Goal: Task Accomplishment & Management: Manage account settings

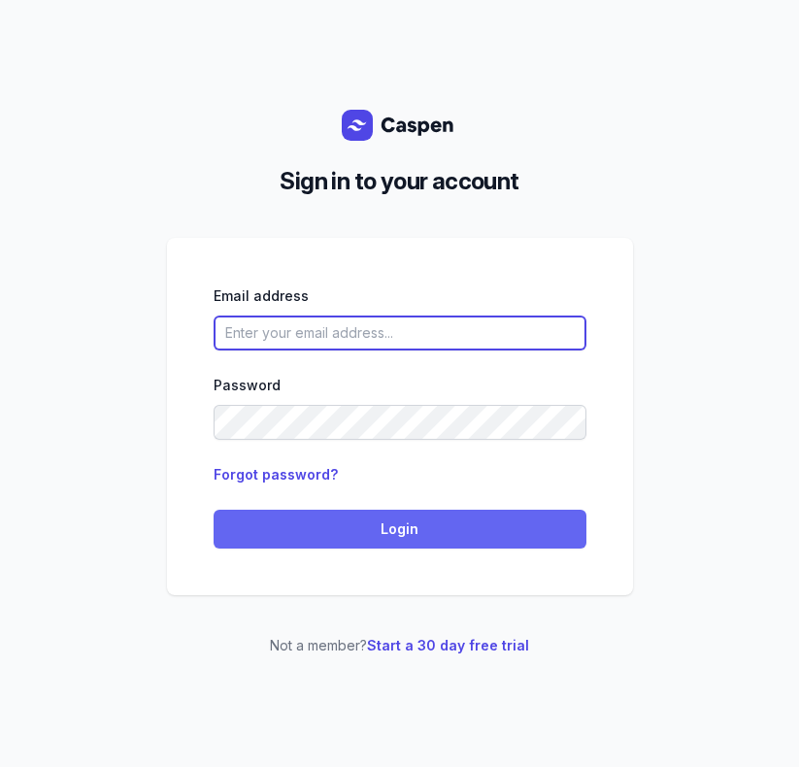
type input "[EMAIL_ADDRESS][DOMAIN_NAME]"
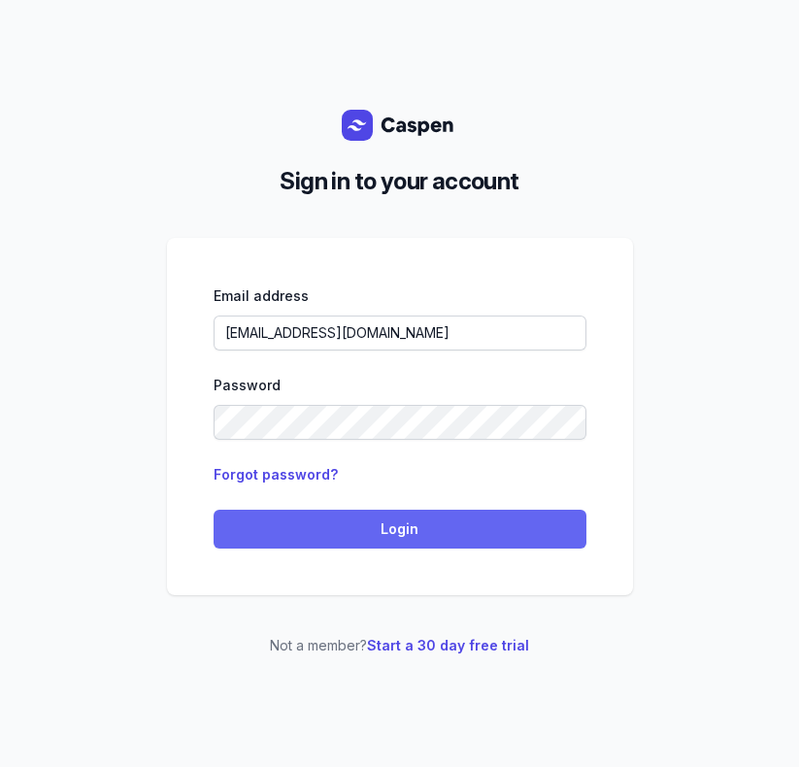
click at [325, 512] on button "Login" at bounding box center [400, 529] width 373 height 39
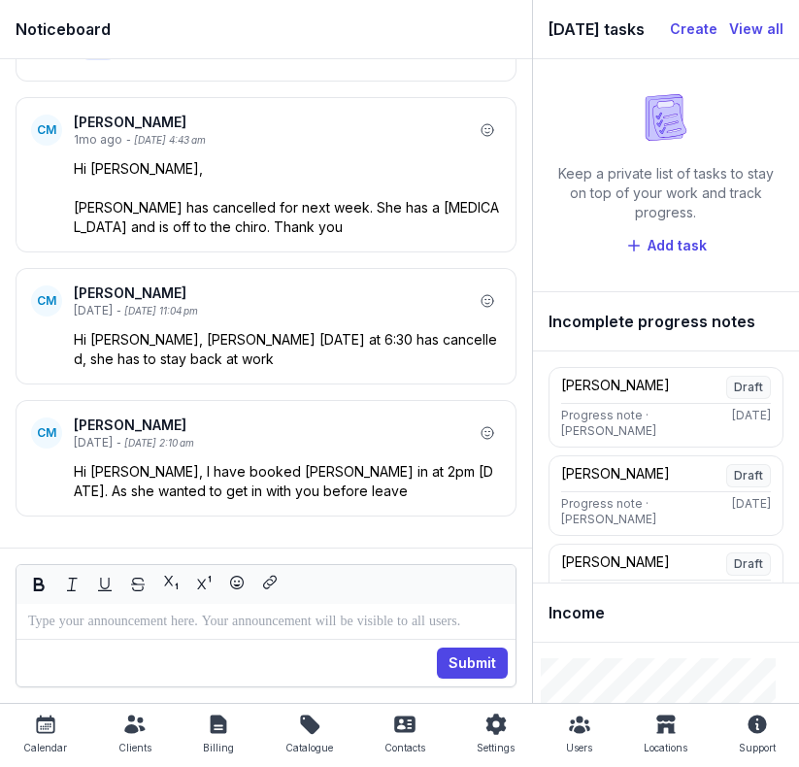
click at [217, 725] on icon at bounding box center [218, 723] width 23 height 23
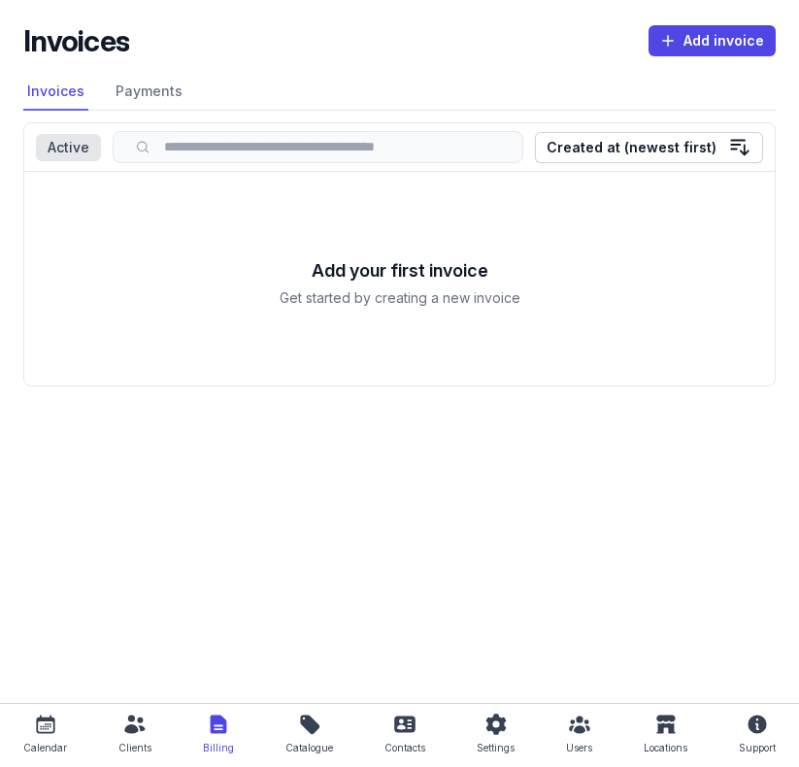
click at [59, 731] on div "Calendar" at bounding box center [45, 735] width 44 height 47
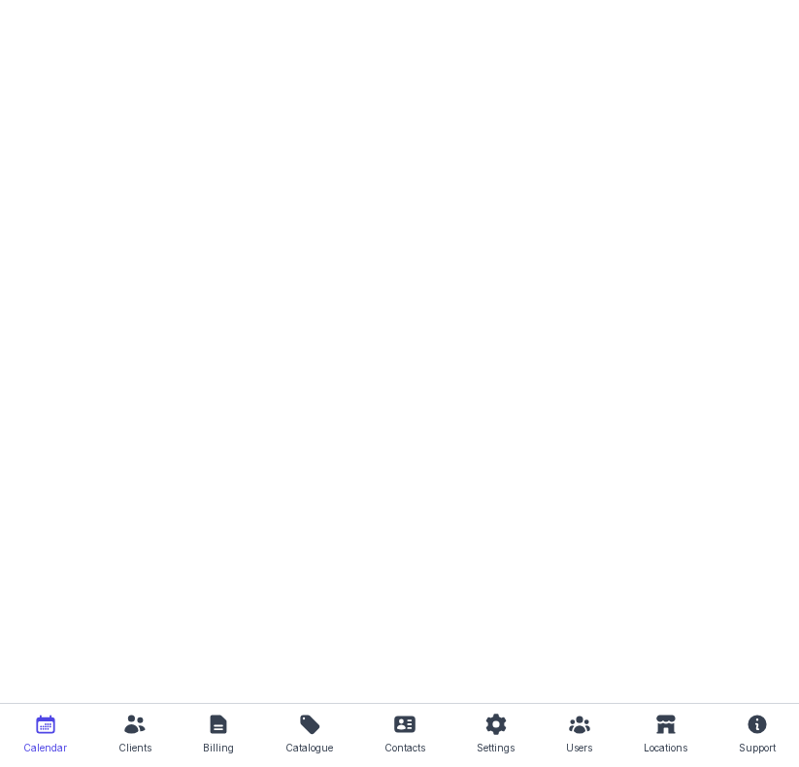
select select "week"
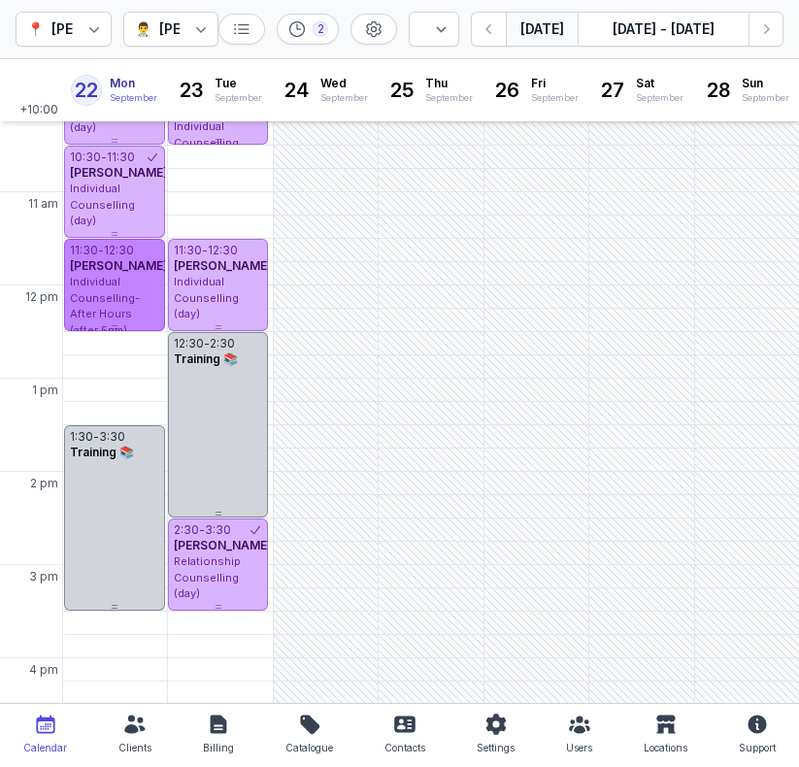
scroll to position [158, 0]
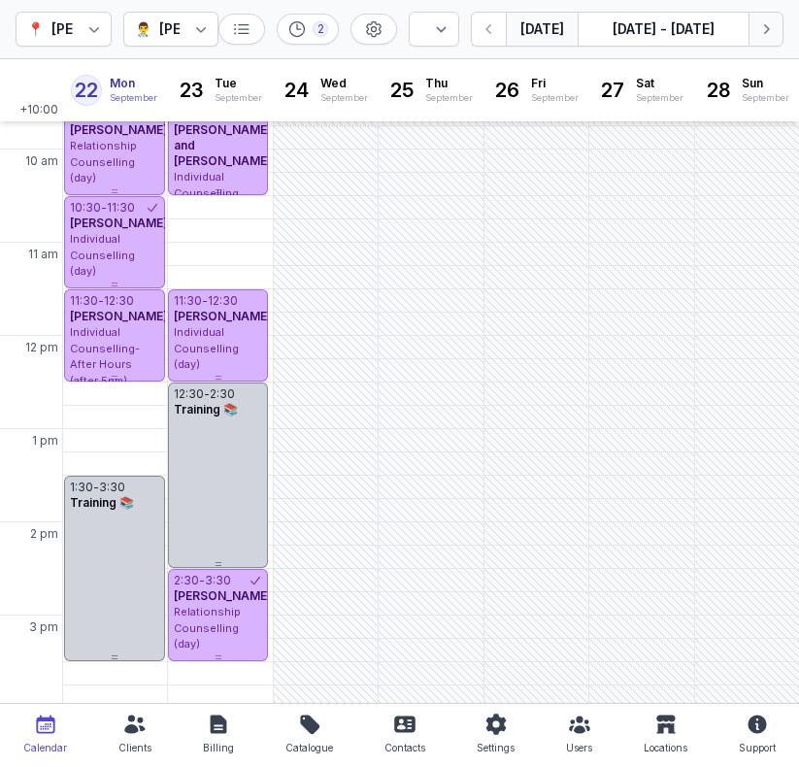
click at [768, 34] on icon "button" at bounding box center [765, 28] width 19 height 19
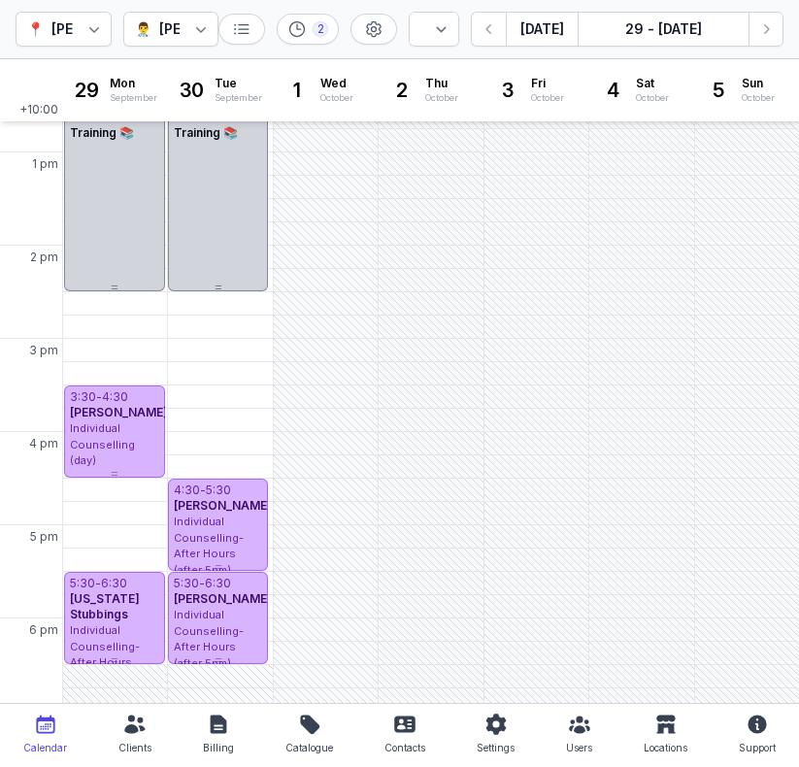
scroll to position [430, 0]
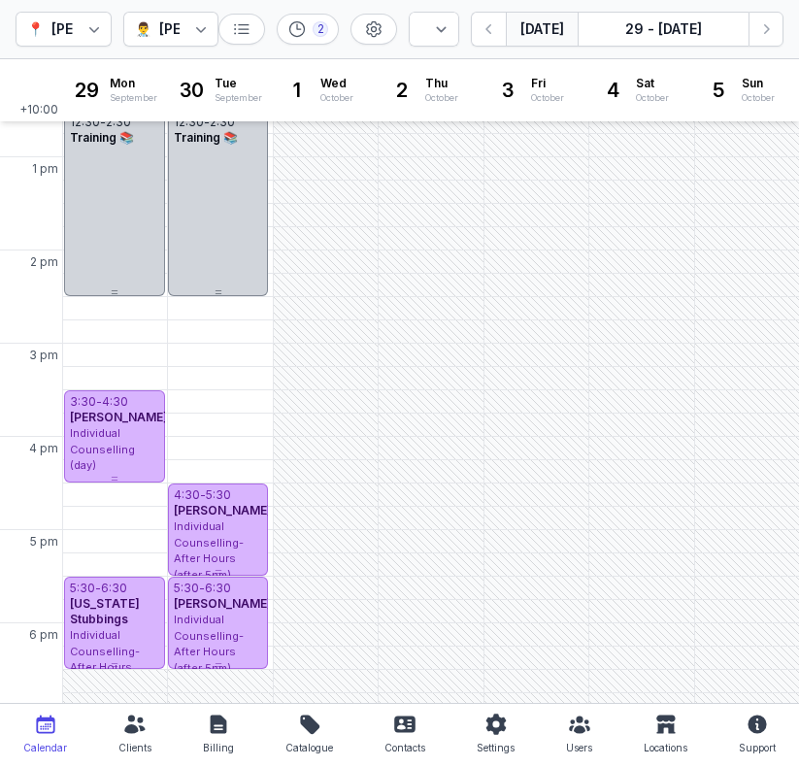
click at [522, 32] on button "[DATE]" at bounding box center [542, 29] width 72 height 35
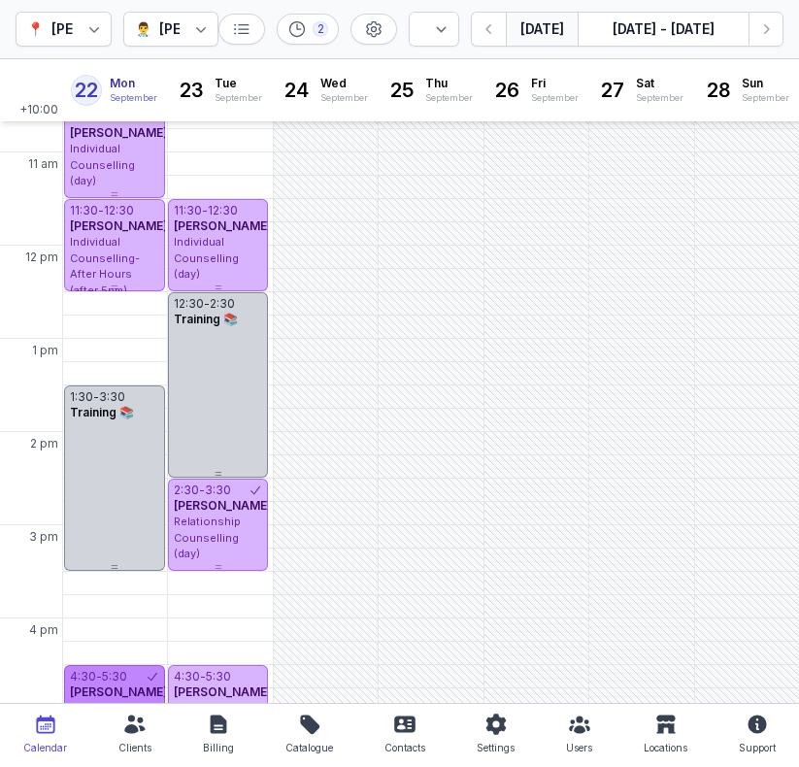
scroll to position [249, 0]
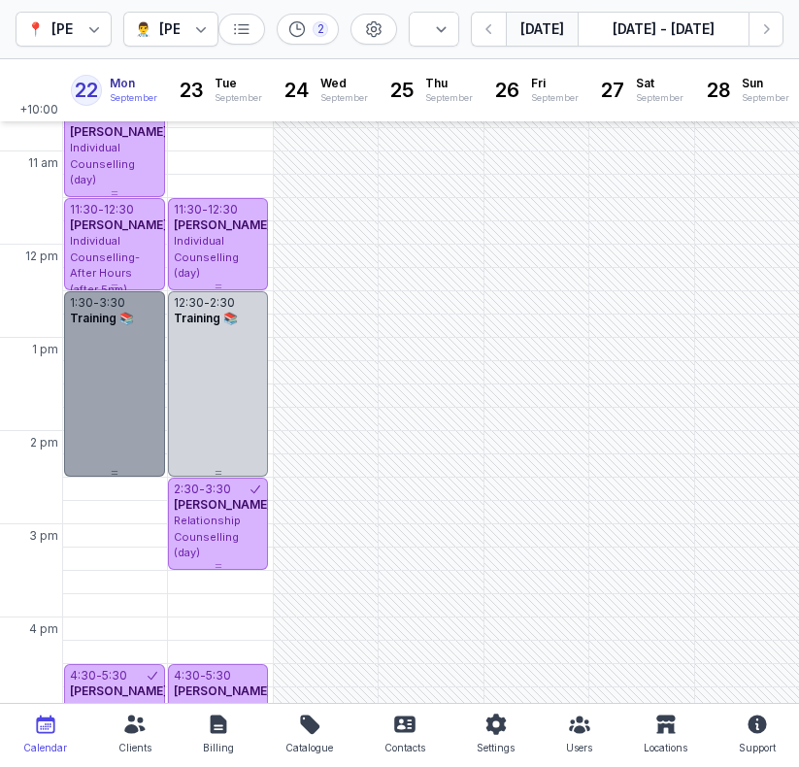
drag, startPoint x: 140, startPoint y: 511, endPoint x: 140, endPoint y: 436, distance: 75.7
click at [140, 436] on div "1:30 - 3:30 Training 📚" at bounding box center [114, 383] width 101 height 185
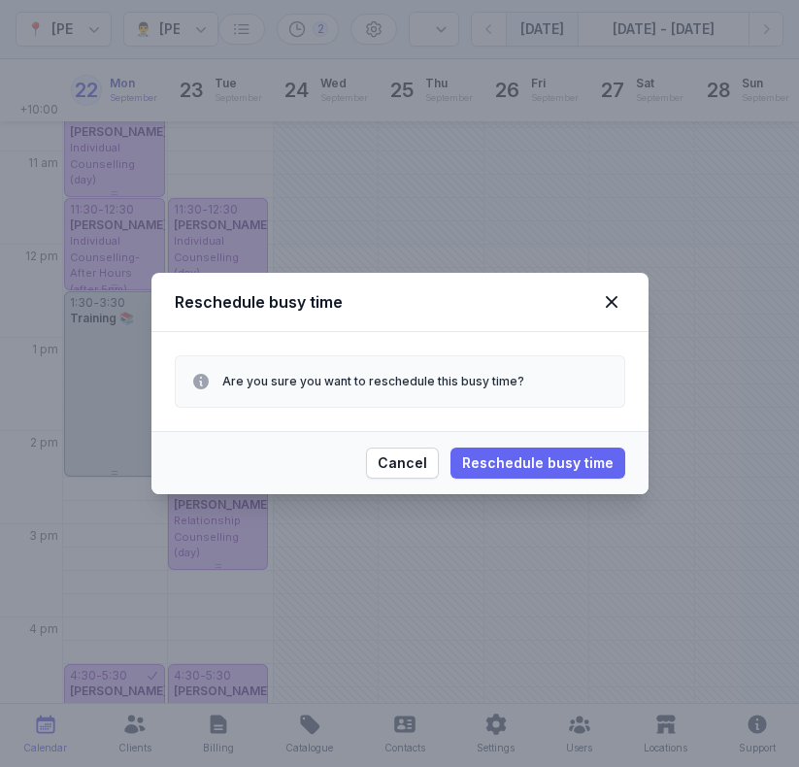
click at [474, 456] on span "Reschedule busy time" at bounding box center [537, 462] width 151 height 23
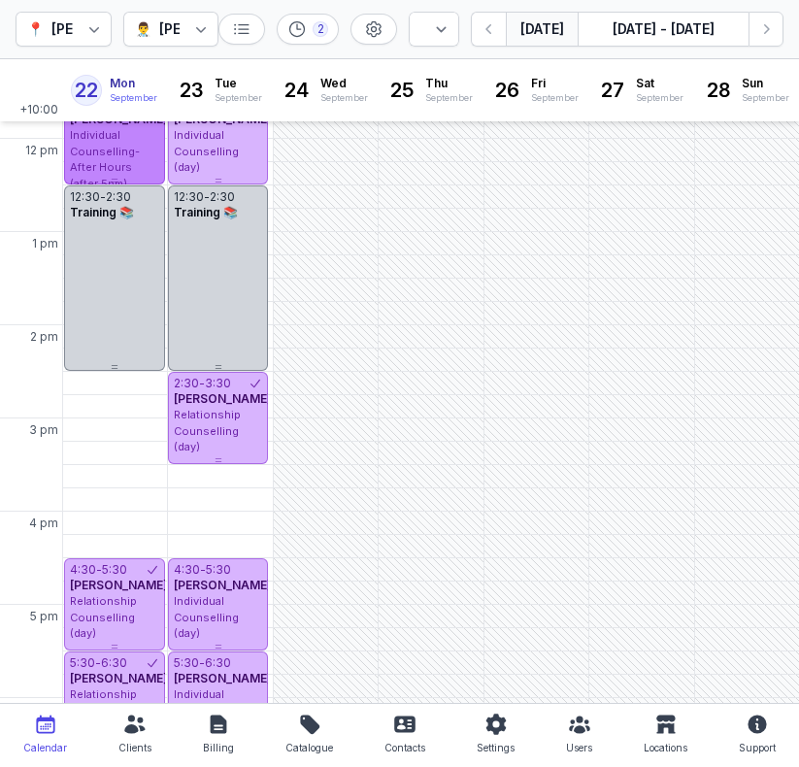
scroll to position [356, 0]
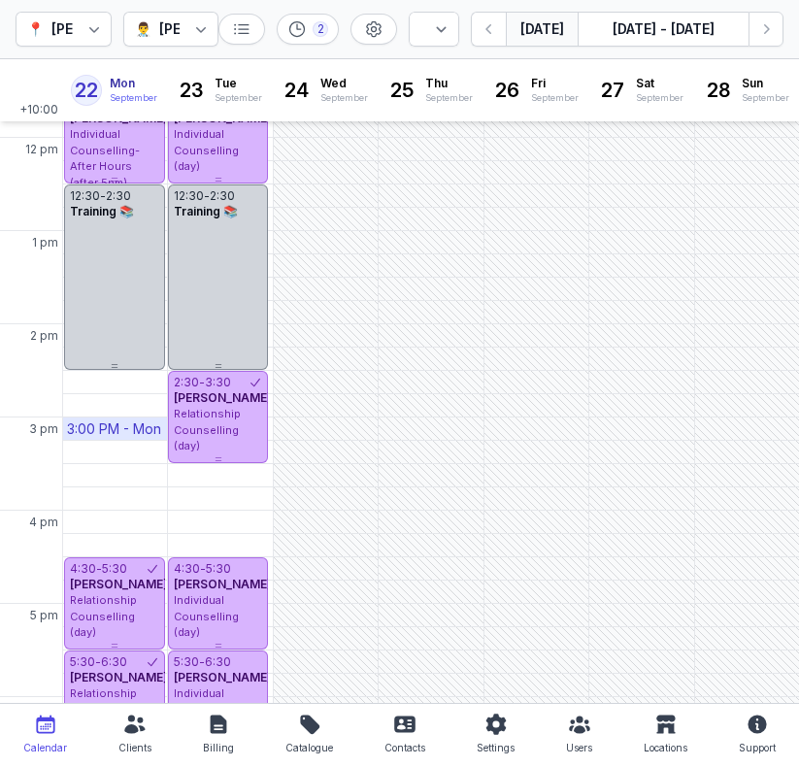
click at [108, 432] on div "3:00 PM - Mon" at bounding box center [114, 428] width 94 height 19
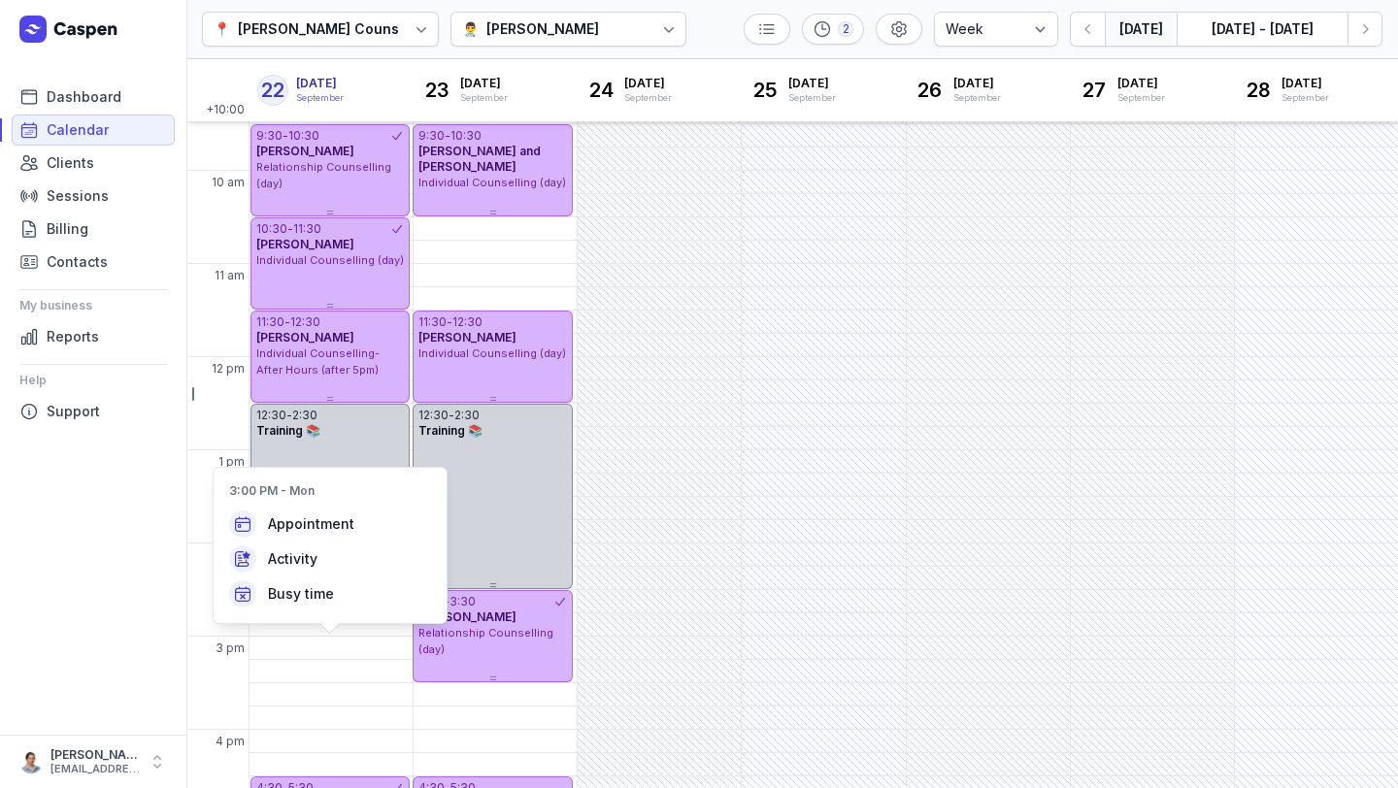
scroll to position [138, 0]
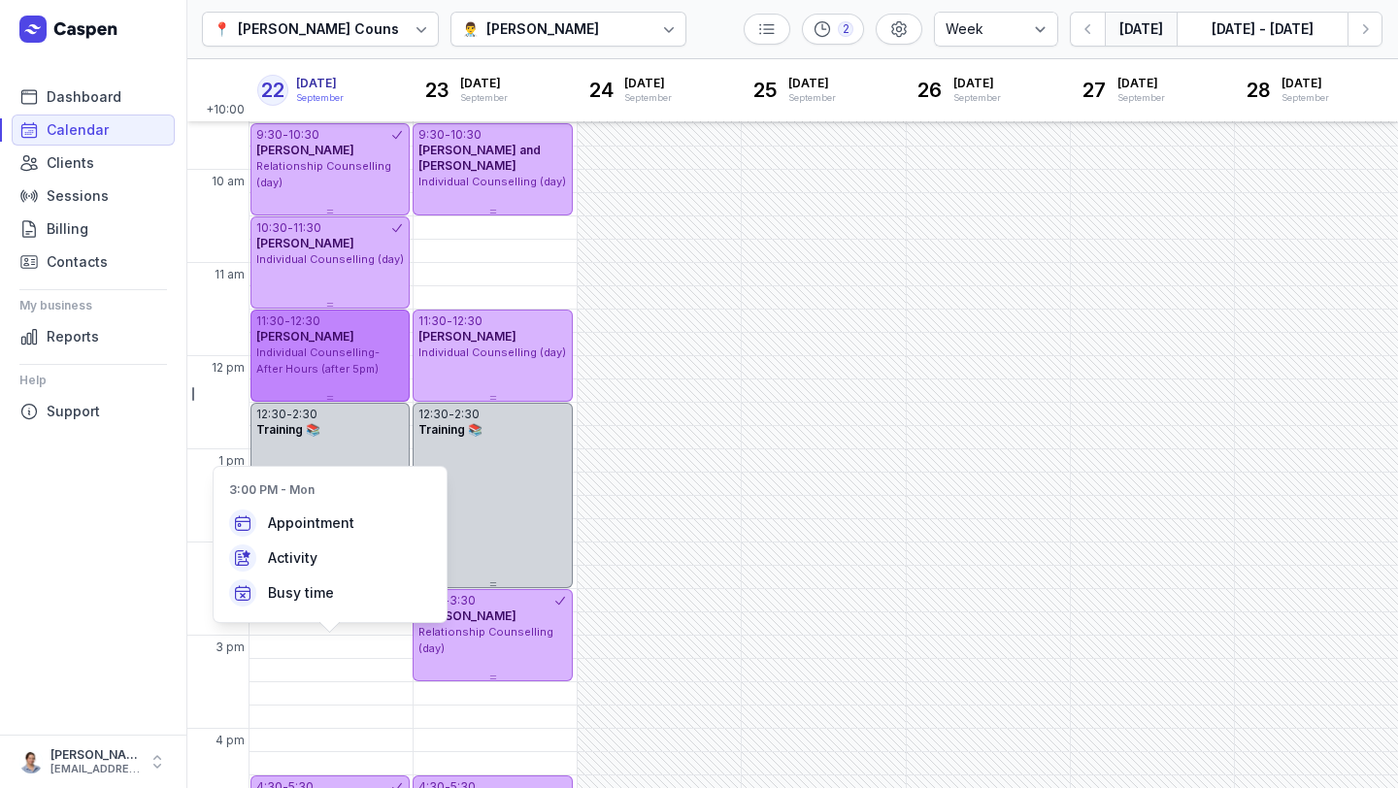
click at [372, 369] on div "Individual Counselling- After Hours (after 5pm)" at bounding box center [330, 361] width 148 height 32
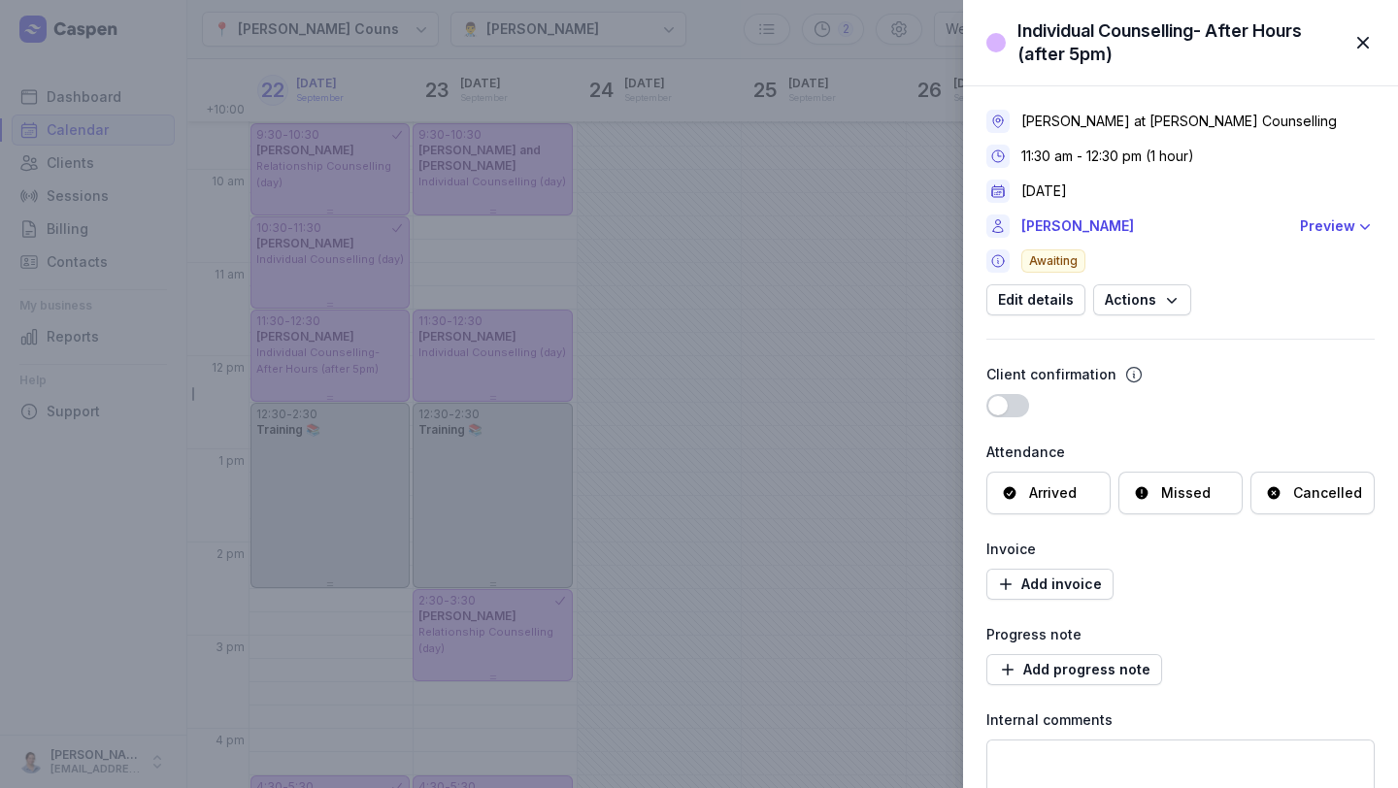
click at [798, 55] on span "button" at bounding box center [1362, 42] width 43 height 43
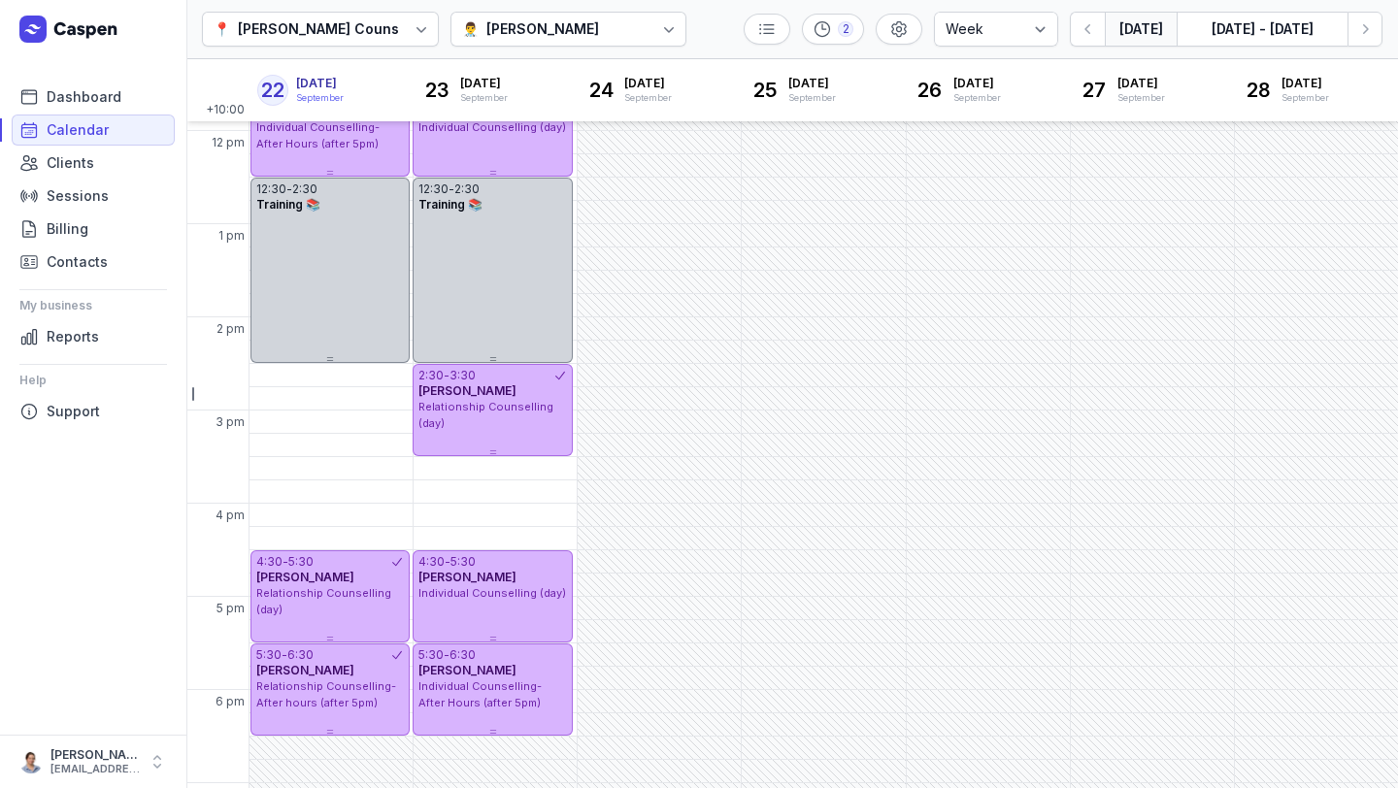
scroll to position [361, 0]
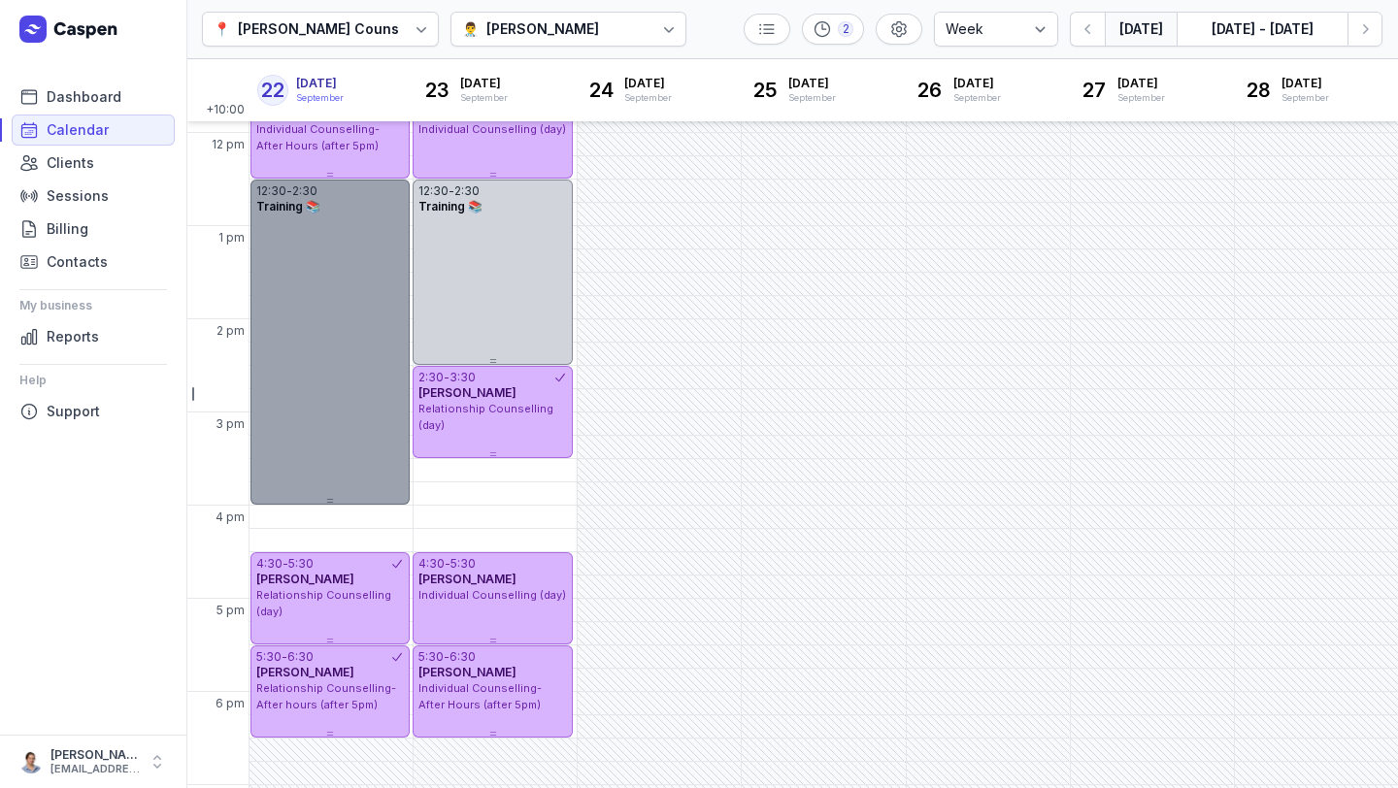
drag, startPoint x: 331, startPoint y: 364, endPoint x: 346, endPoint y: 506, distance: 142.4
click at [346, 505] on div "12:30 - 2:30 Training 📚" at bounding box center [329, 342] width 159 height 325
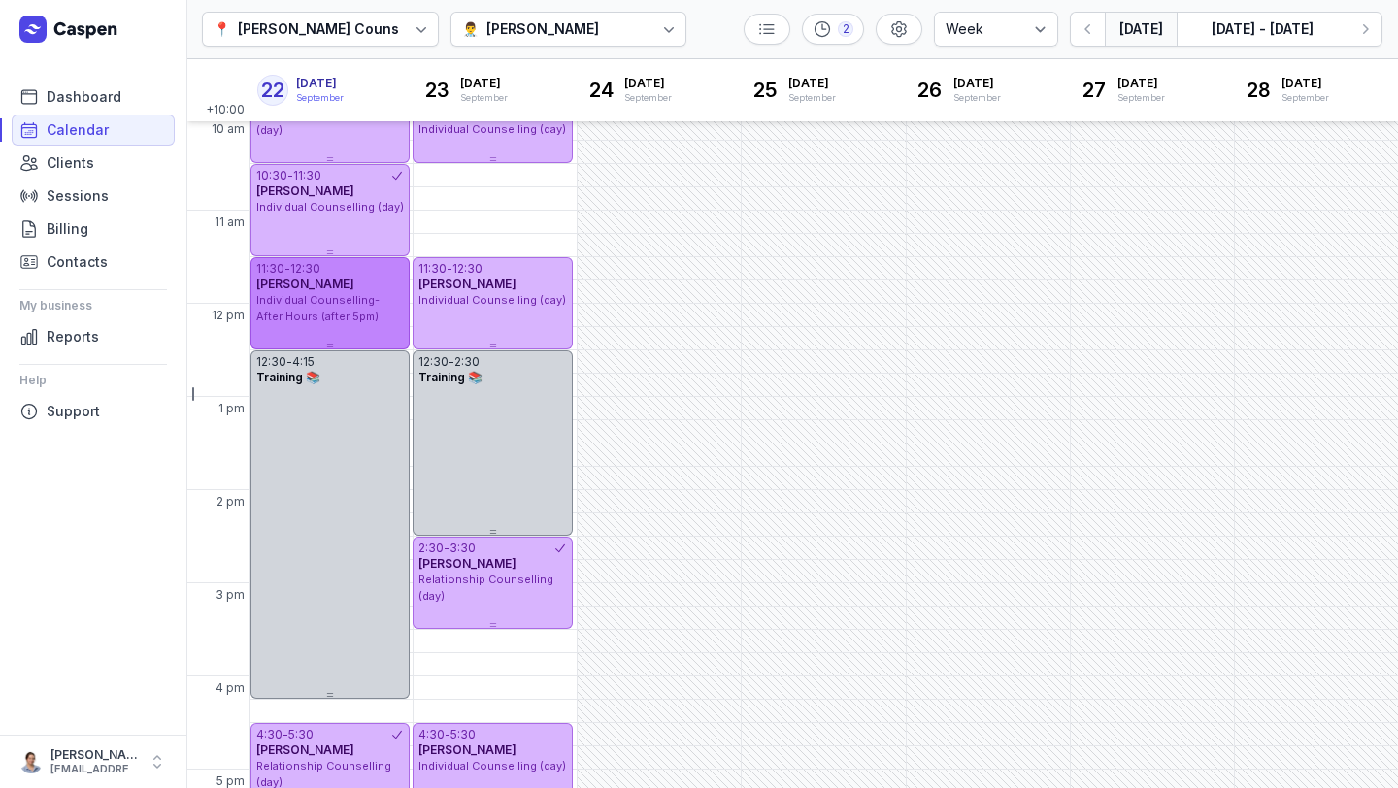
scroll to position [93, 0]
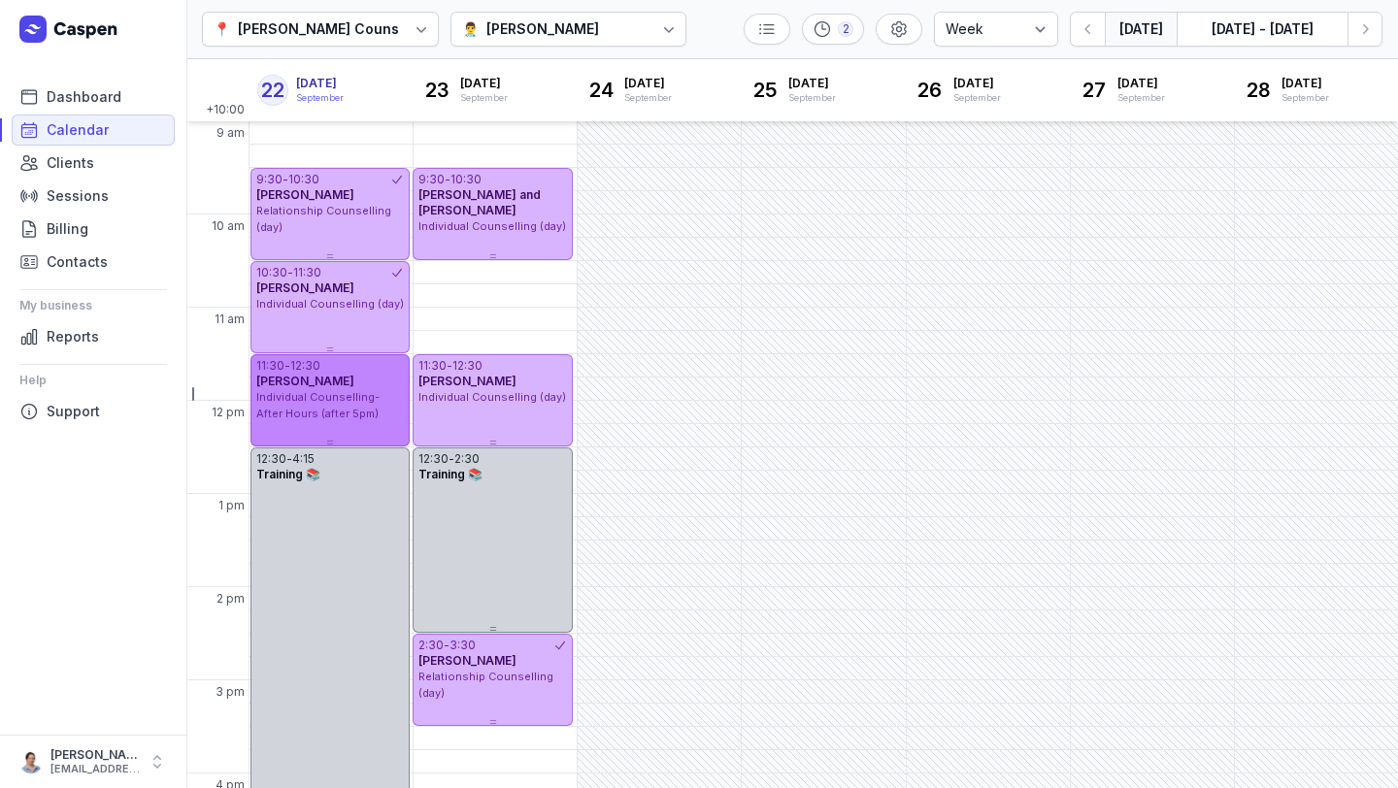
click at [346, 528] on div "12:30 - 4:15 Training 📚" at bounding box center [329, 621] width 159 height 348
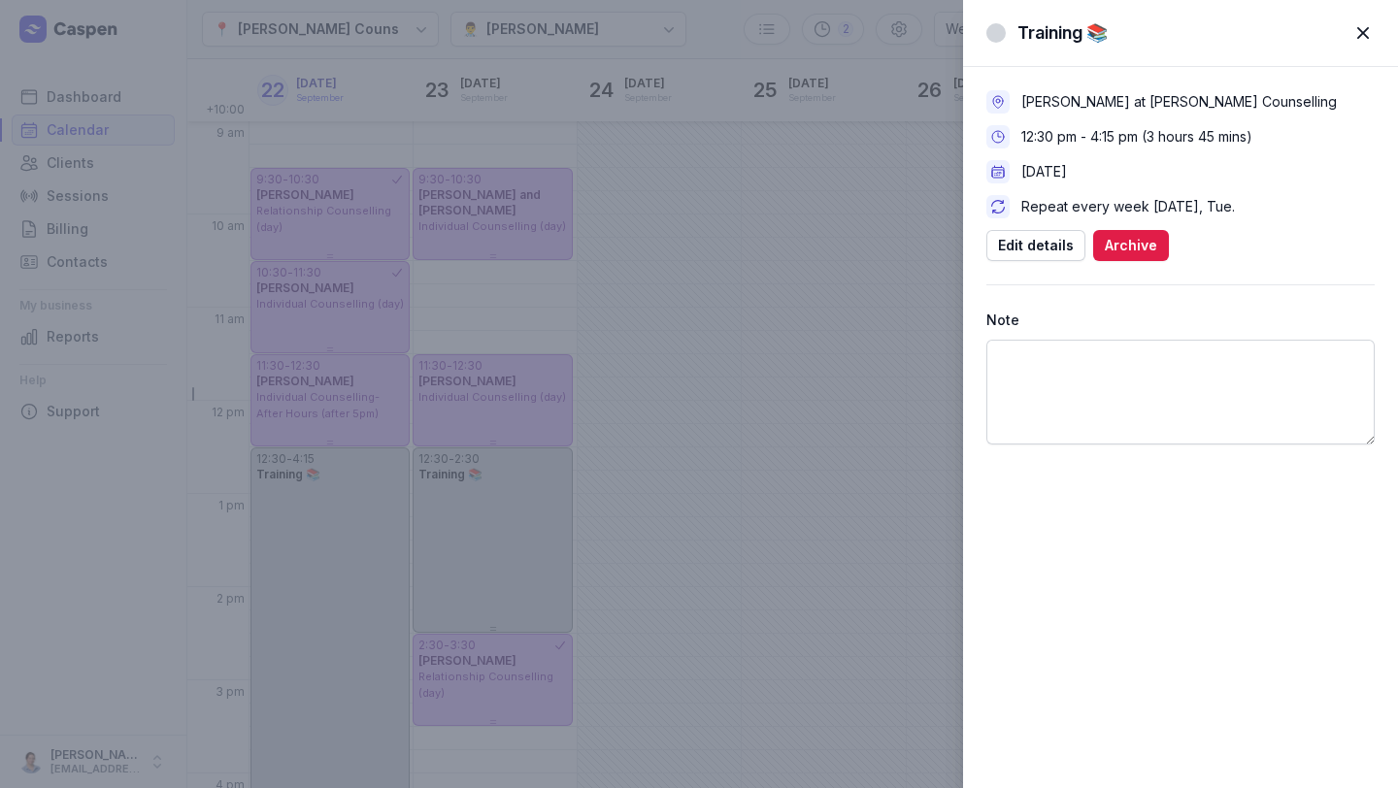
click at [798, 20] on span "button" at bounding box center [1362, 33] width 43 height 43
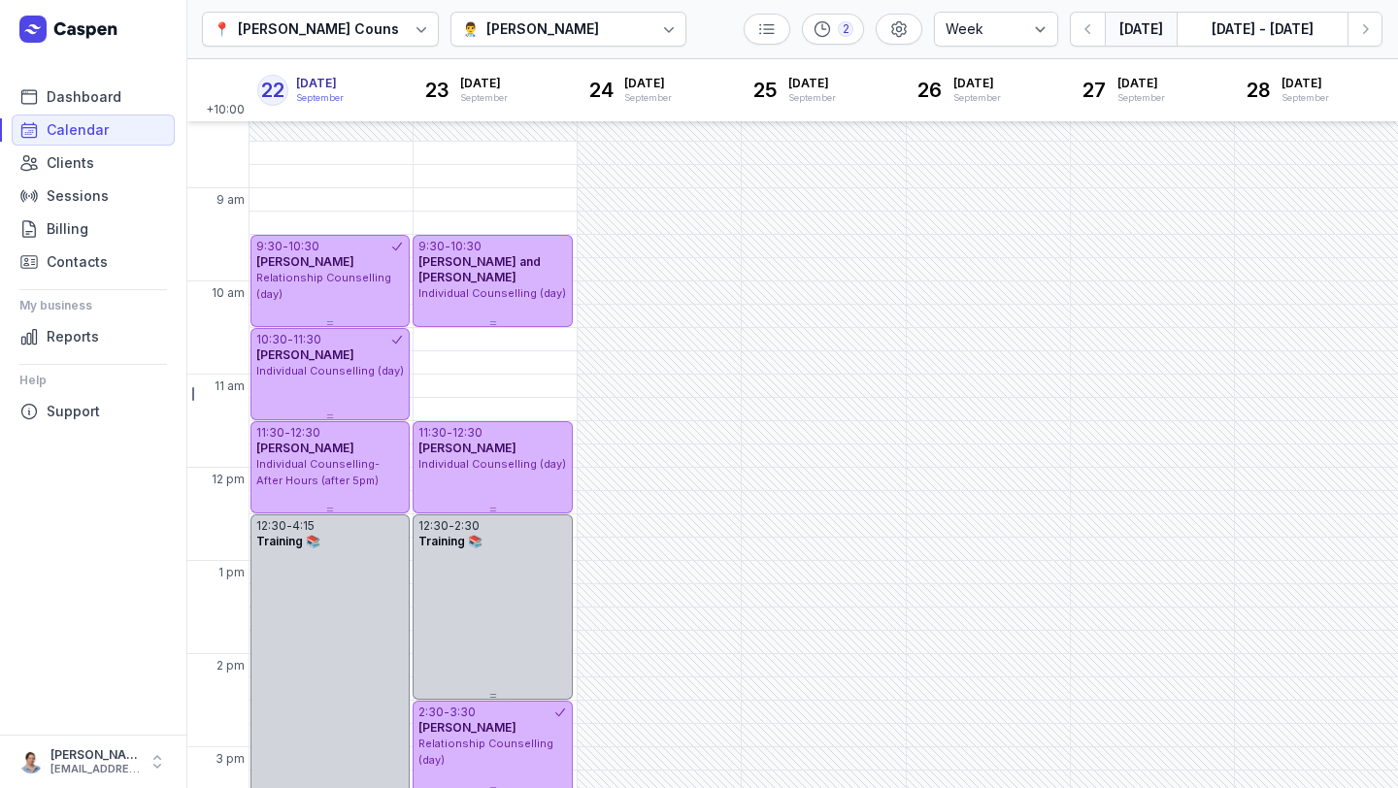
scroll to position [0, 0]
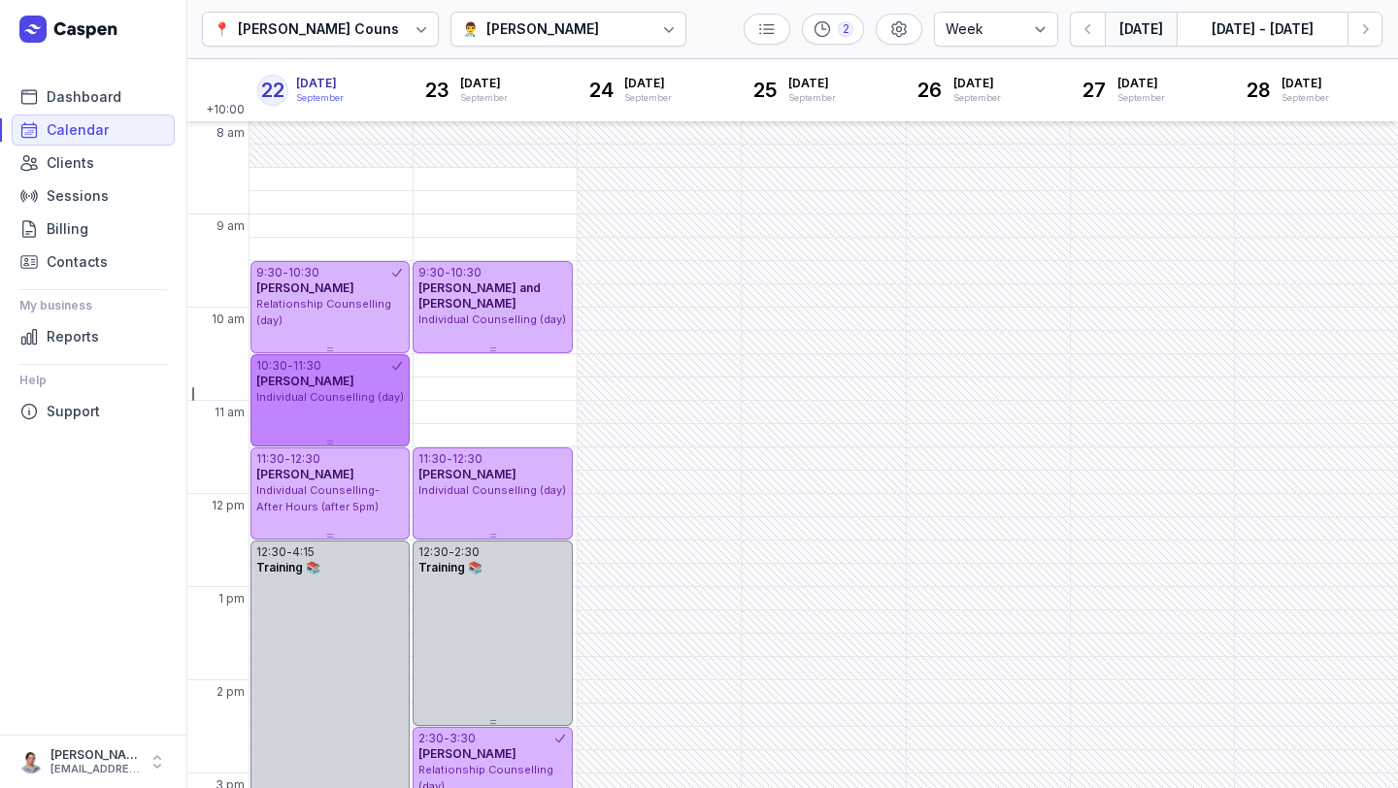
click at [346, 402] on span "Individual Counselling (day)" at bounding box center [330, 397] width 148 height 14
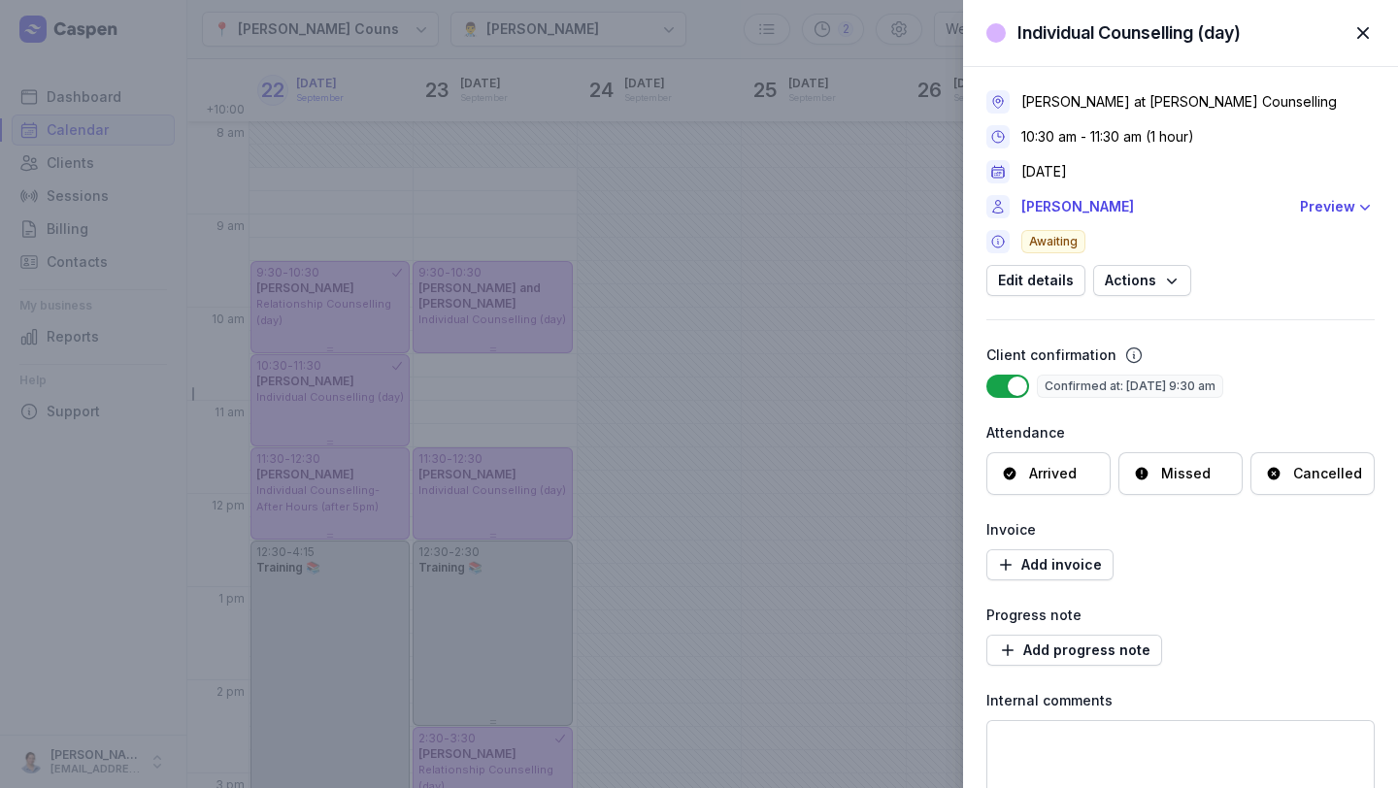
click at [798, 25] on span "button" at bounding box center [1362, 33] width 43 height 43
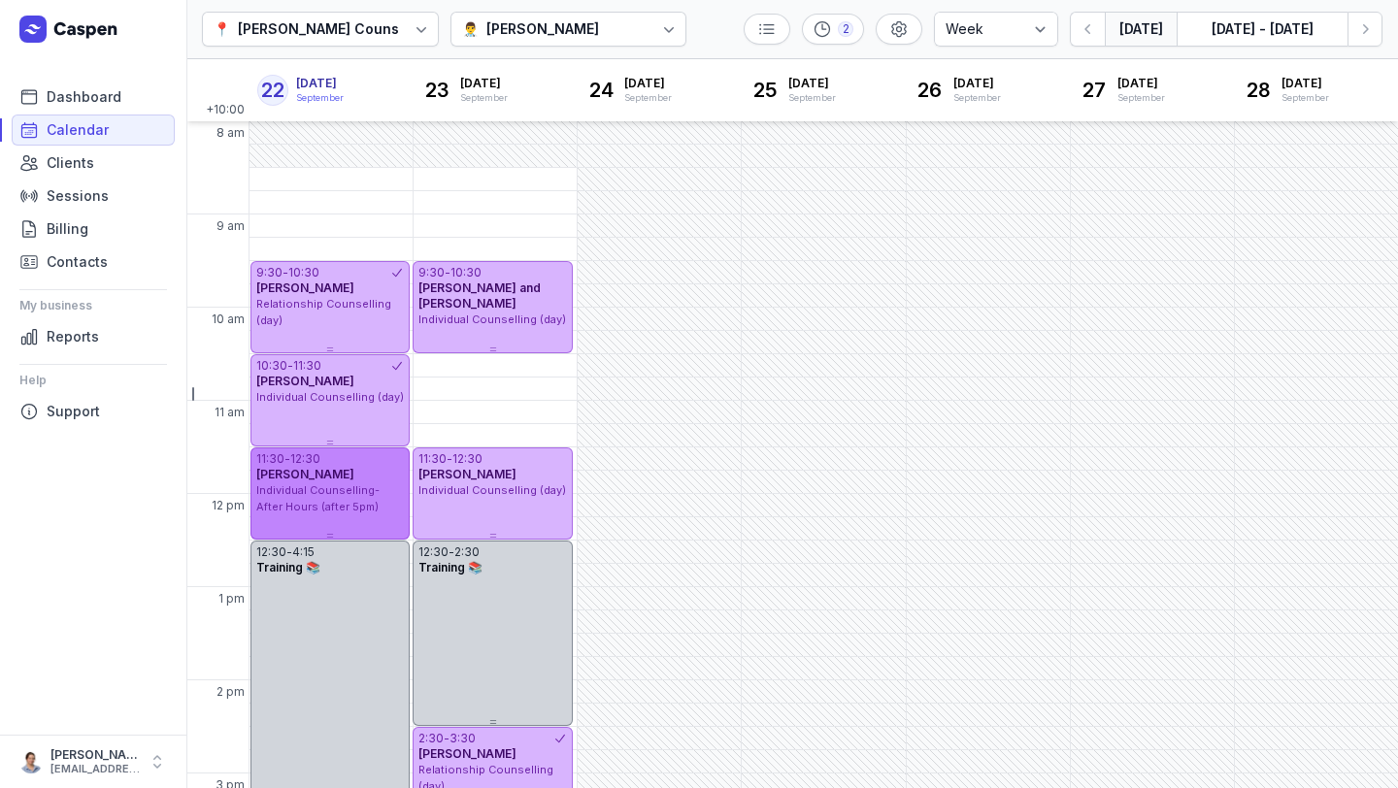
click at [355, 482] on div "Individual Counselling- After Hours (after 5pm)" at bounding box center [330, 498] width 148 height 32
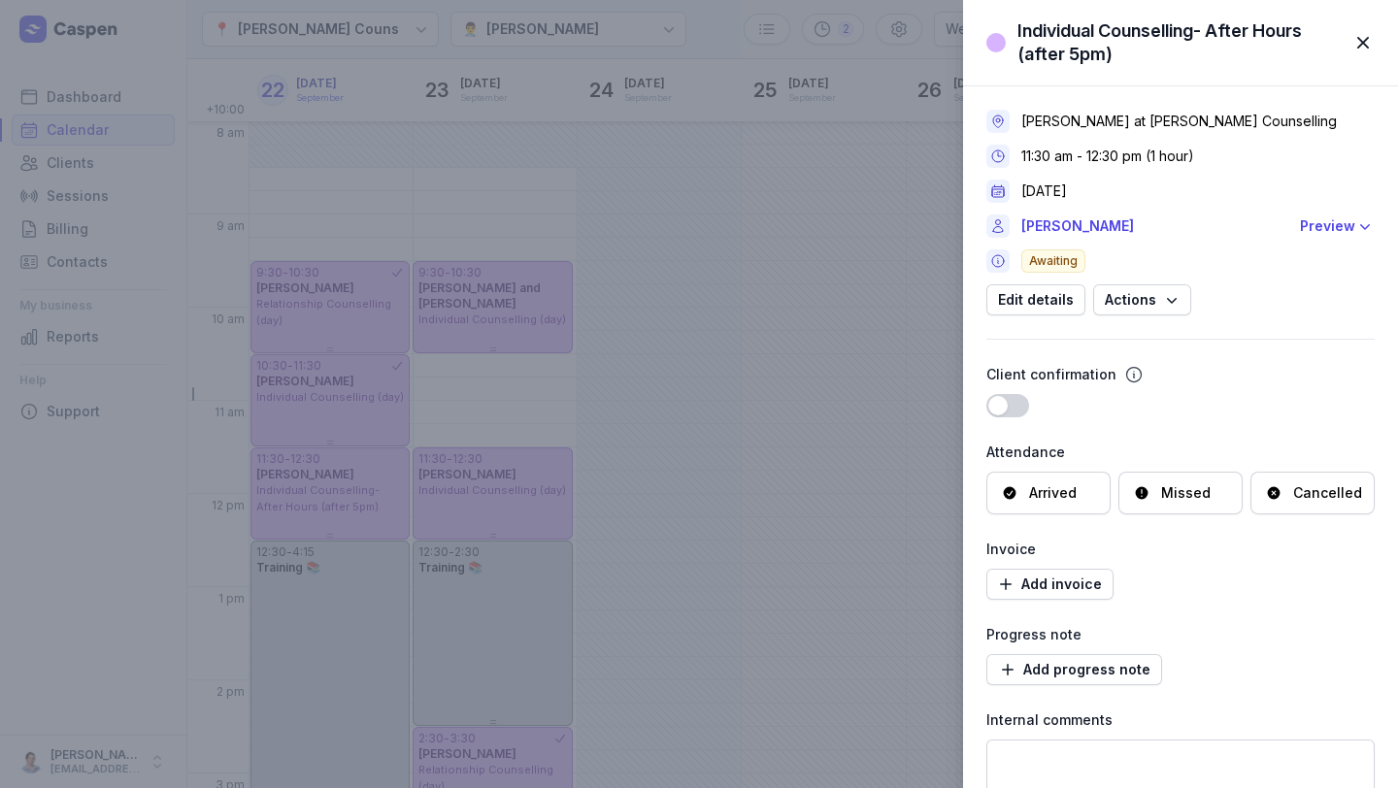
click at [798, 33] on span "button" at bounding box center [1362, 42] width 43 height 43
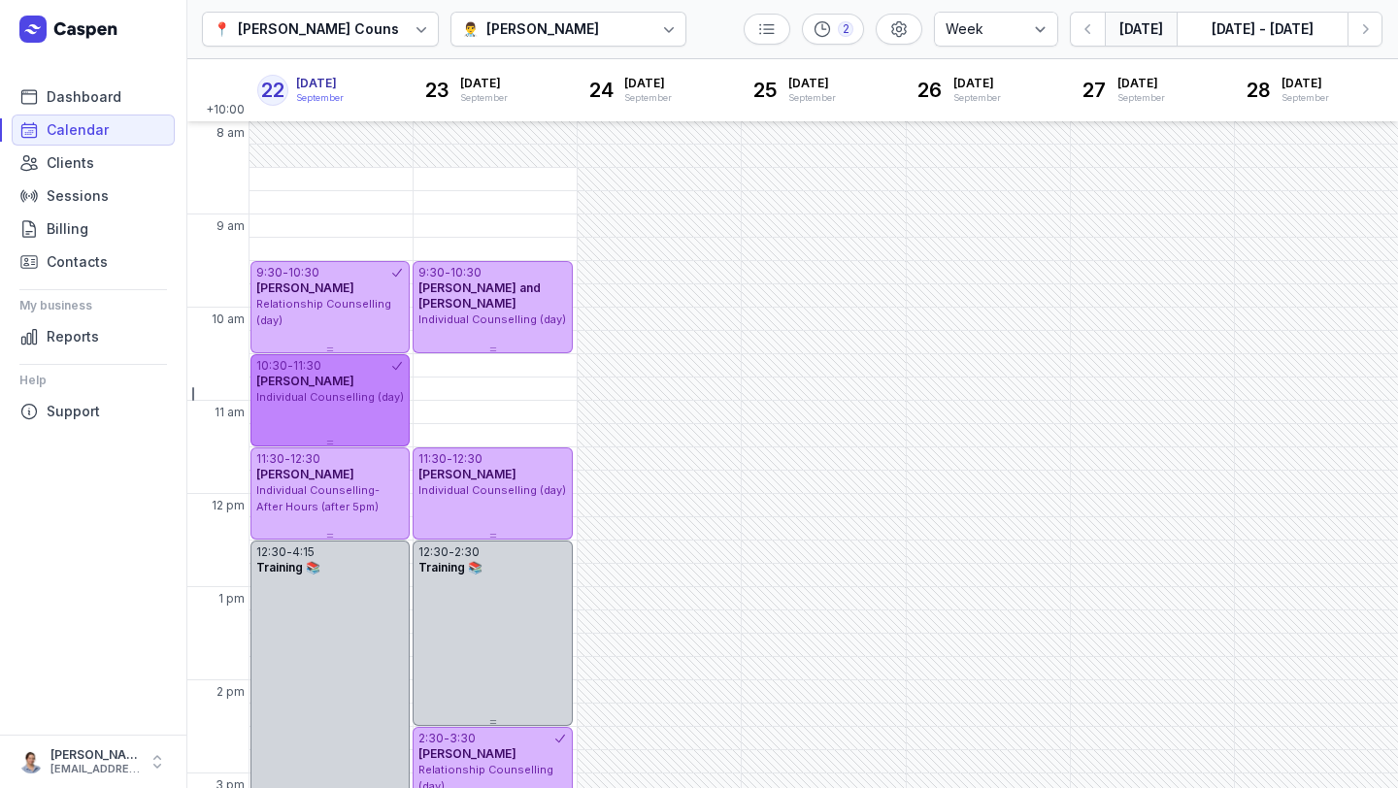
click at [354, 397] on span "Individual Counselling (day)" at bounding box center [330, 397] width 148 height 14
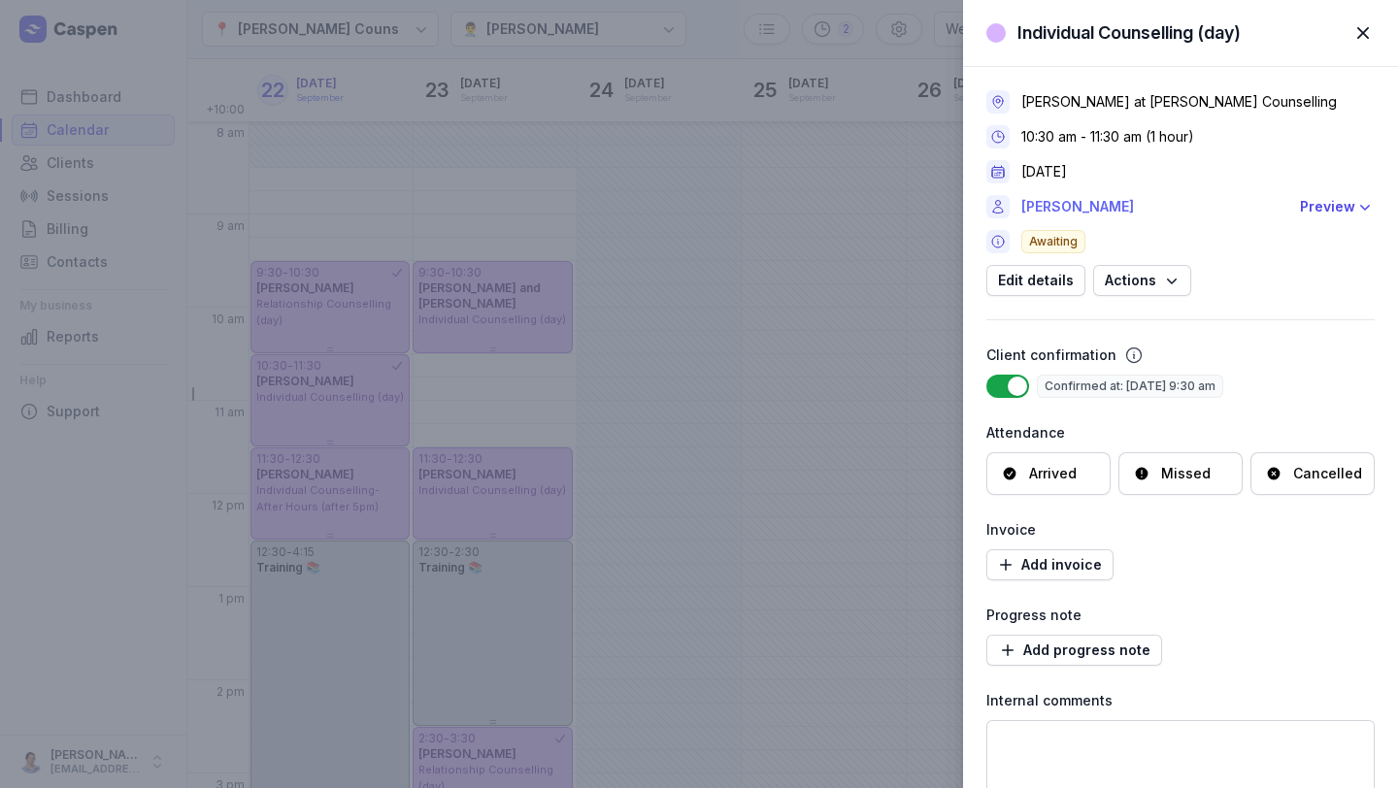
click at [798, 215] on link "[PERSON_NAME]" at bounding box center [1154, 206] width 267 height 23
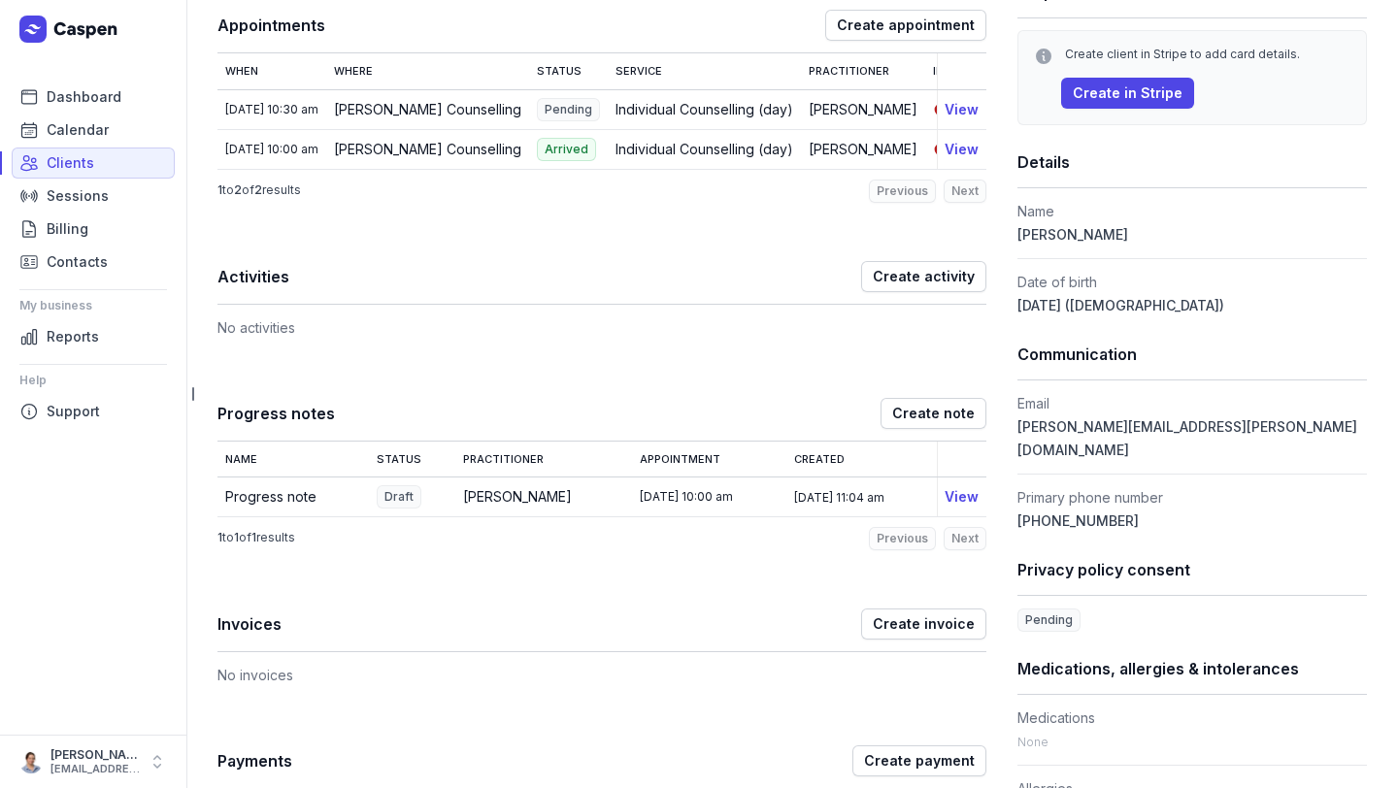
scroll to position [296, 0]
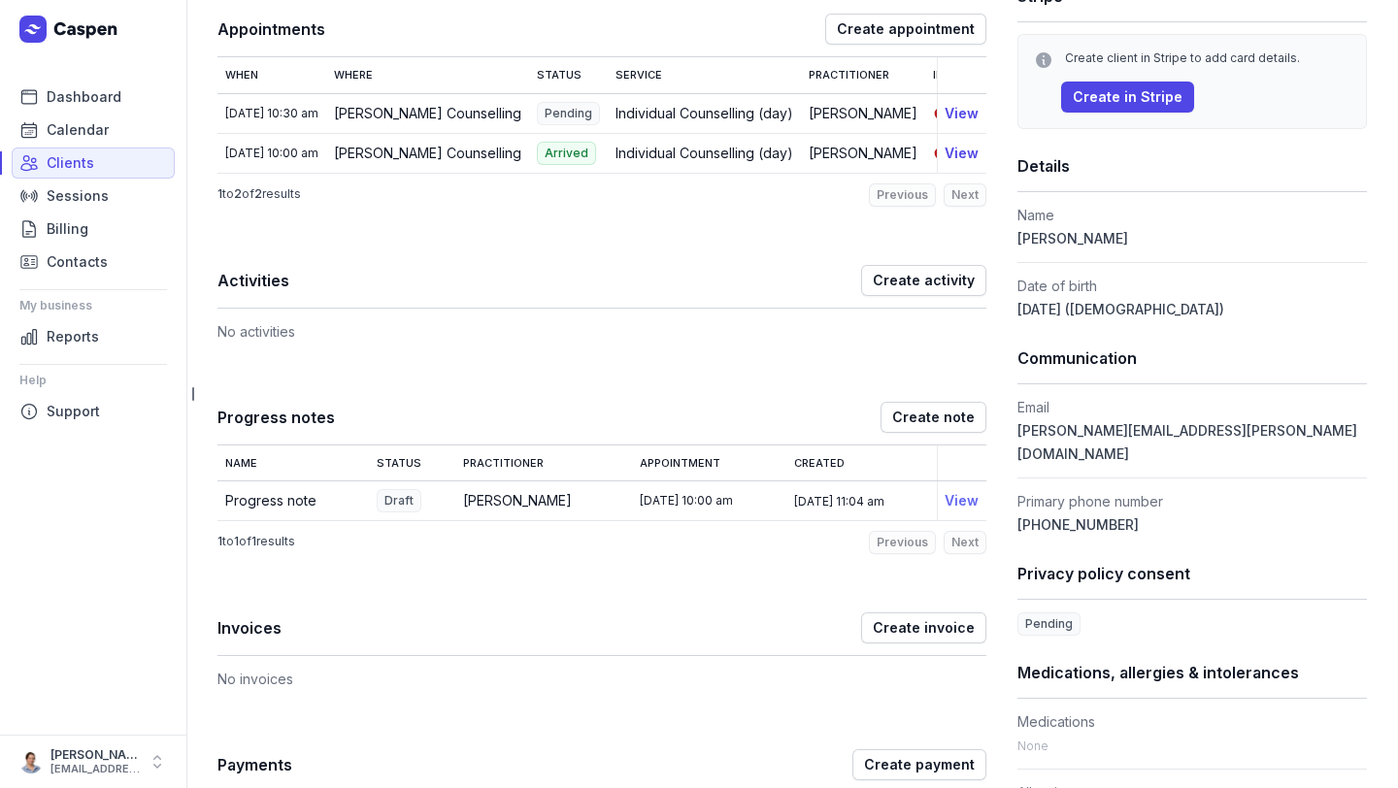
click at [798, 509] on link "View" at bounding box center [961, 500] width 34 height 16
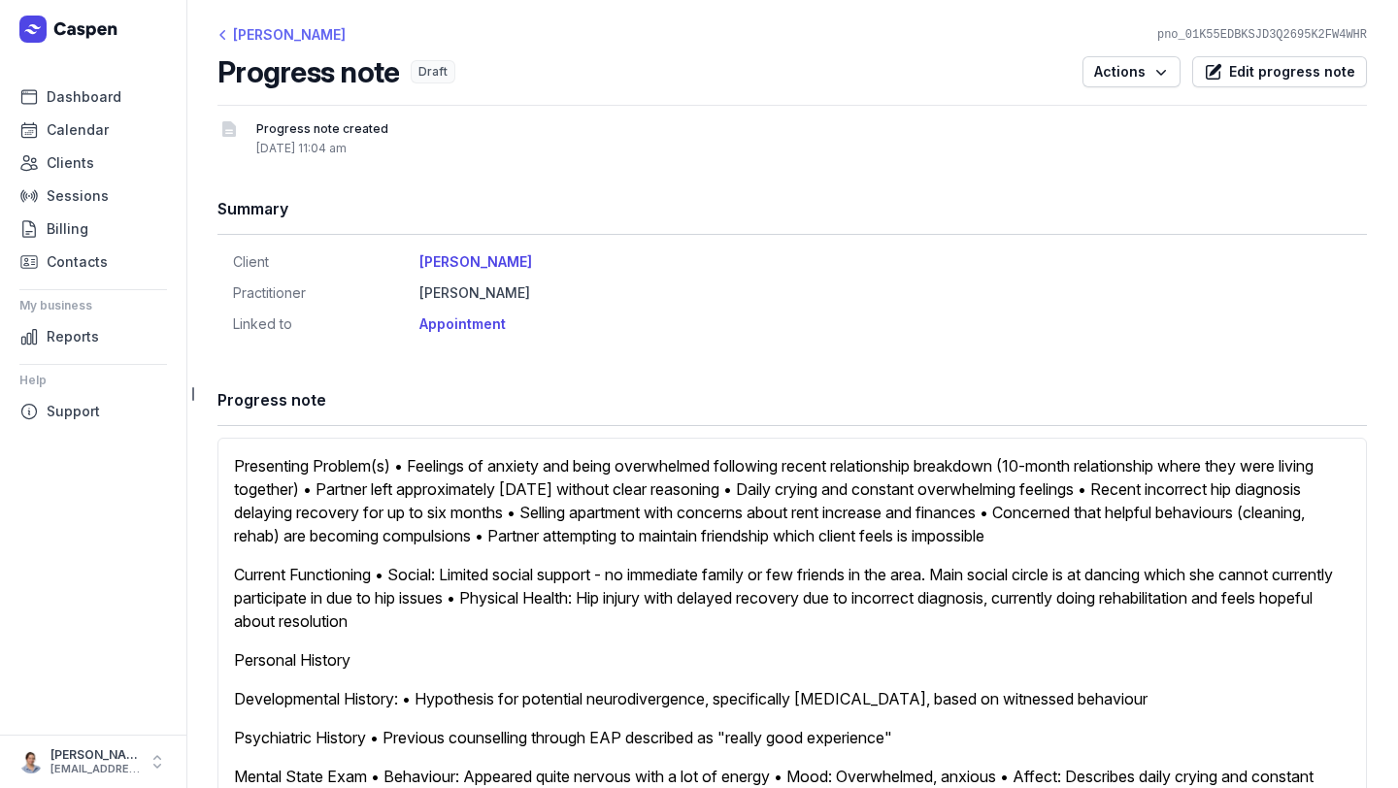
click at [278, 30] on div "[PERSON_NAME]" at bounding box center [281, 34] width 128 height 23
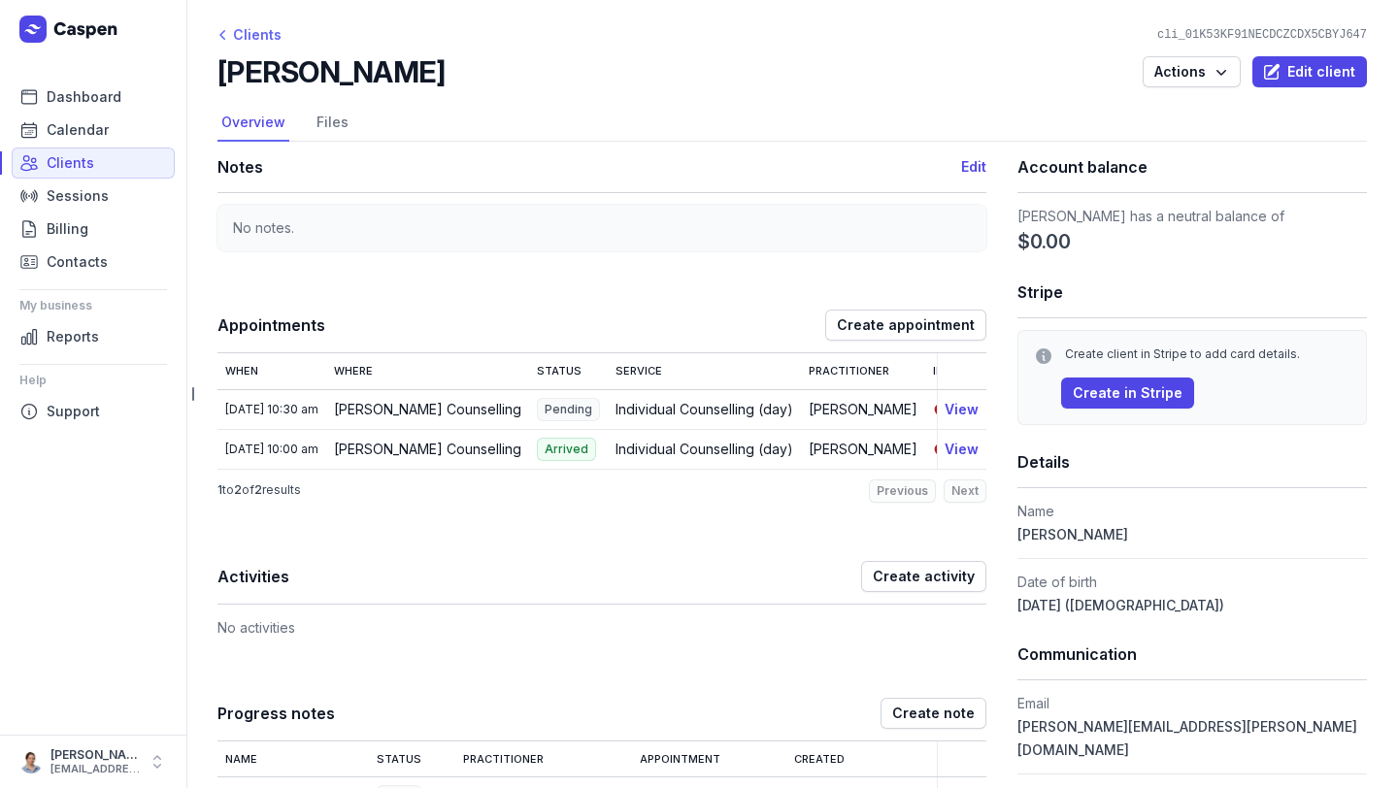
click at [256, 37] on div "Clients" at bounding box center [249, 34] width 64 height 23
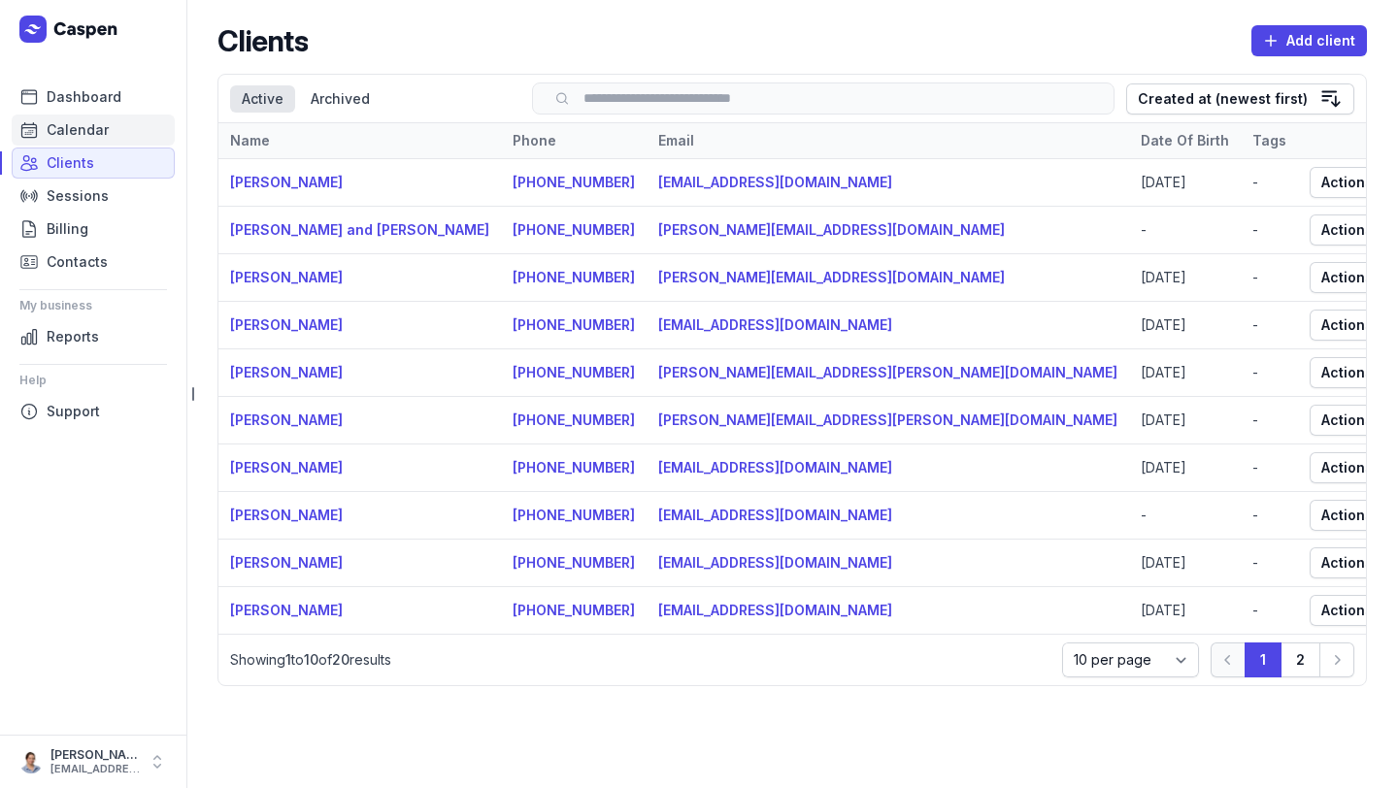
click at [95, 134] on span "Calendar" at bounding box center [78, 129] width 62 height 23
select select "week"
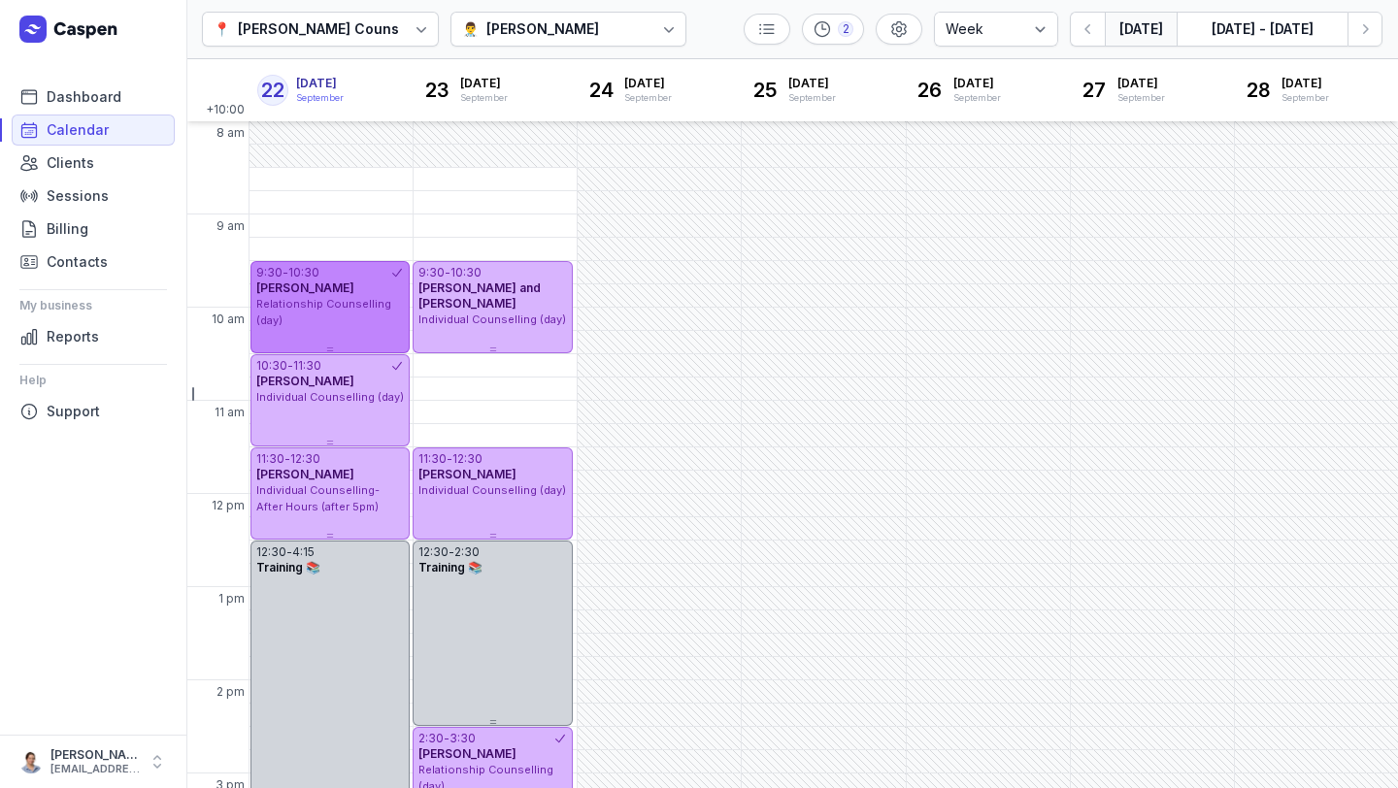
click at [362, 321] on div "Relationship Counselling (day)" at bounding box center [330, 312] width 148 height 32
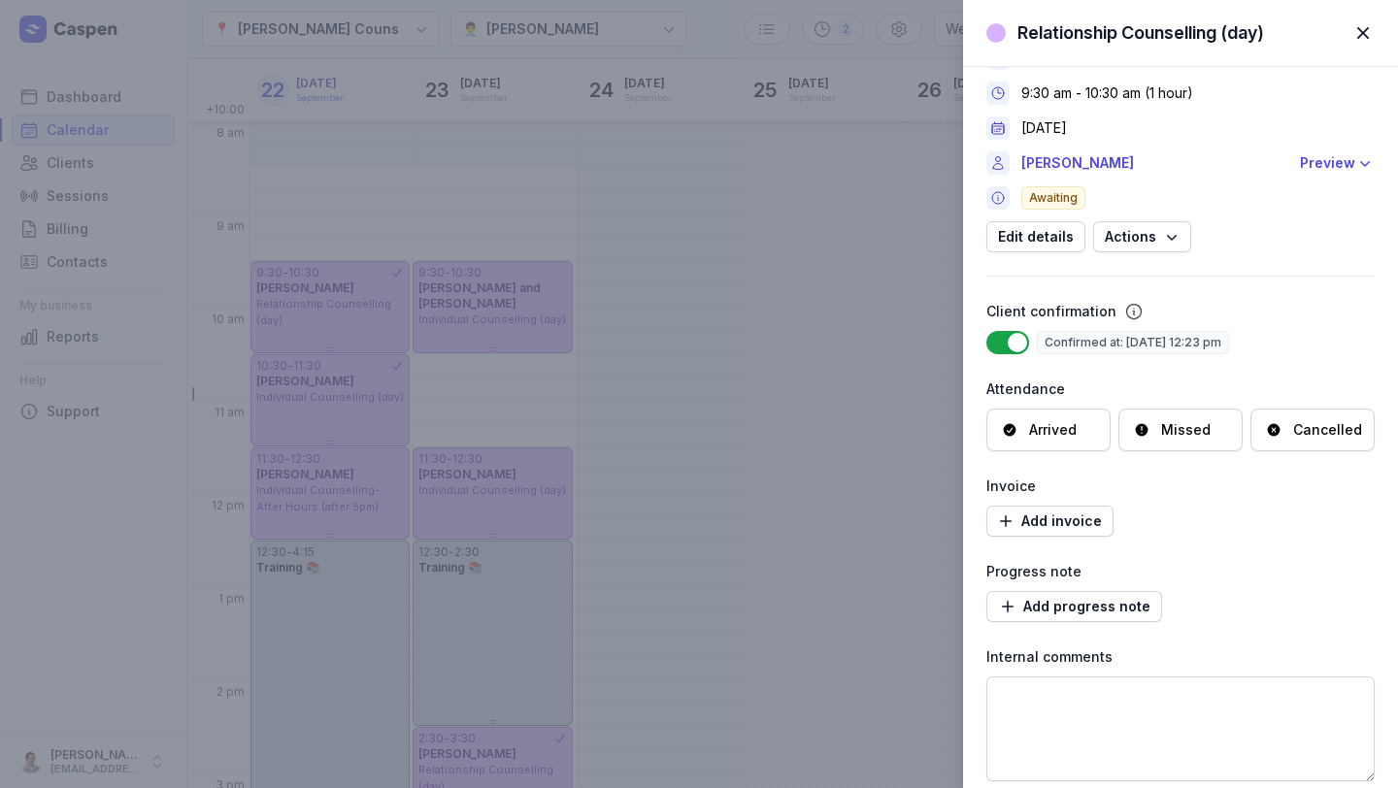
scroll to position [57, 0]
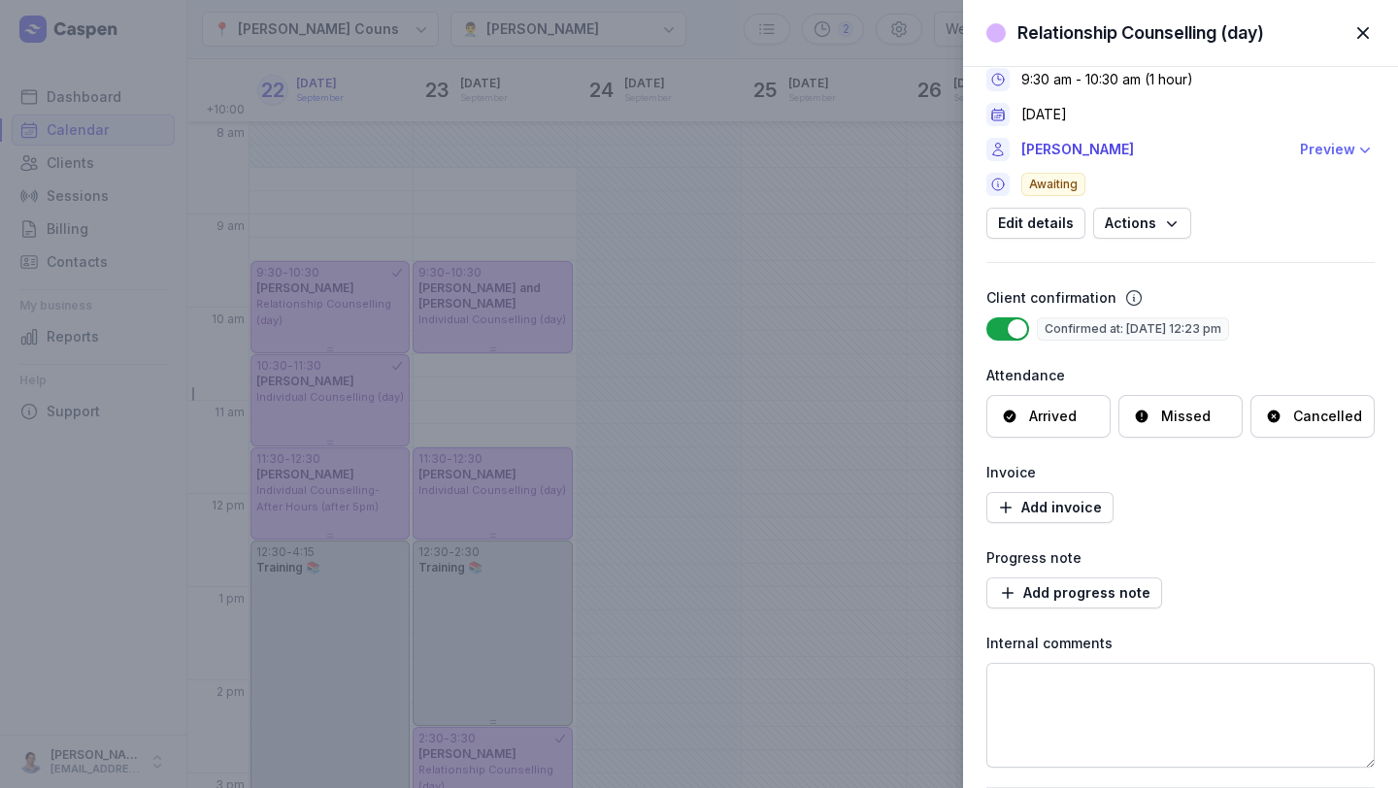
click at [798, 148] on div "Preview" at bounding box center [1327, 149] width 55 height 23
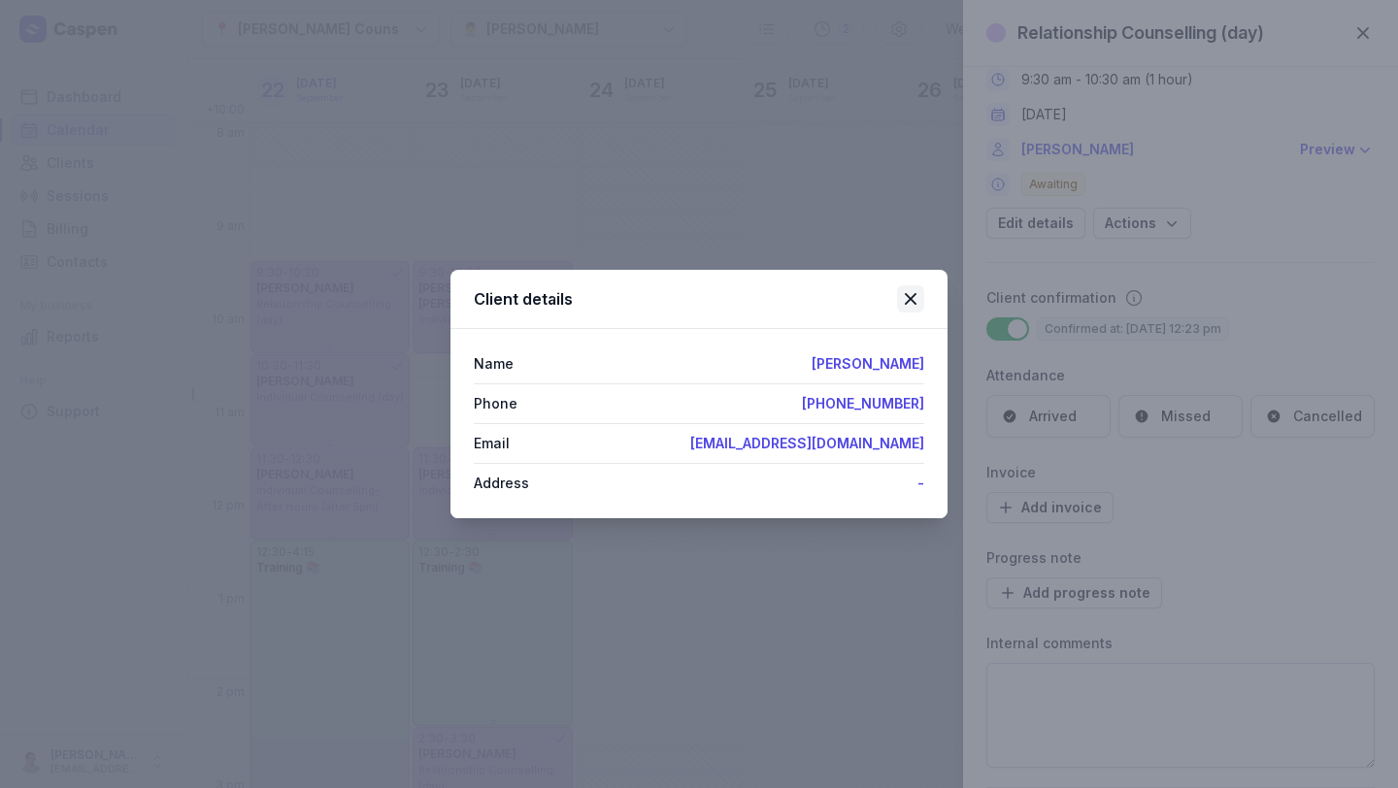
click at [798, 305] on icon at bounding box center [910, 298] width 23 height 23
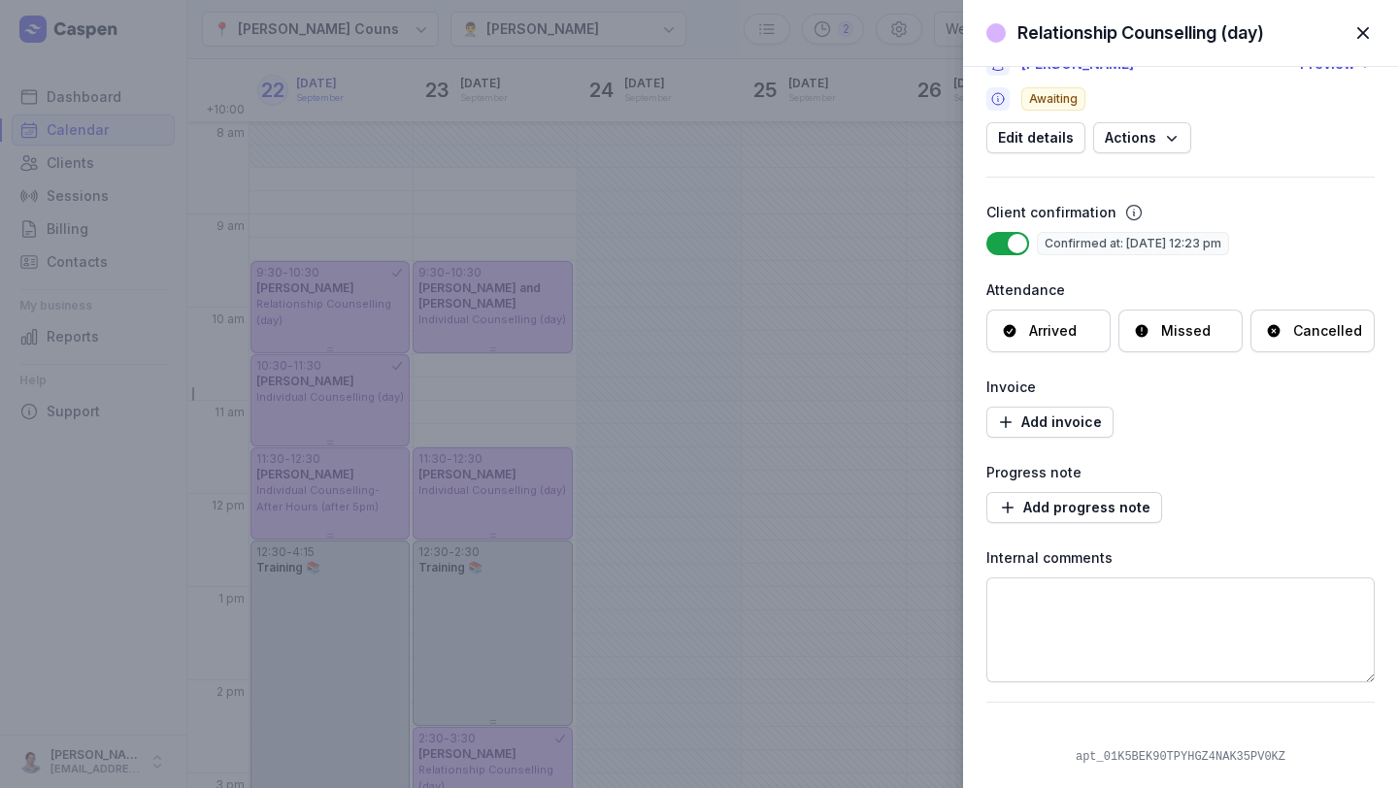
scroll to position [0, 0]
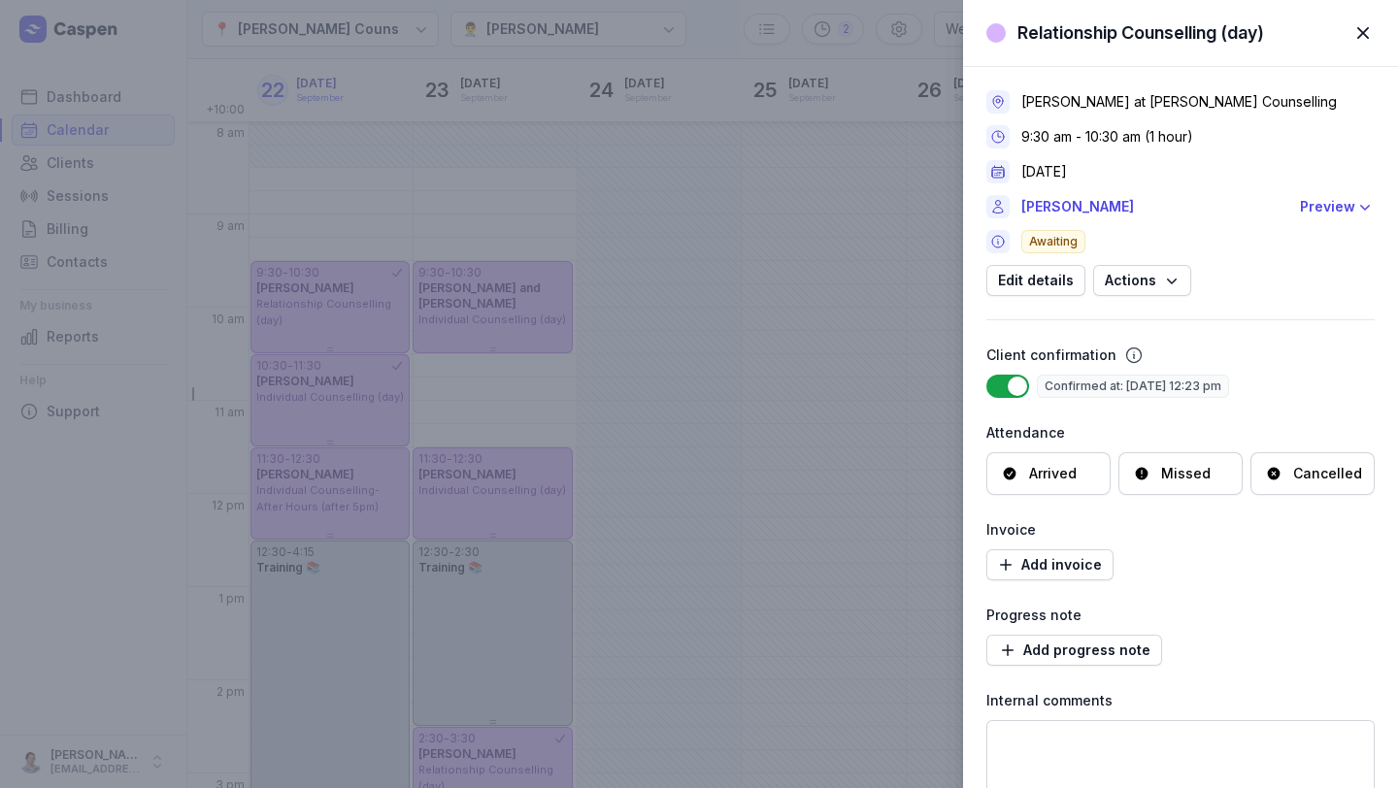
click at [798, 32] on span "button" at bounding box center [1362, 33] width 43 height 43
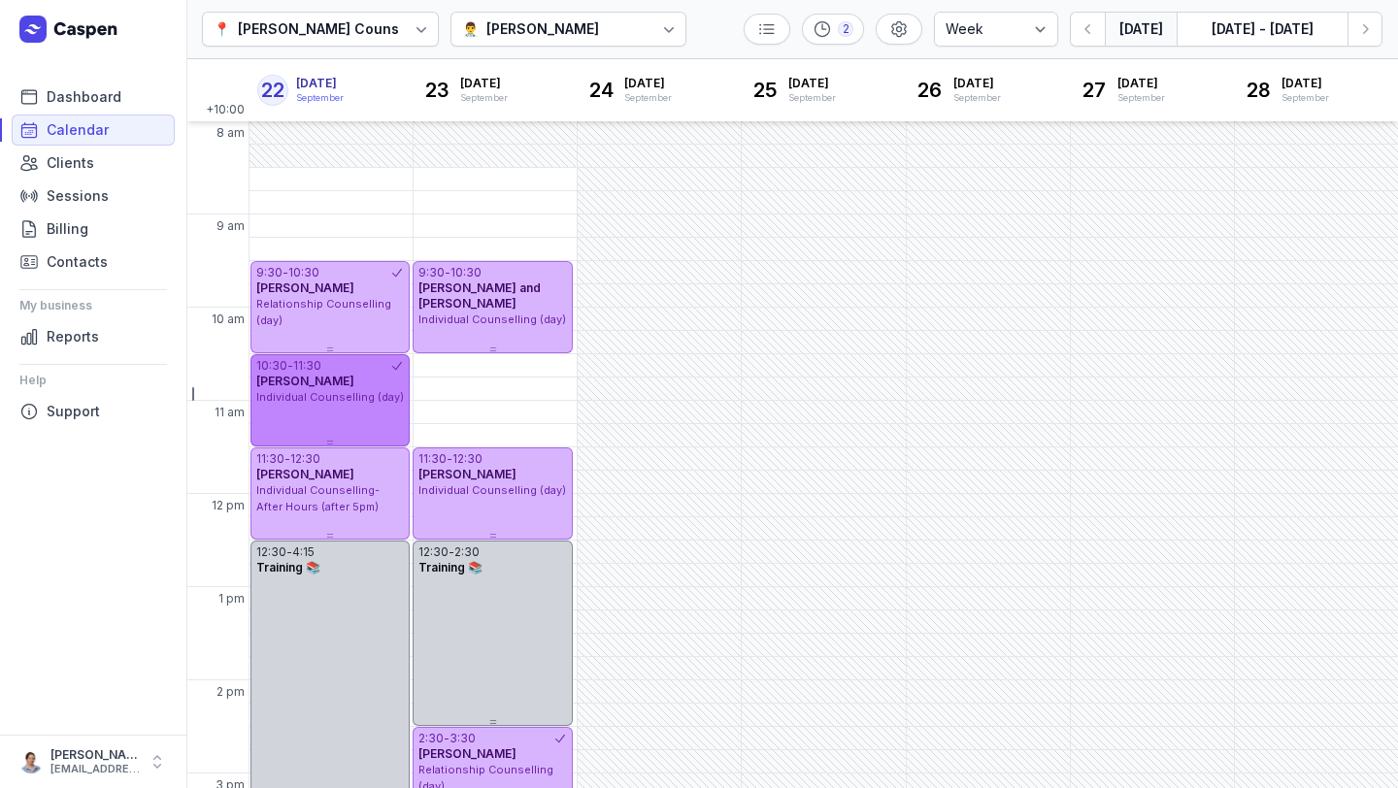
click at [331, 395] on span "Individual Counselling (day)" at bounding box center [330, 397] width 148 height 14
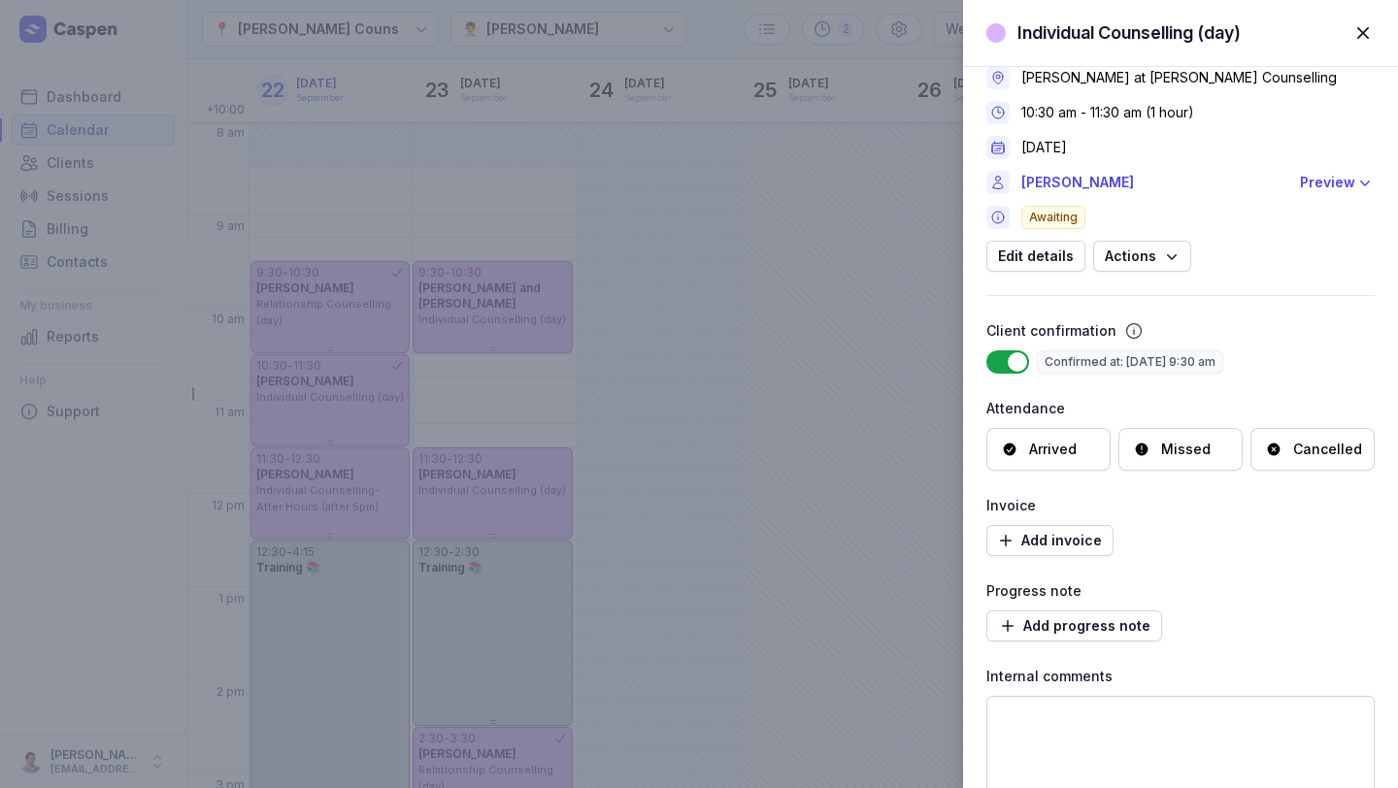
scroll to position [19, 0]
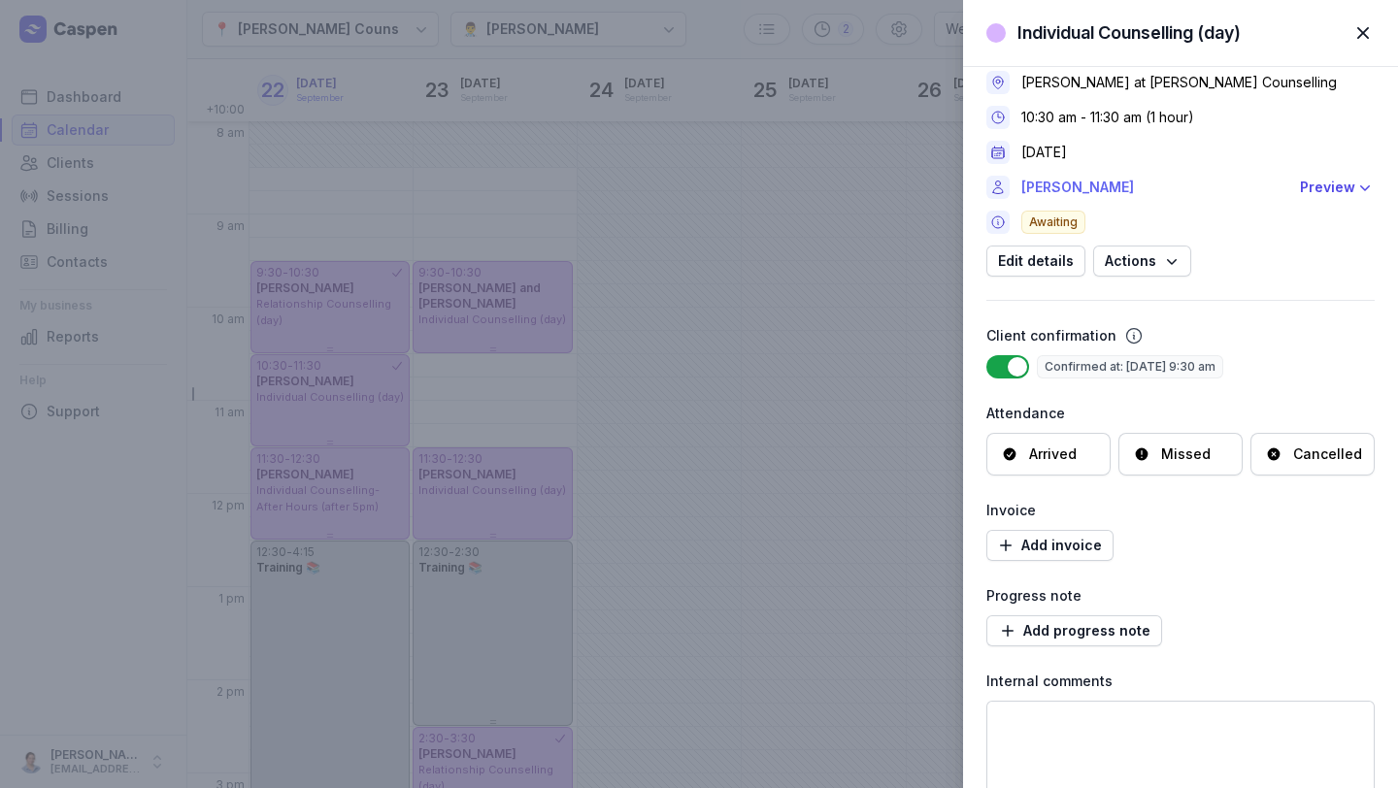
click at [798, 182] on link "[PERSON_NAME]" at bounding box center [1154, 187] width 267 height 23
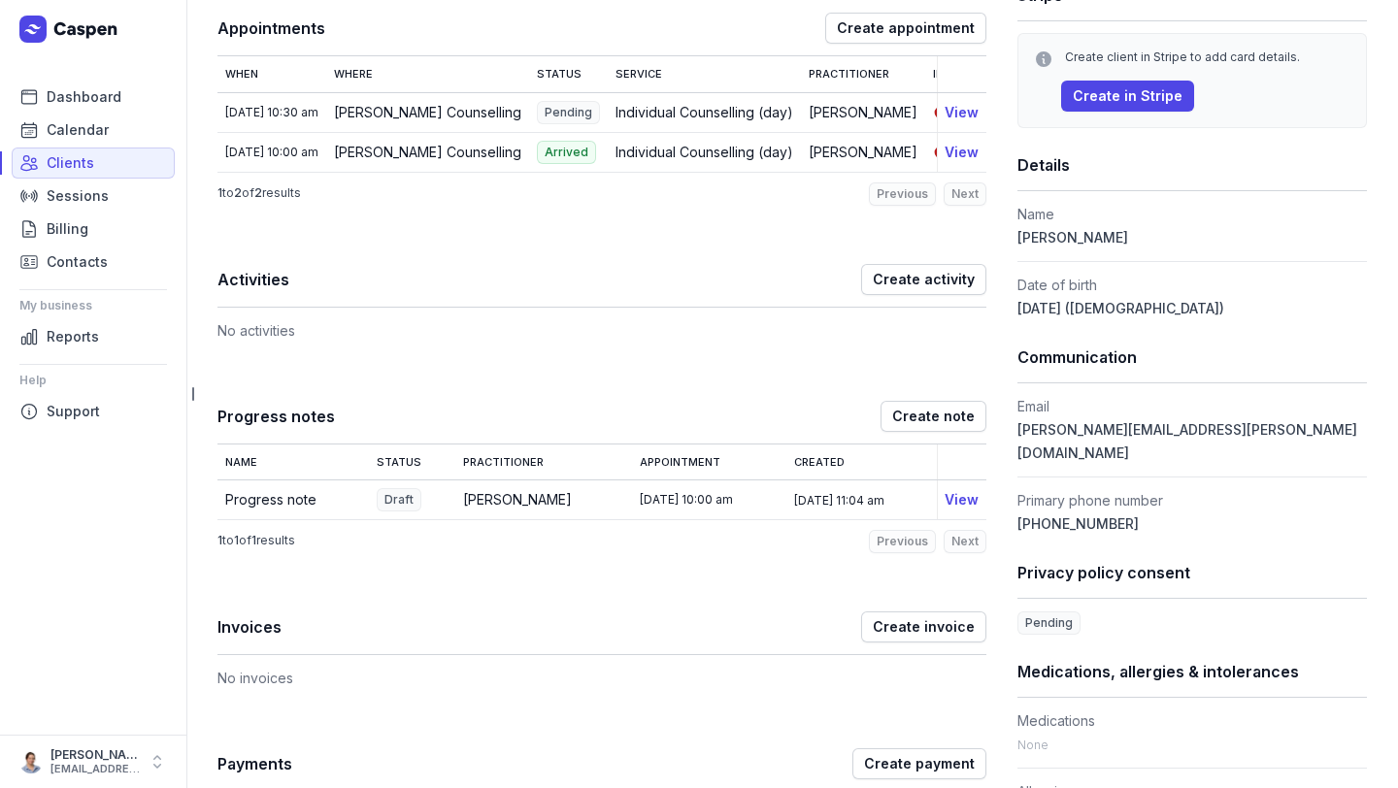
scroll to position [324, 0]
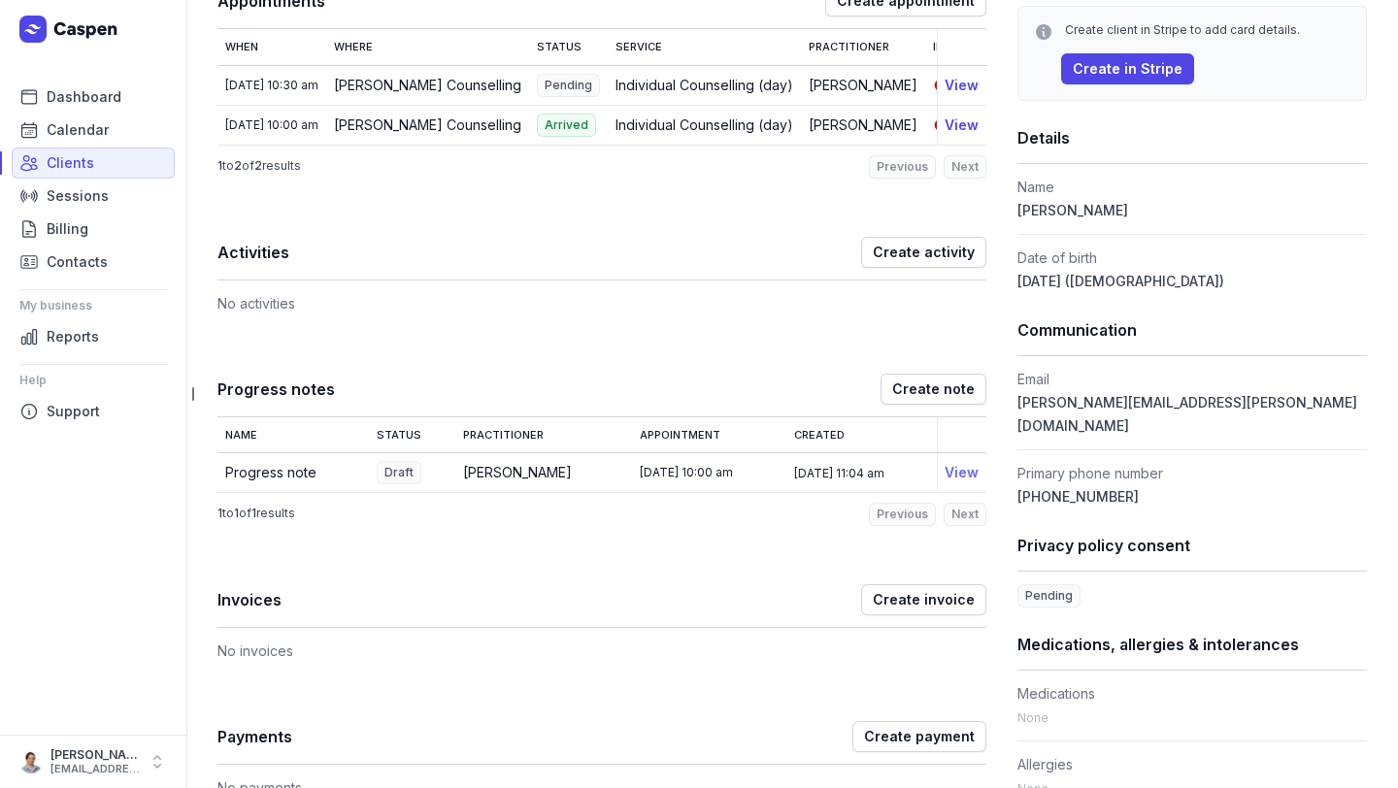
click at [798, 480] on link "View" at bounding box center [961, 472] width 34 height 16
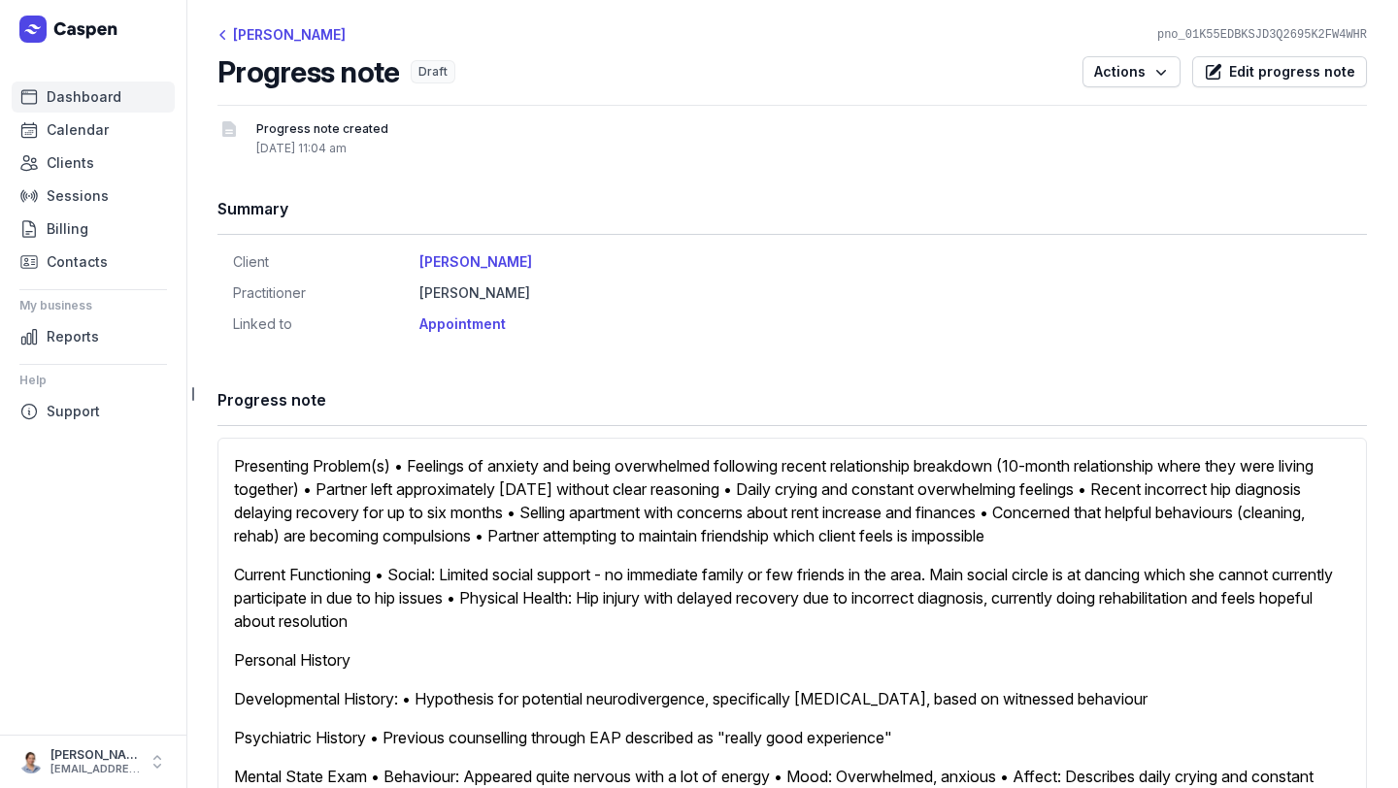
click at [115, 108] on span "Dashboard" at bounding box center [84, 96] width 75 height 23
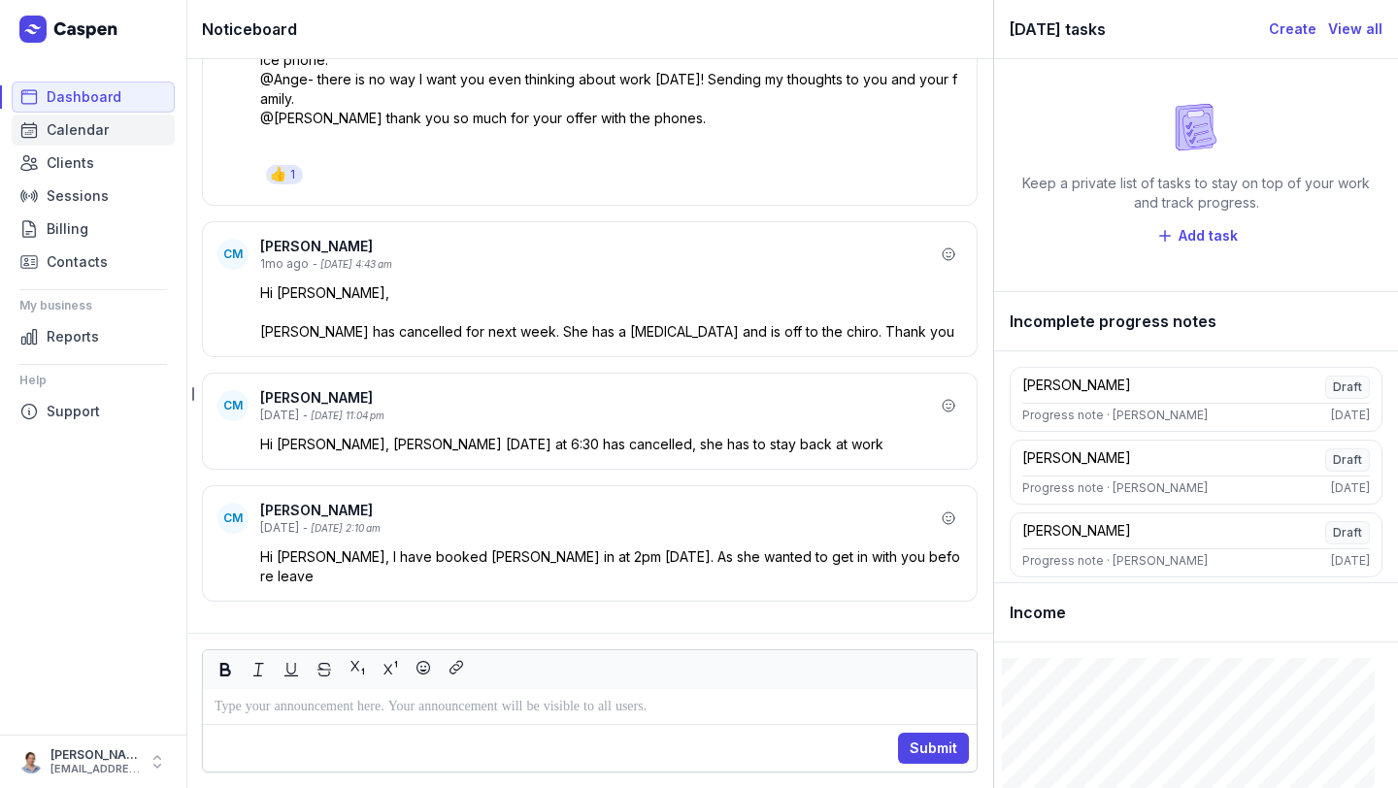
click at [107, 128] on link "Calendar" at bounding box center [93, 130] width 163 height 31
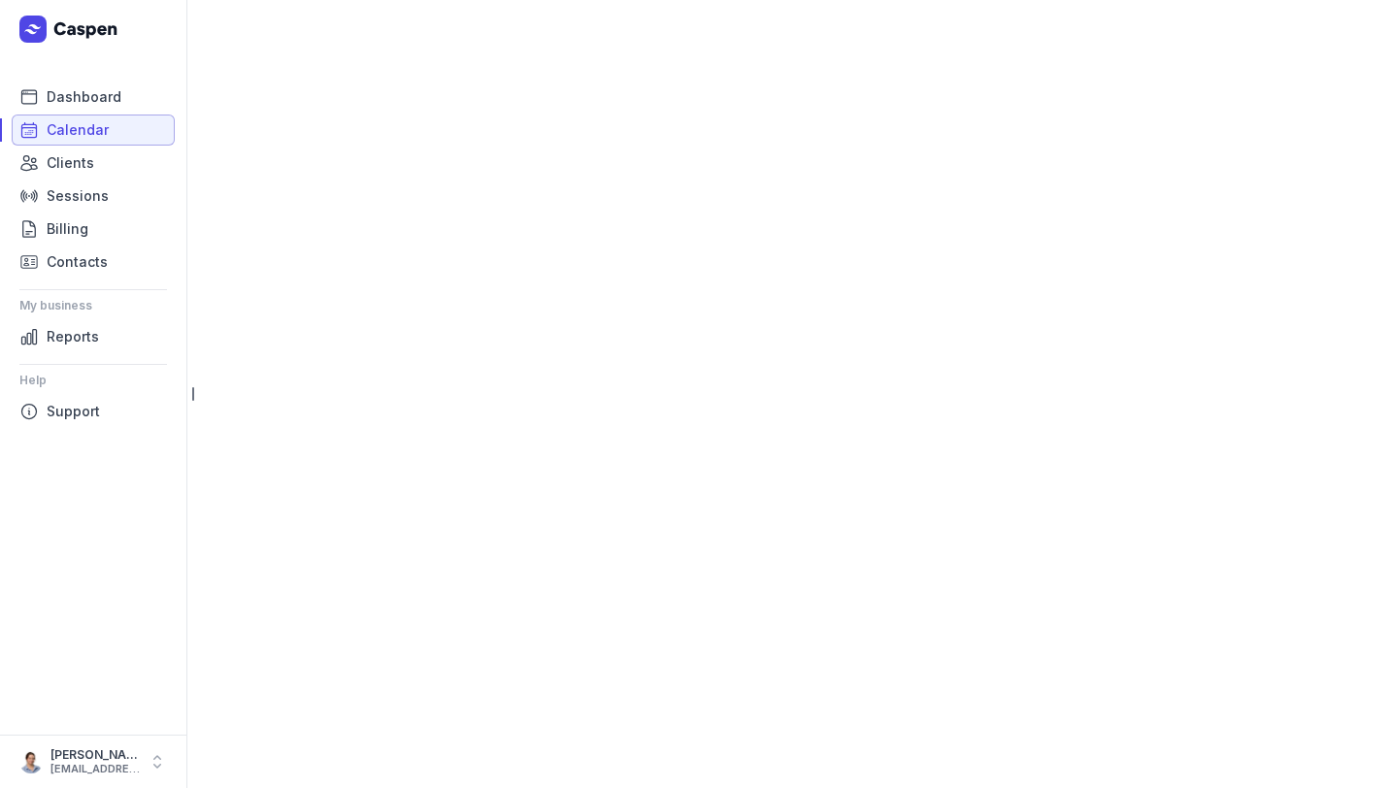
select select "week"
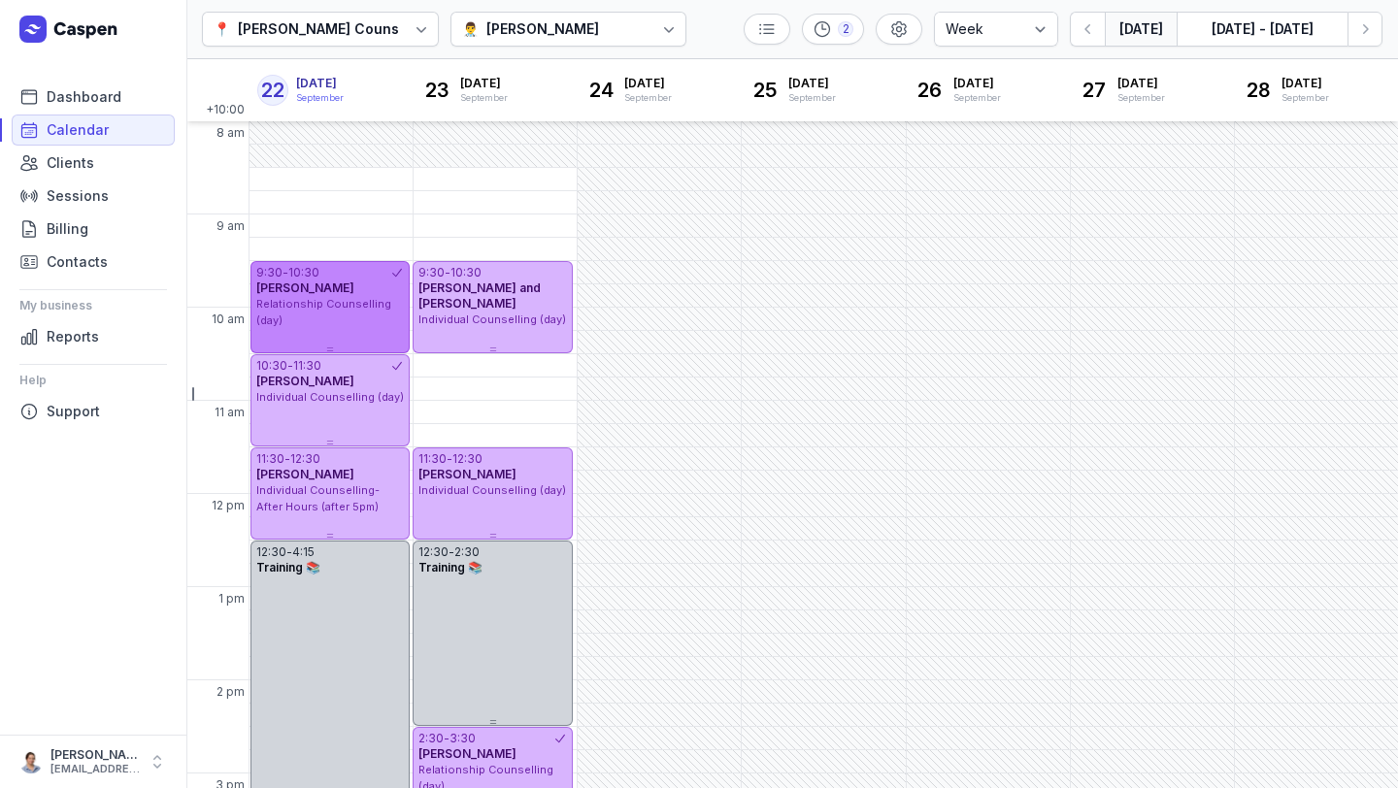
click at [327, 326] on div "Relationship Counselling (day)" at bounding box center [330, 312] width 148 height 32
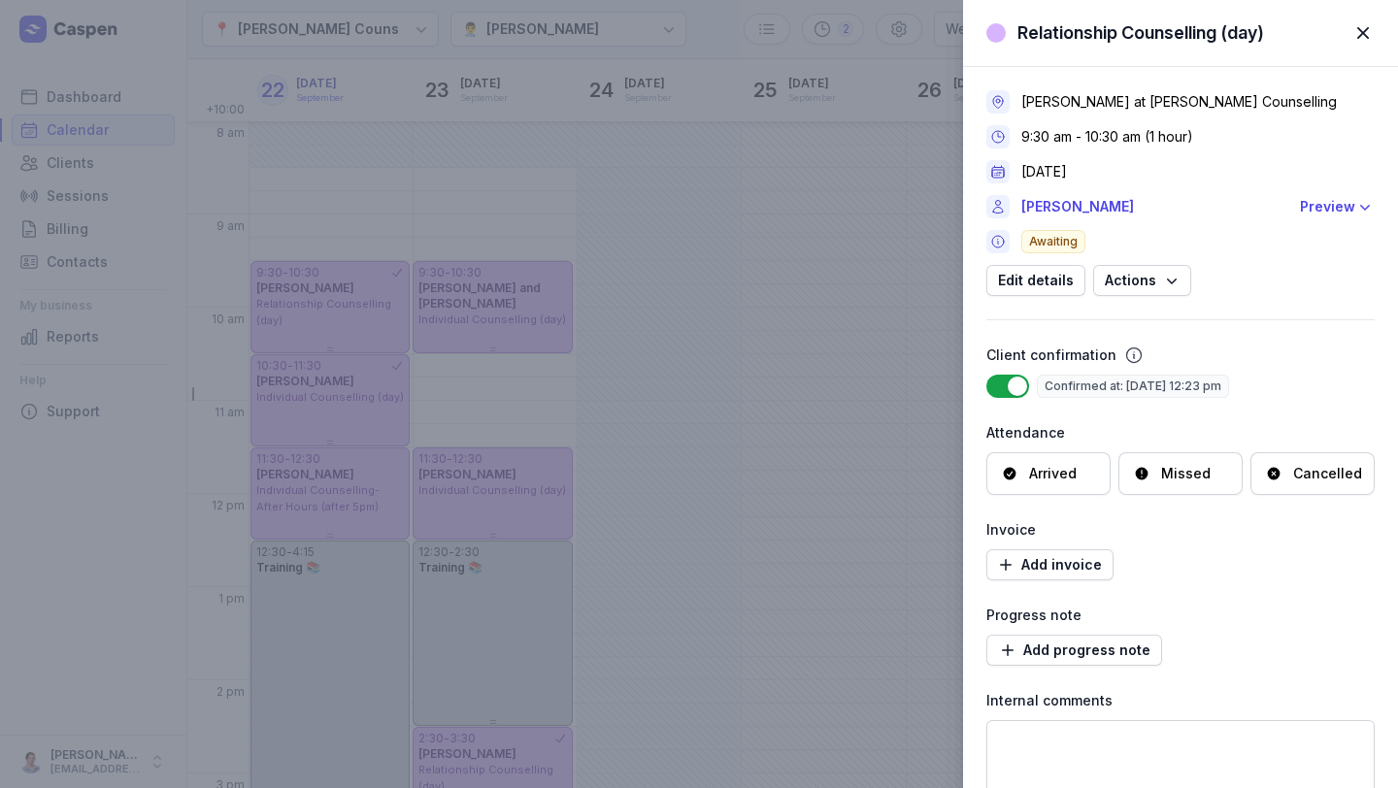
click at [798, 347] on div "Client confirmation" at bounding box center [1180, 355] width 388 height 23
click at [315, 336] on div "Relationship Counselling (day) Close panel [PERSON_NAME] at [PERSON_NAME] Couns…" at bounding box center [699, 394] width 1398 height 788
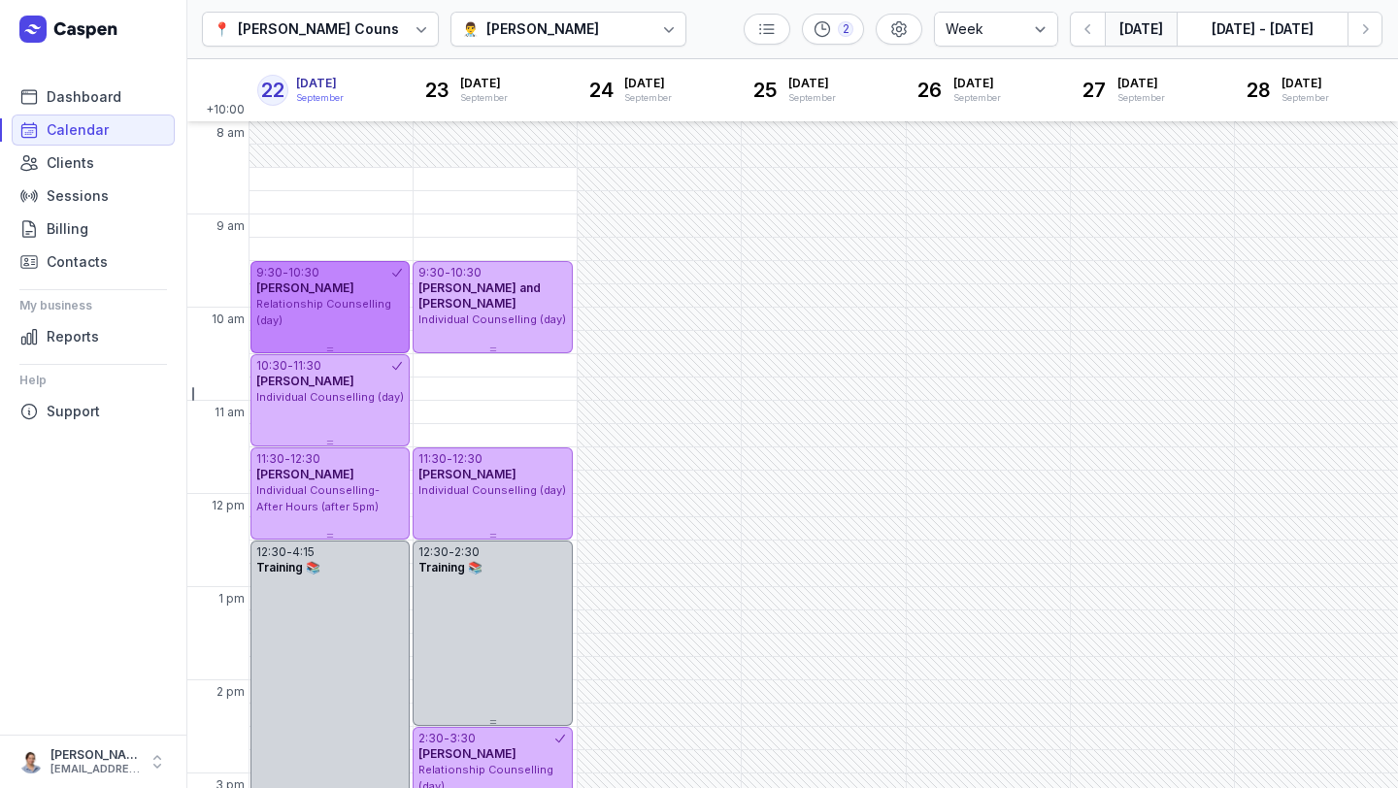
click at [336, 323] on div "Relationship Counselling (day)" at bounding box center [330, 312] width 148 height 32
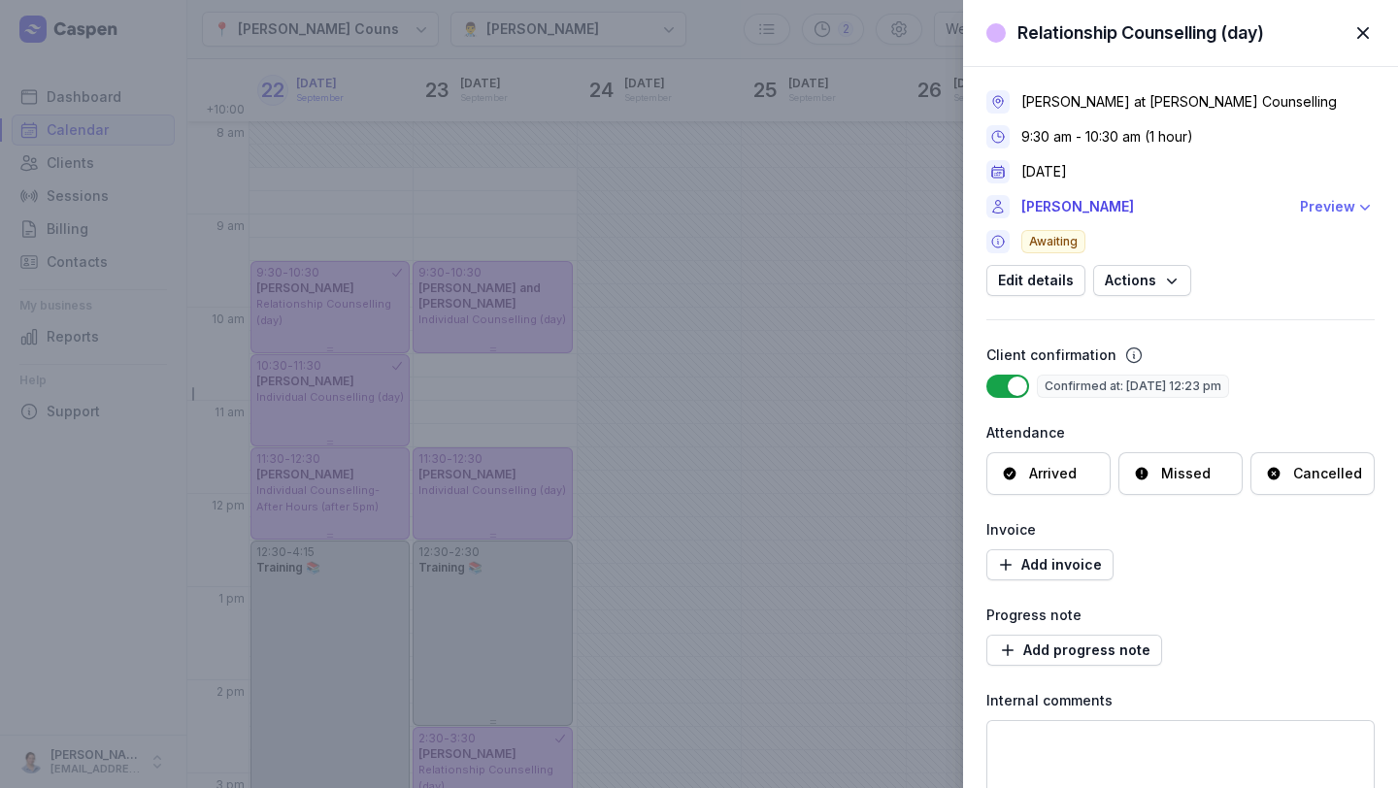
click at [798, 211] on div "Preview" at bounding box center [1327, 206] width 55 height 23
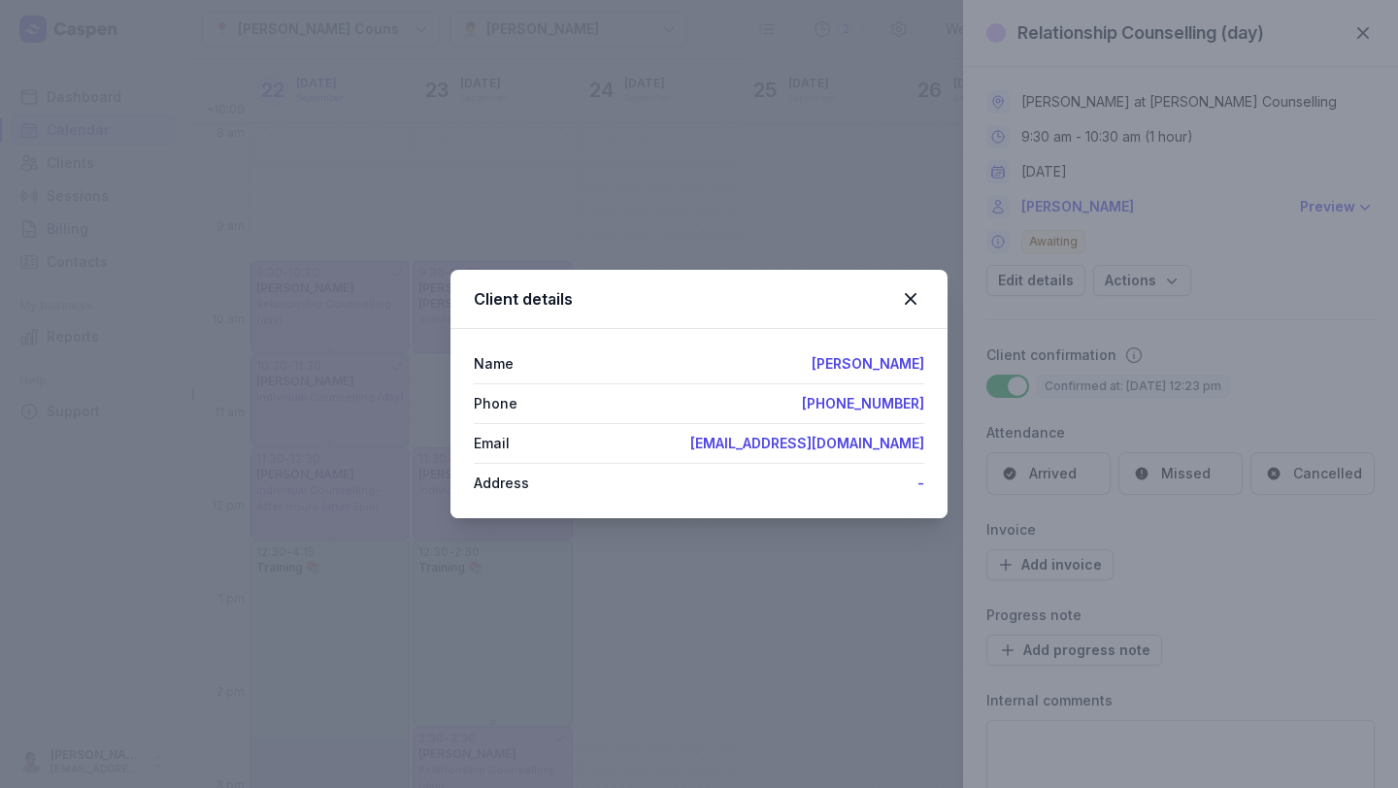
click at [798, 255] on div "Client details Name [PERSON_NAME] Phone [PHONE_NUMBER] Email [EMAIL_ADDRESS][DO…" at bounding box center [699, 394] width 1398 height 788
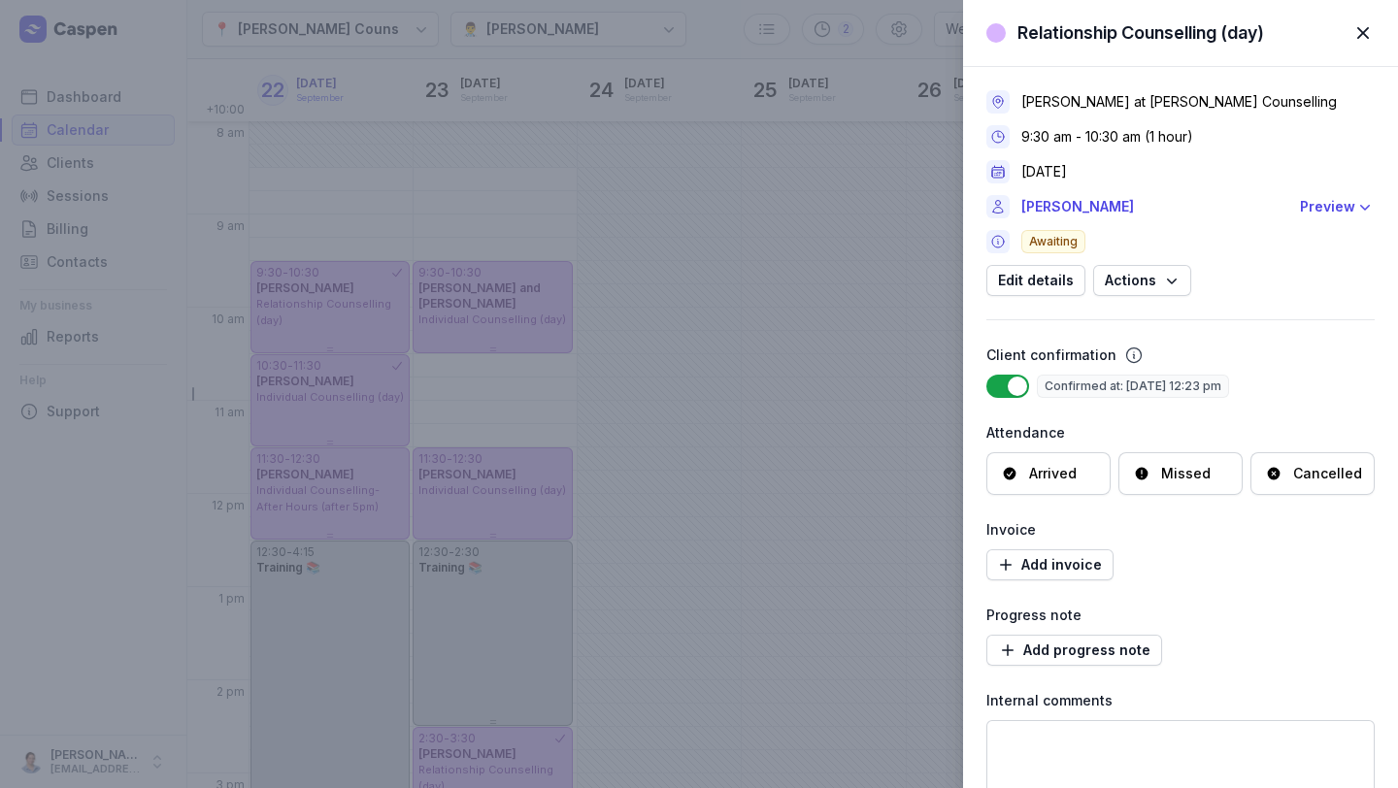
click at [596, 41] on div "Relationship Counselling (day) Close panel [PERSON_NAME] at [PERSON_NAME] Couns…" at bounding box center [699, 394] width 1398 height 788
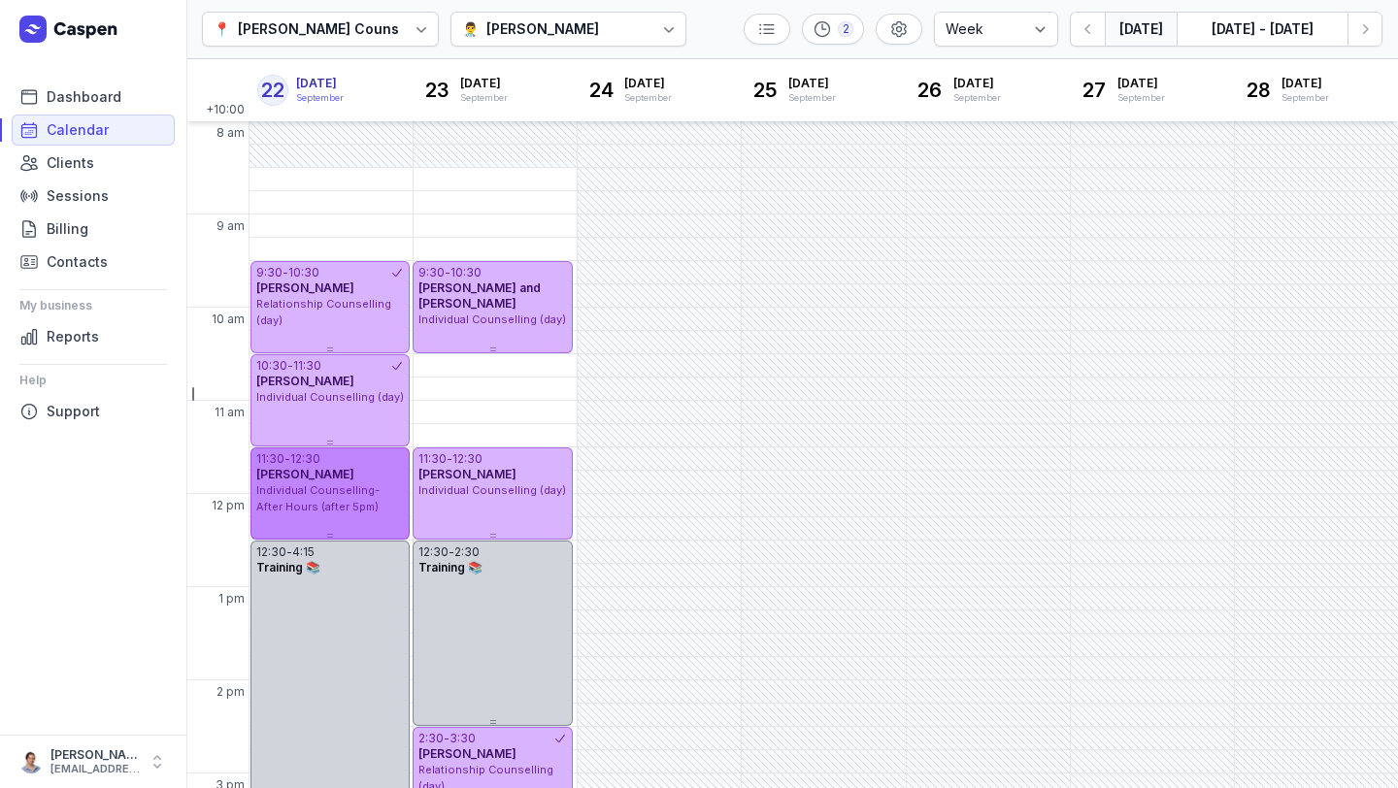
click at [355, 481] on div "[PERSON_NAME]" at bounding box center [330, 475] width 148 height 16
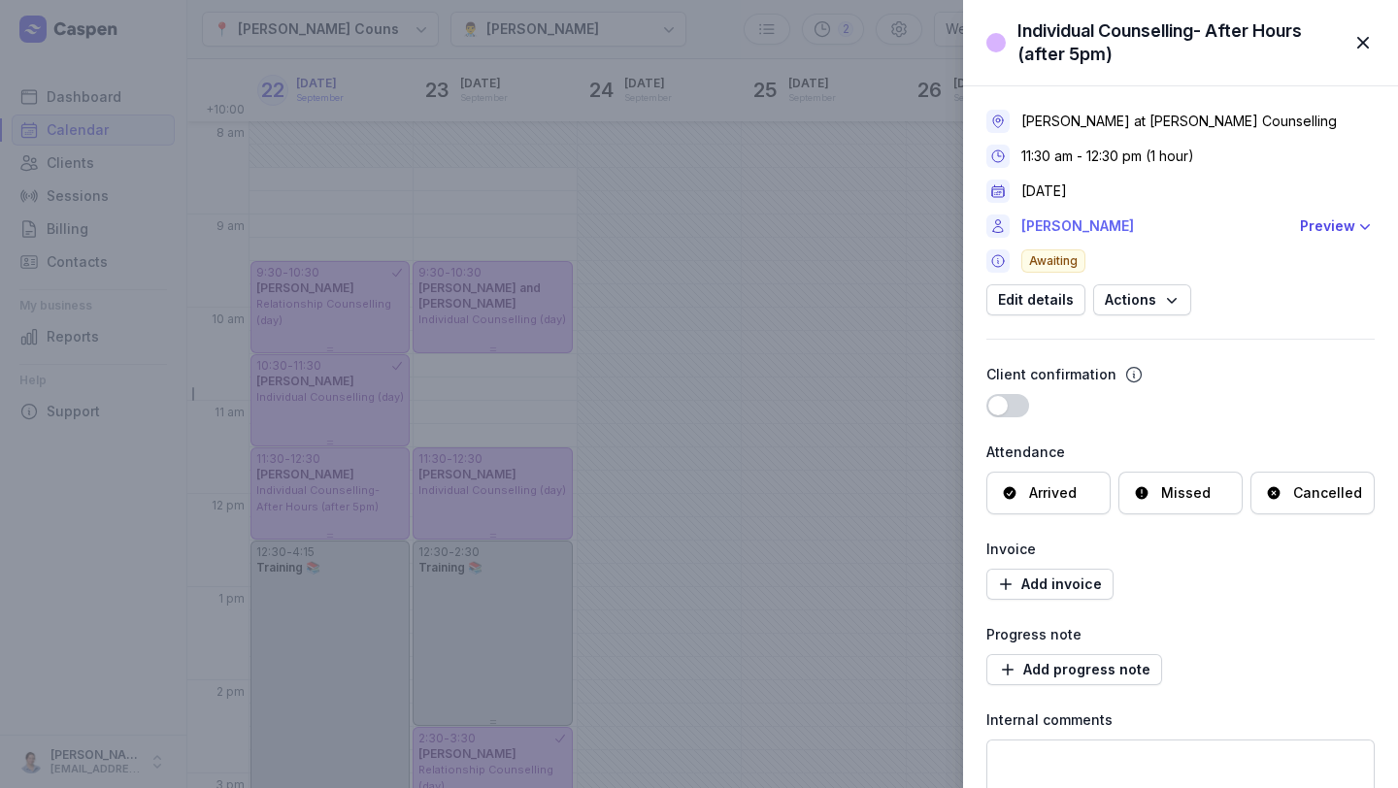
click at [798, 230] on link "[PERSON_NAME]" at bounding box center [1154, 225] width 267 height 23
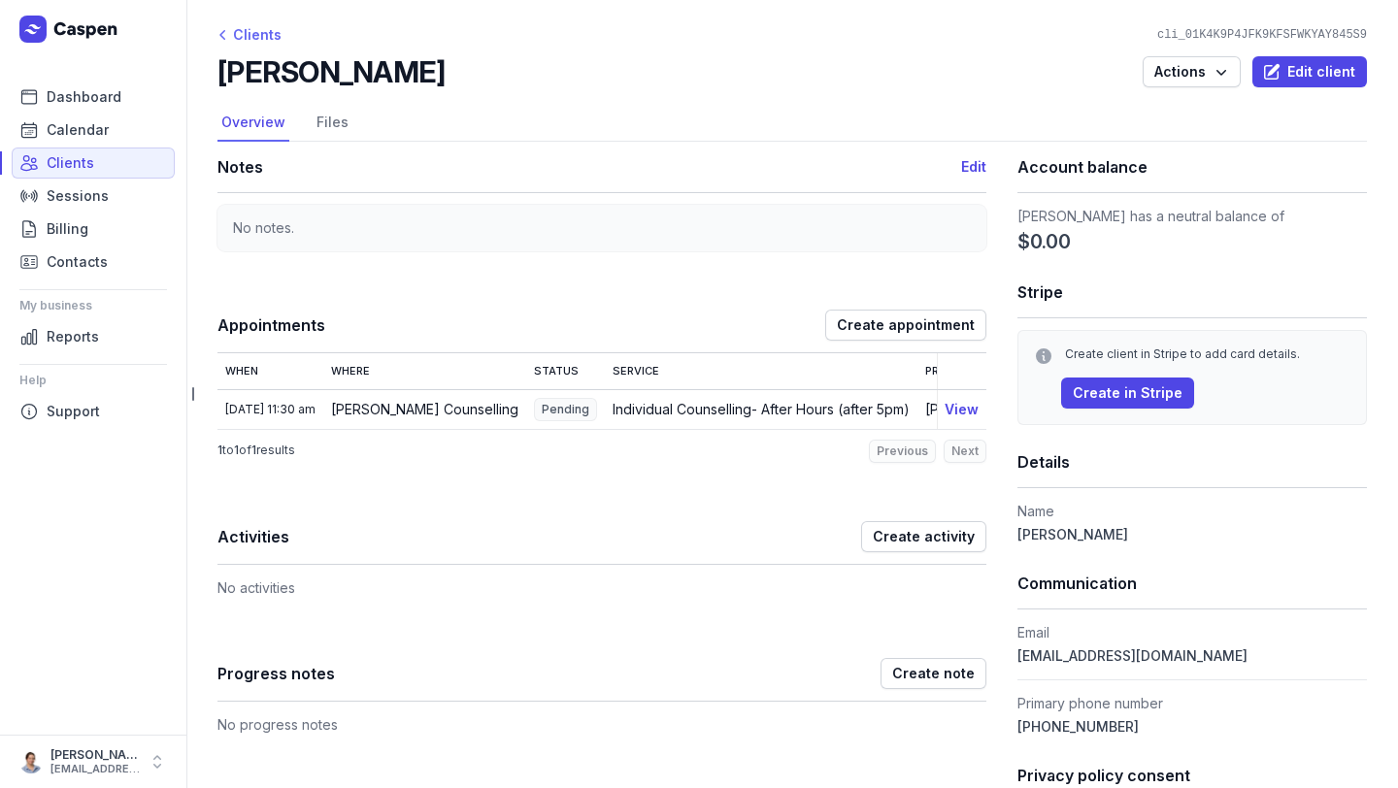
click at [237, 33] on div "Clients" at bounding box center [249, 34] width 64 height 23
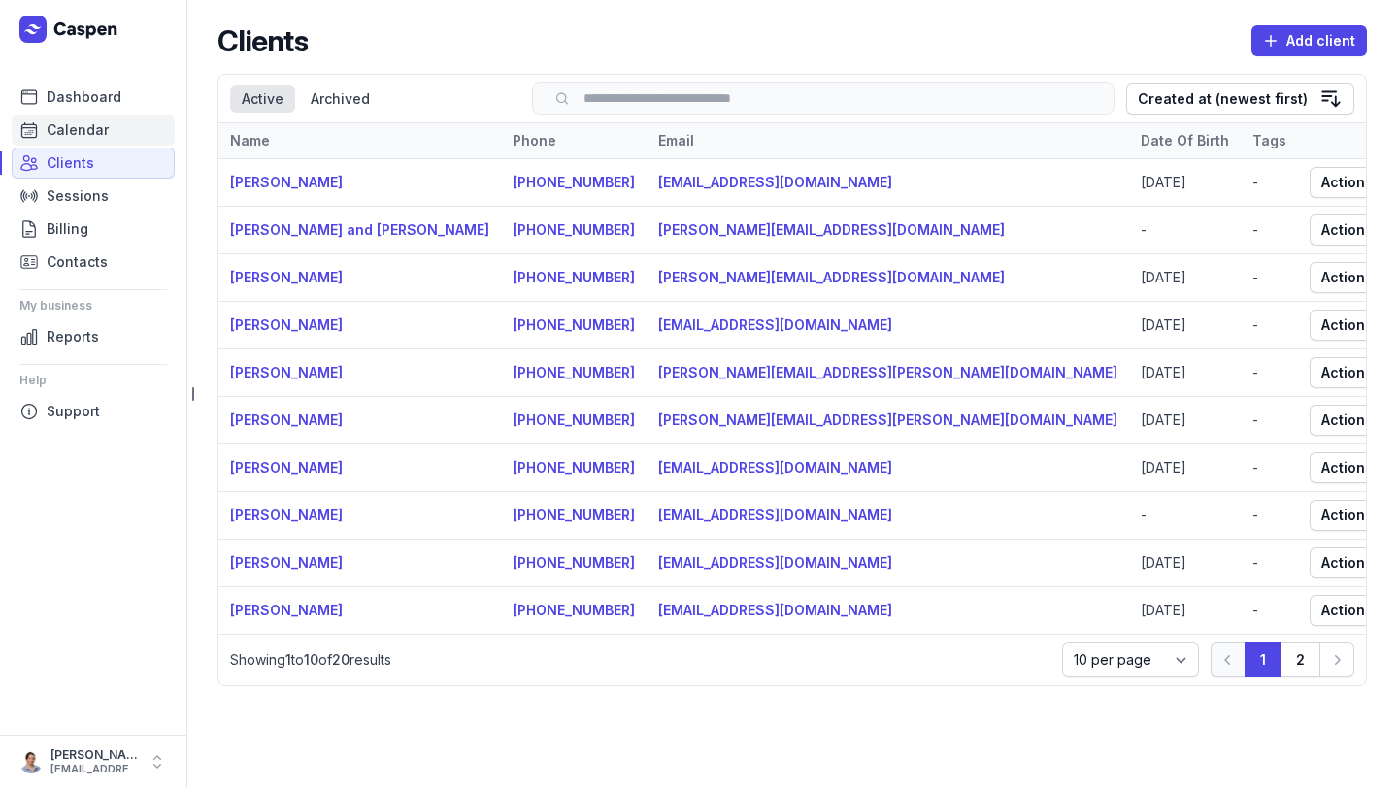
click at [86, 131] on span "Calendar" at bounding box center [78, 129] width 62 height 23
select select "week"
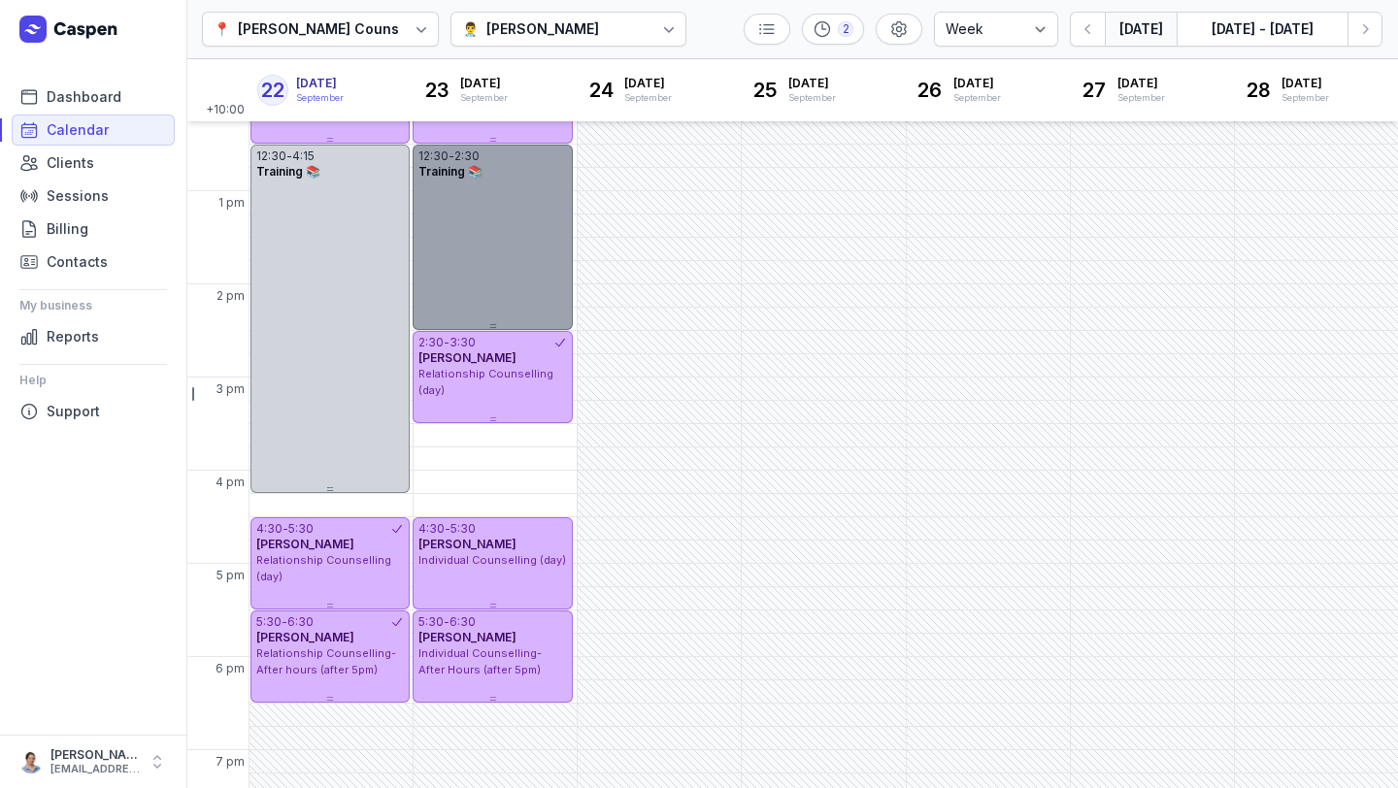
scroll to position [451, 0]
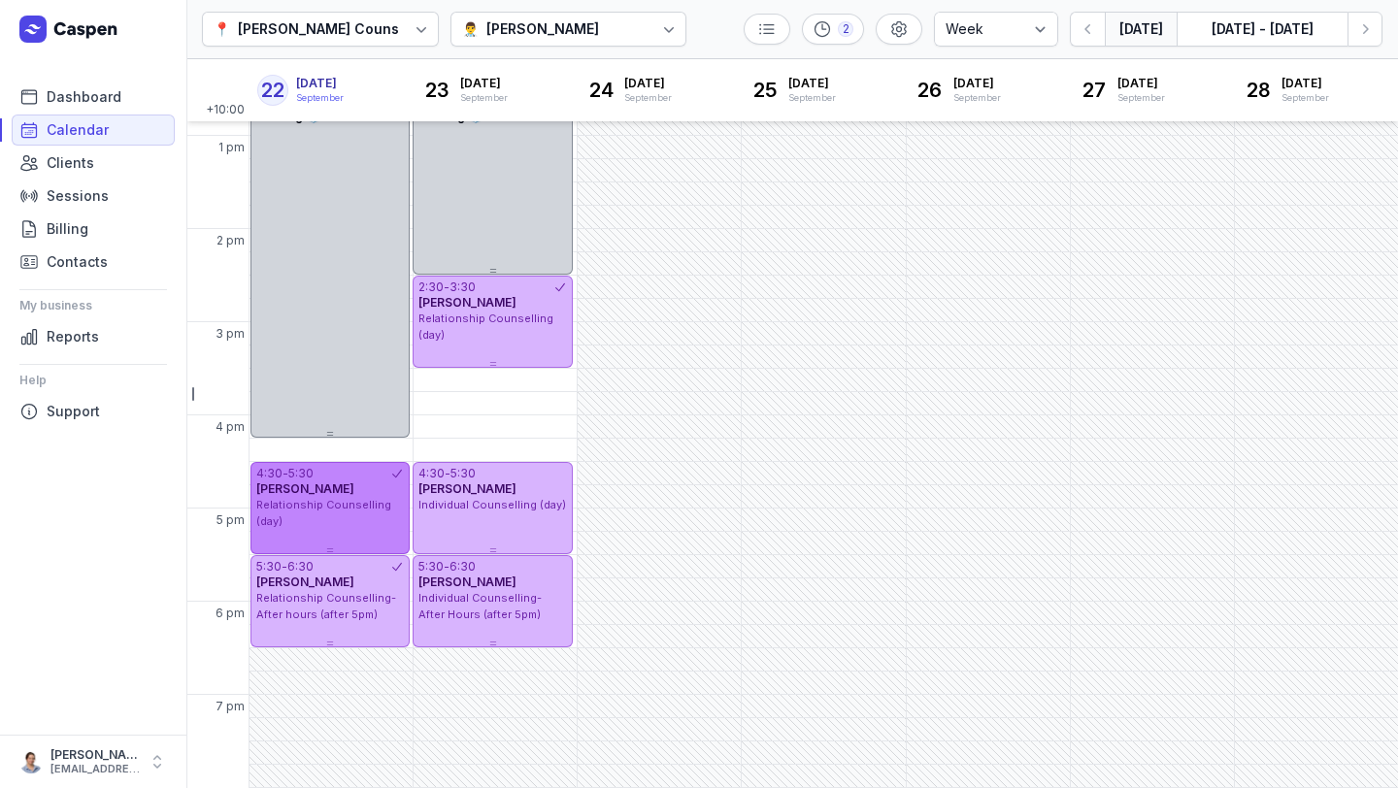
click at [319, 525] on div "Relationship Counselling (day)" at bounding box center [330, 513] width 148 height 32
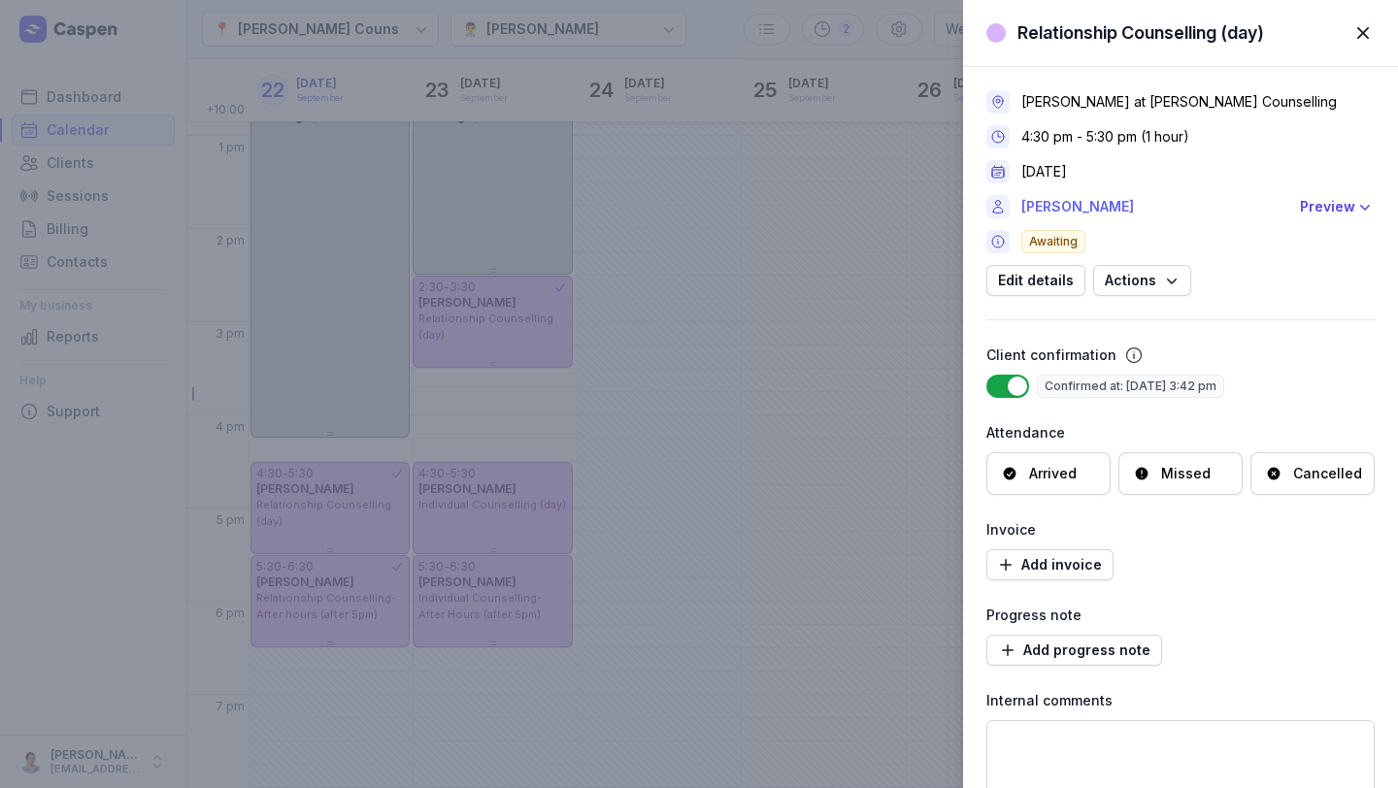
click at [798, 215] on link "[PERSON_NAME]" at bounding box center [1154, 206] width 267 height 23
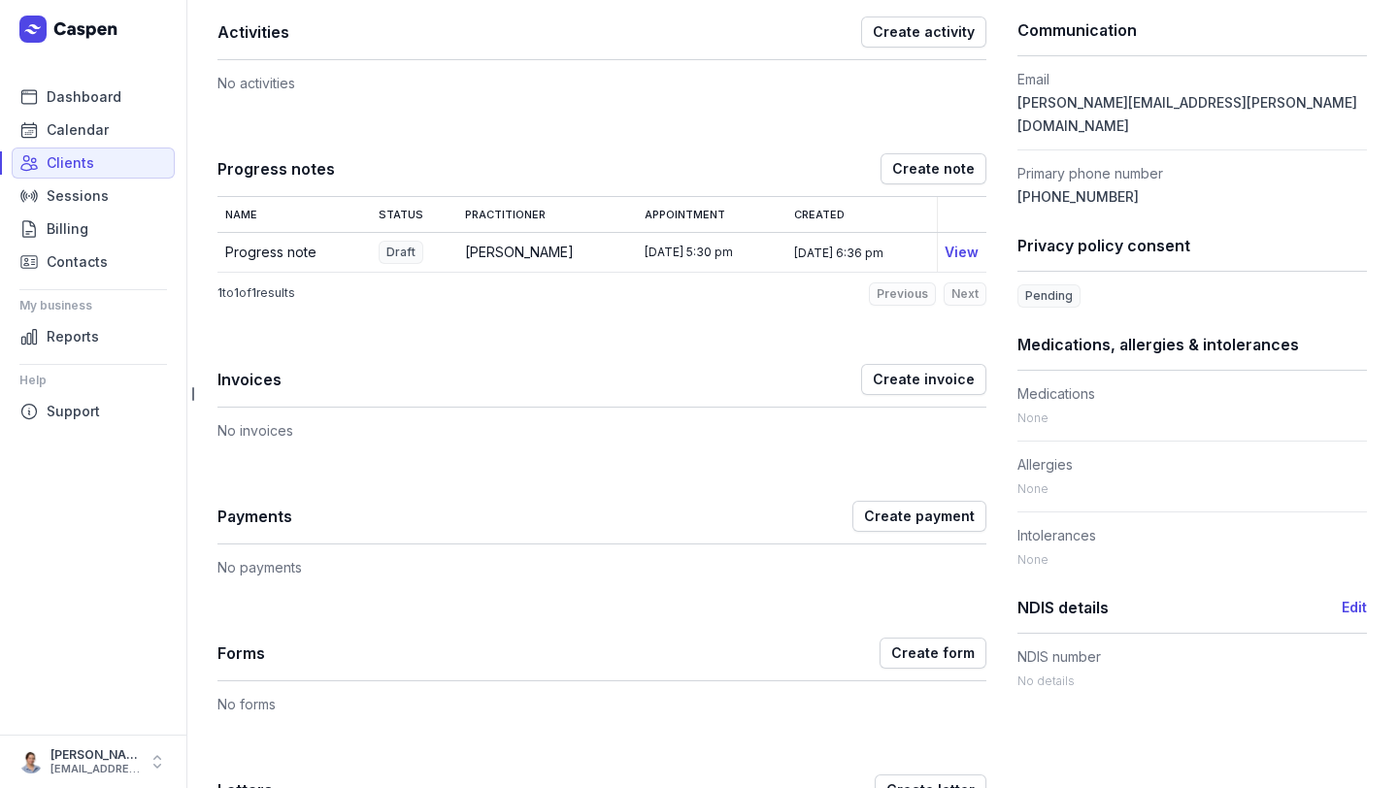
scroll to position [618, 0]
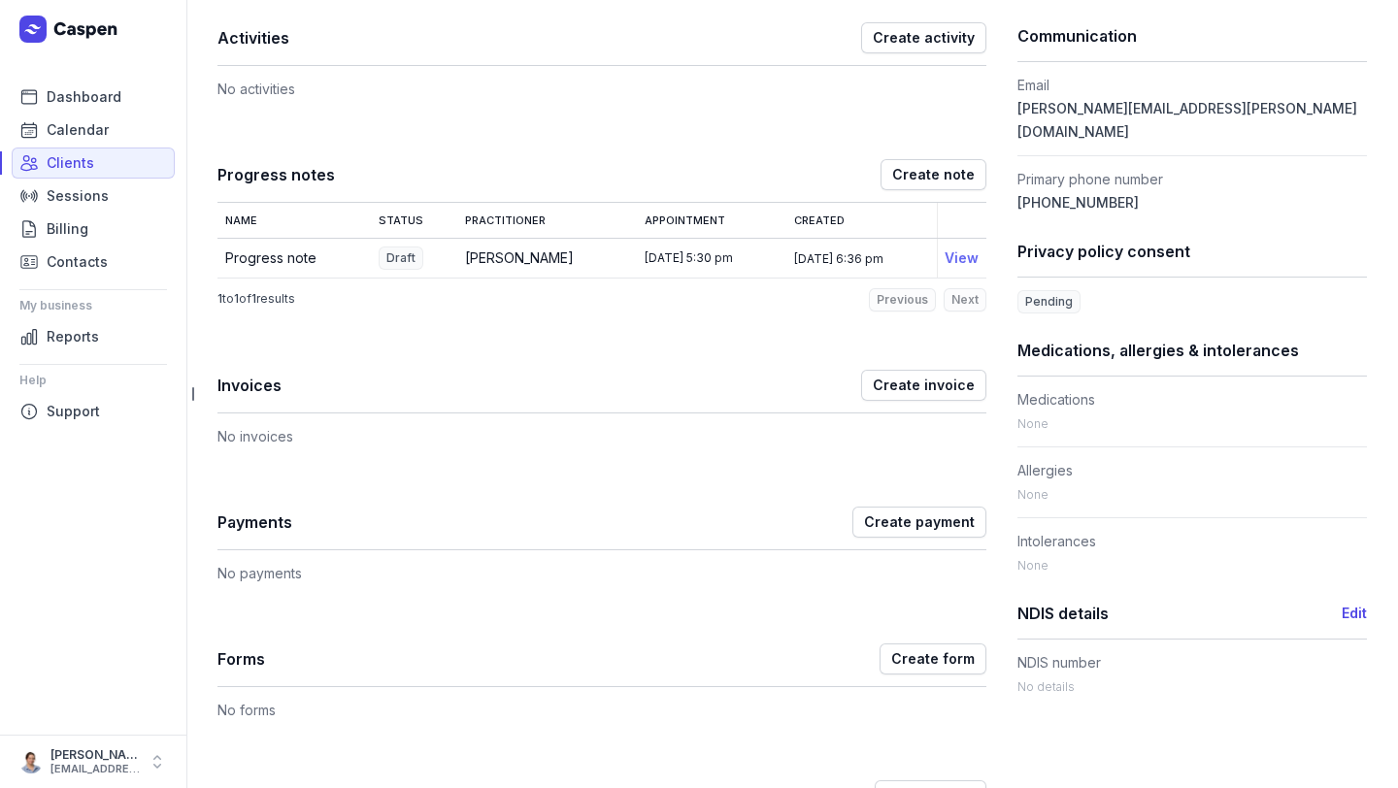
click at [798, 264] on link "View" at bounding box center [961, 257] width 34 height 16
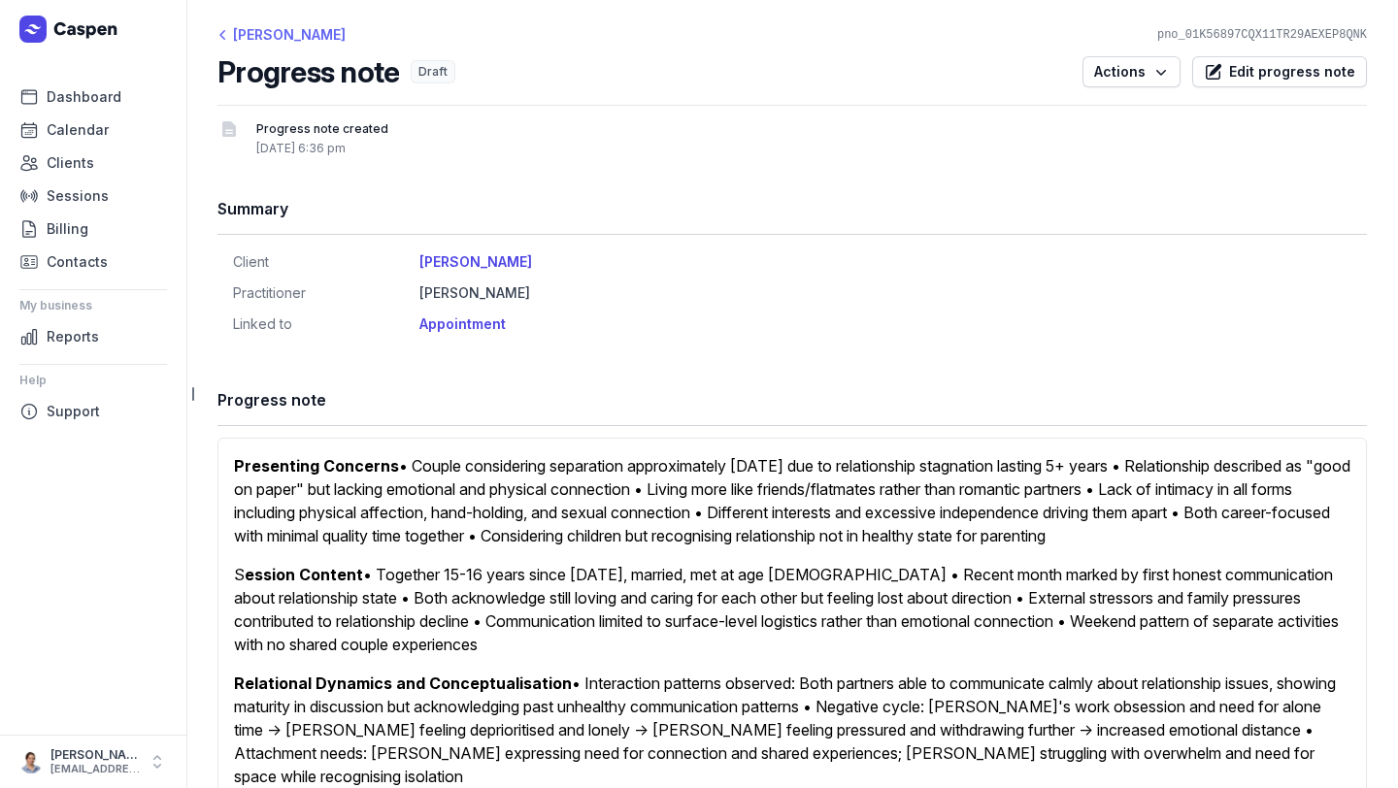
click at [245, 31] on div "[PERSON_NAME]" at bounding box center [281, 34] width 128 height 23
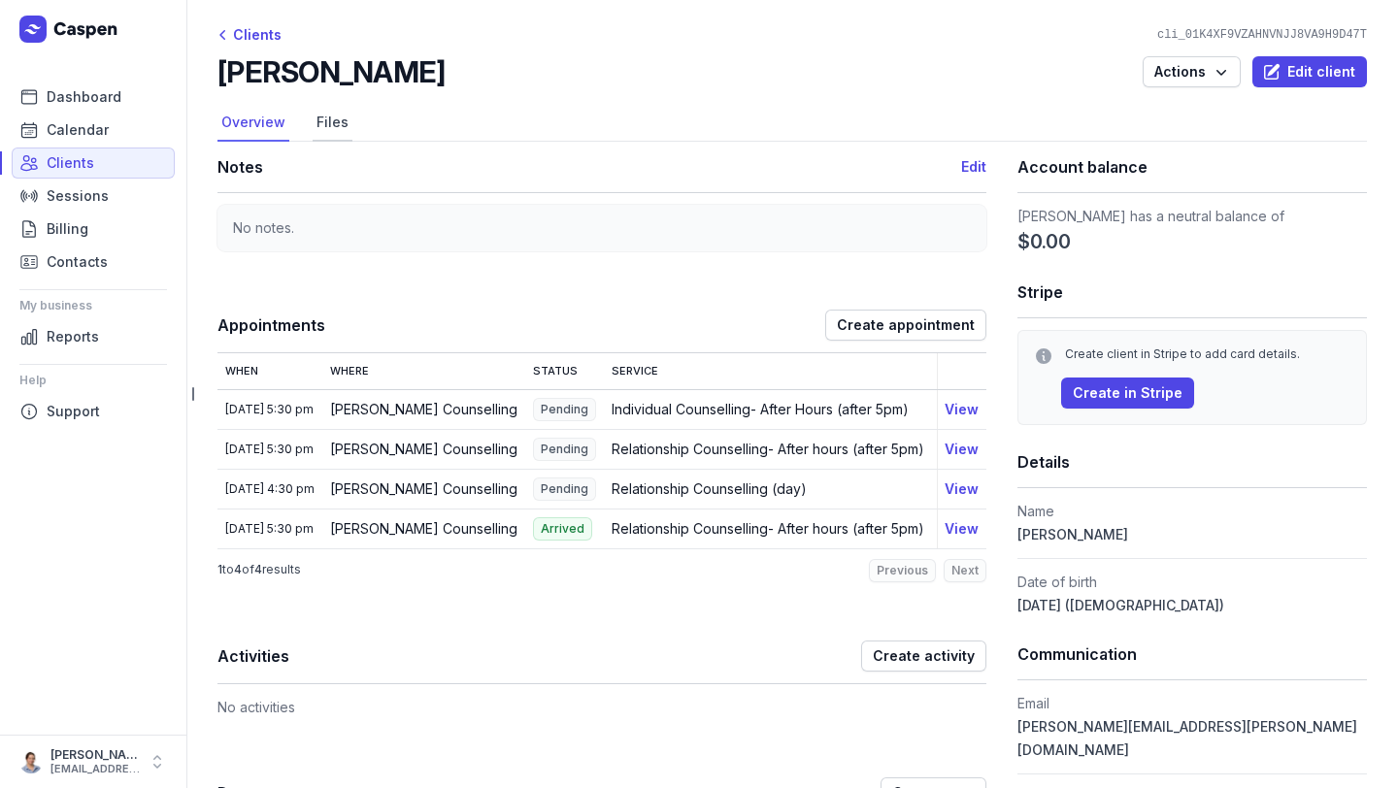
click at [326, 125] on link "Files" at bounding box center [333, 123] width 40 height 37
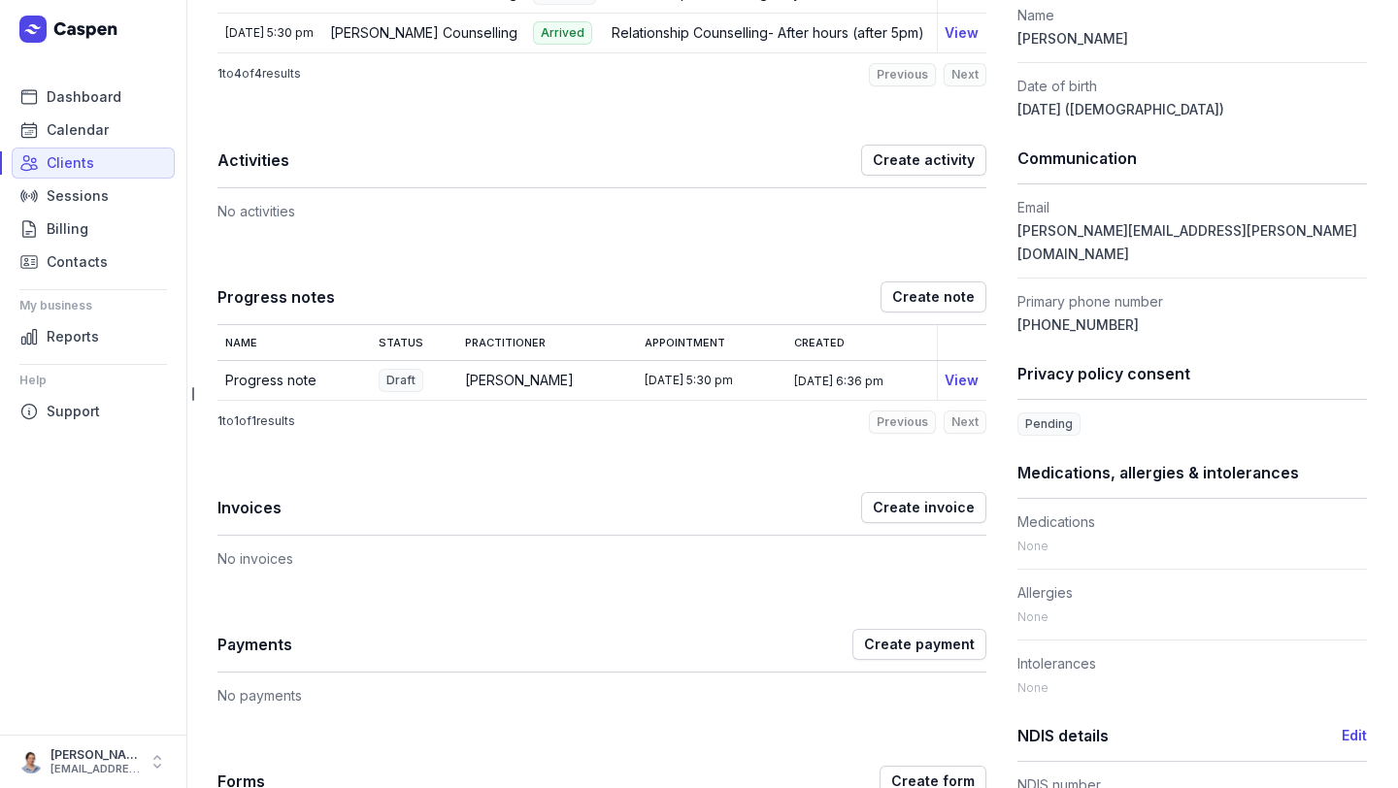
scroll to position [640, 0]
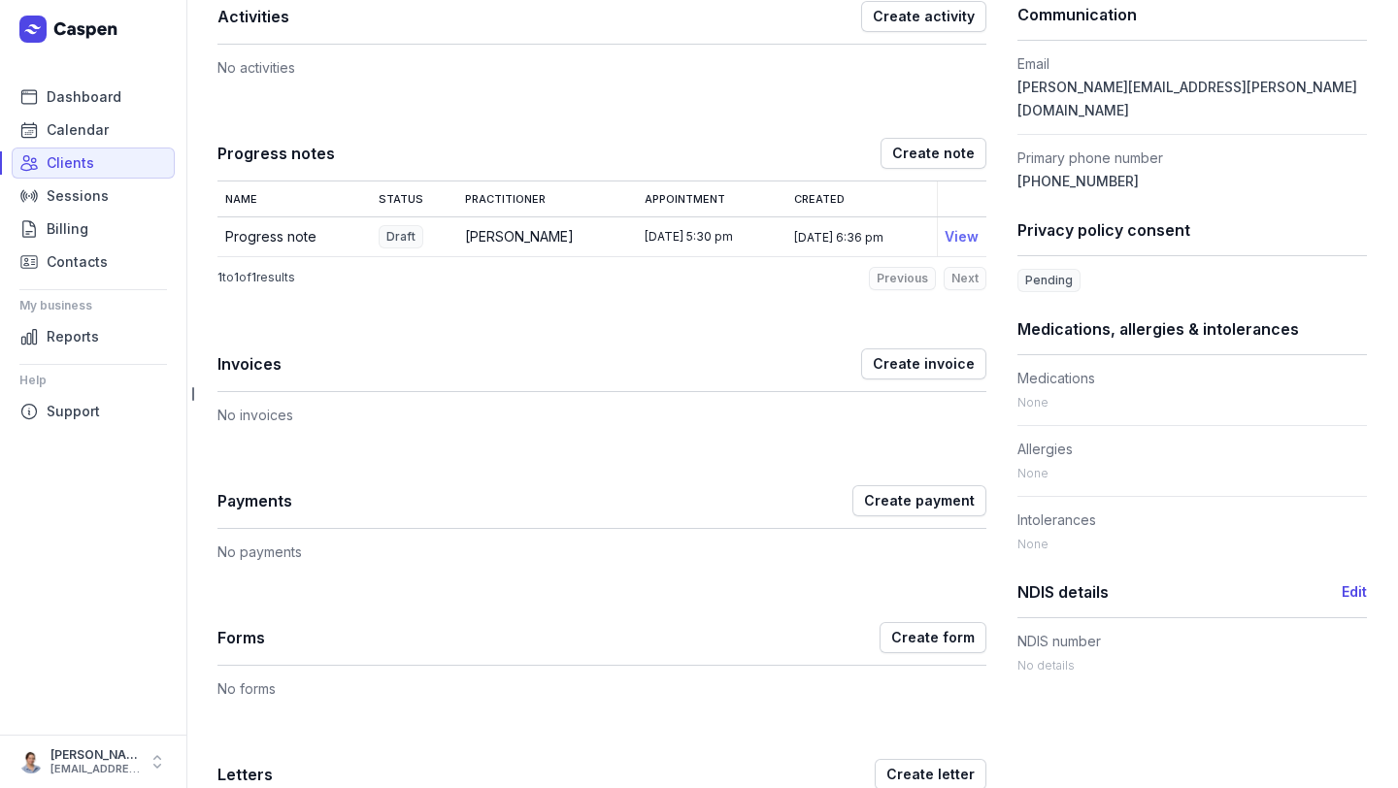
click at [798, 245] on link "View" at bounding box center [961, 236] width 34 height 16
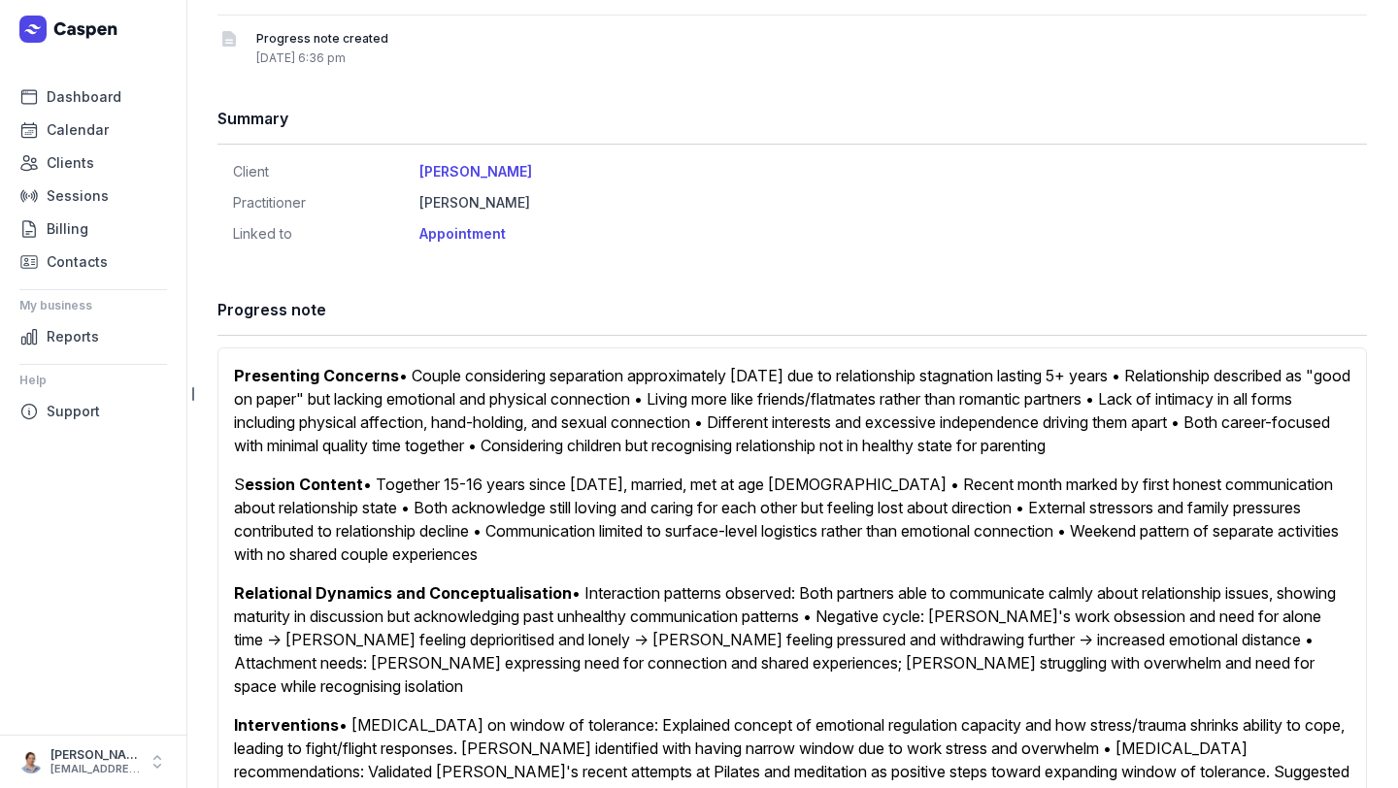
scroll to position [91, 0]
click at [69, 95] on span "Dashboard" at bounding box center [84, 96] width 75 height 23
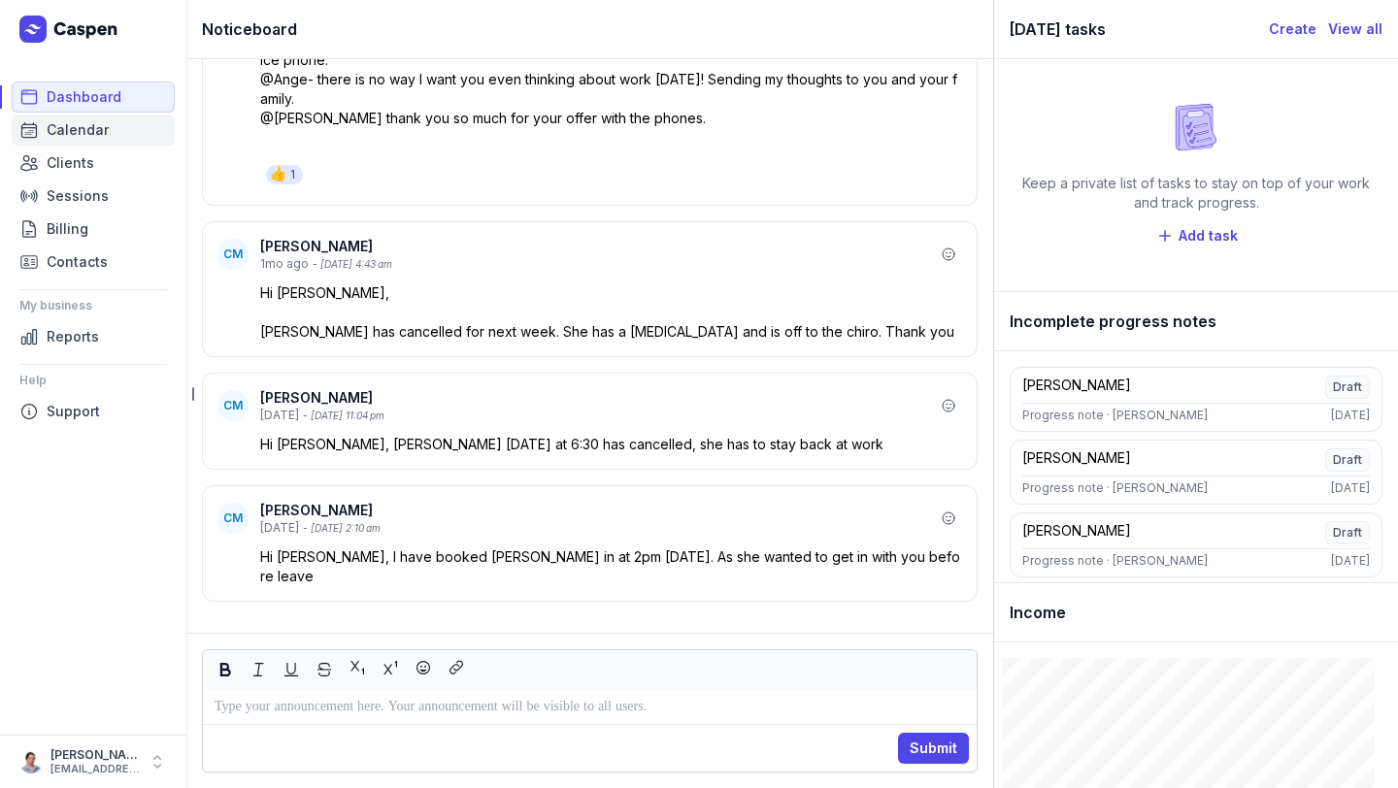
click at [74, 130] on span "Calendar" at bounding box center [78, 129] width 62 height 23
select select "week"
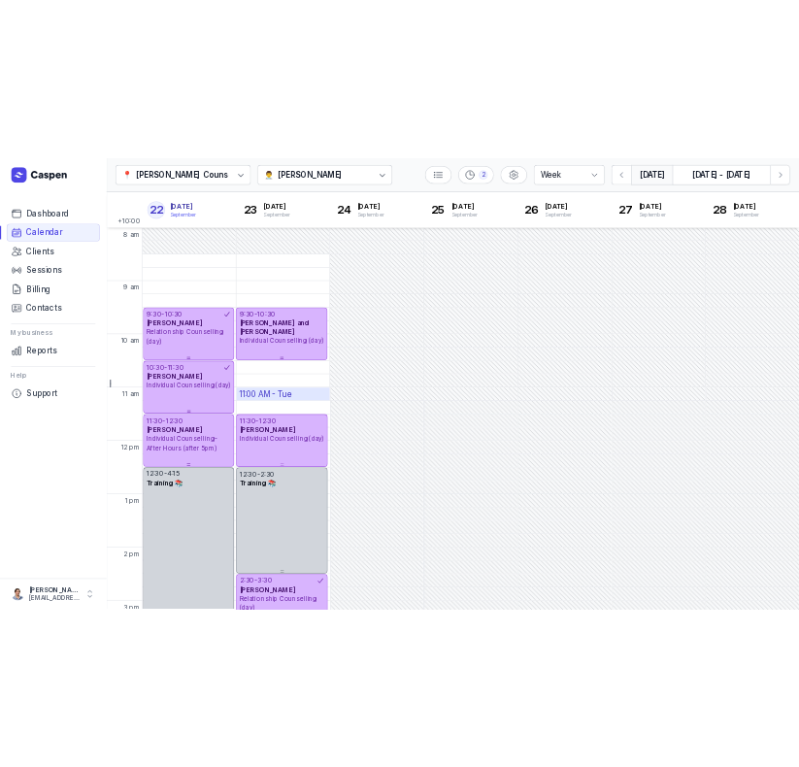
scroll to position [3, 0]
